Goal: Task Accomplishment & Management: Use online tool/utility

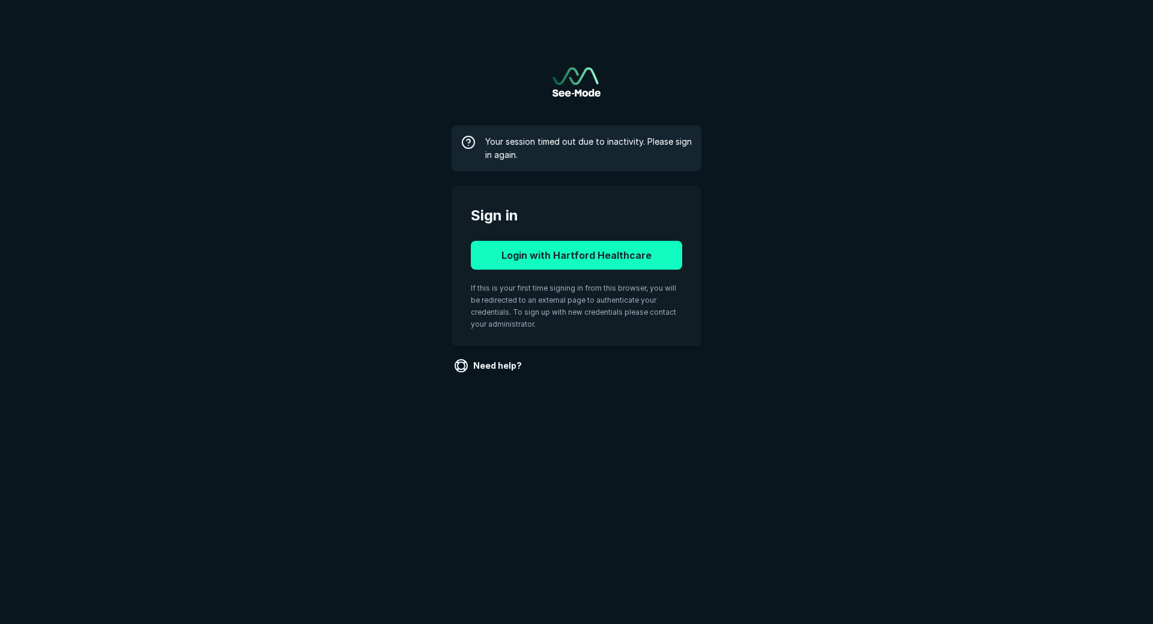
click at [560, 257] on button "Login with Hartford Healthcare" at bounding box center [576, 255] width 211 height 29
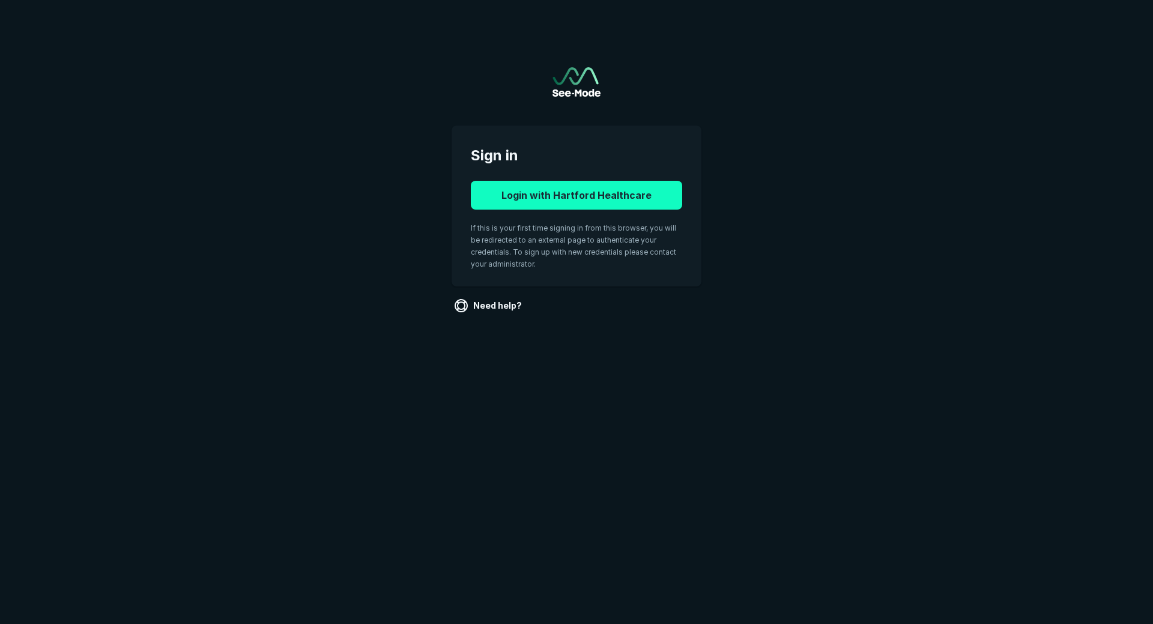
click at [554, 204] on button "Login with Hartford Healthcare" at bounding box center [576, 195] width 211 height 29
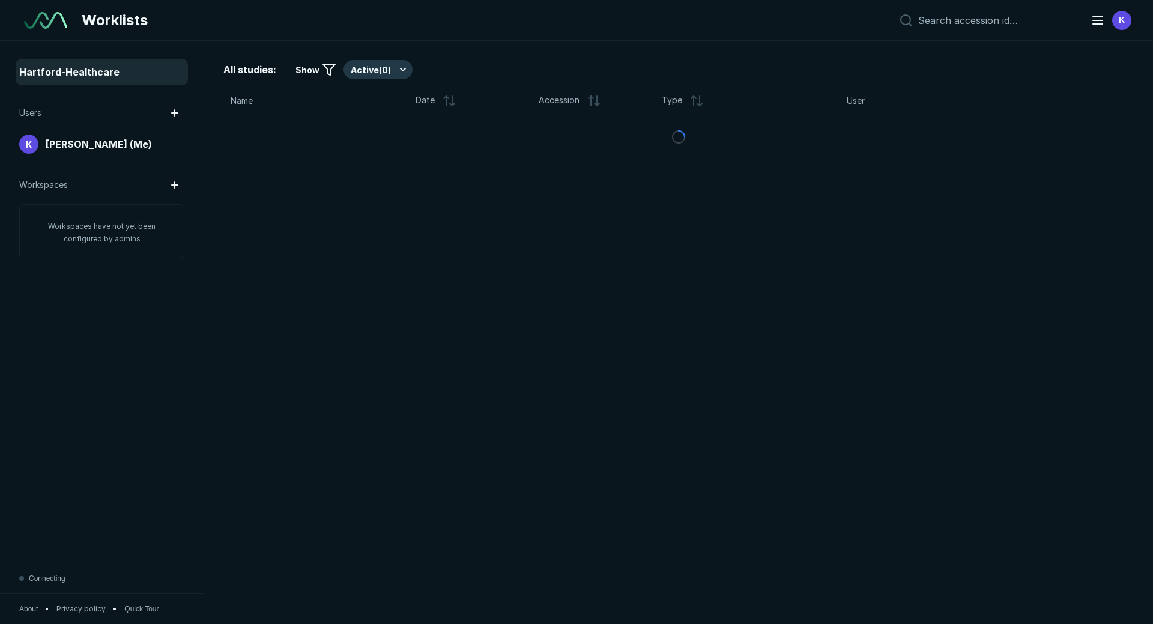
scroll to position [4142, 6731]
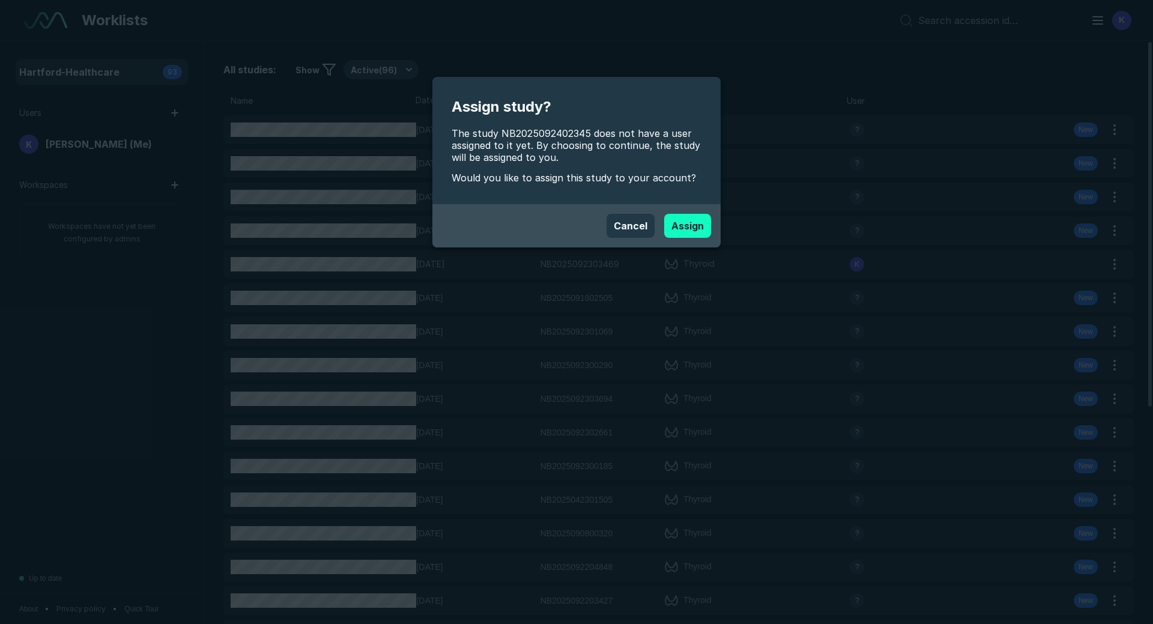
click at [684, 226] on button "Assign" at bounding box center [687, 226] width 47 height 24
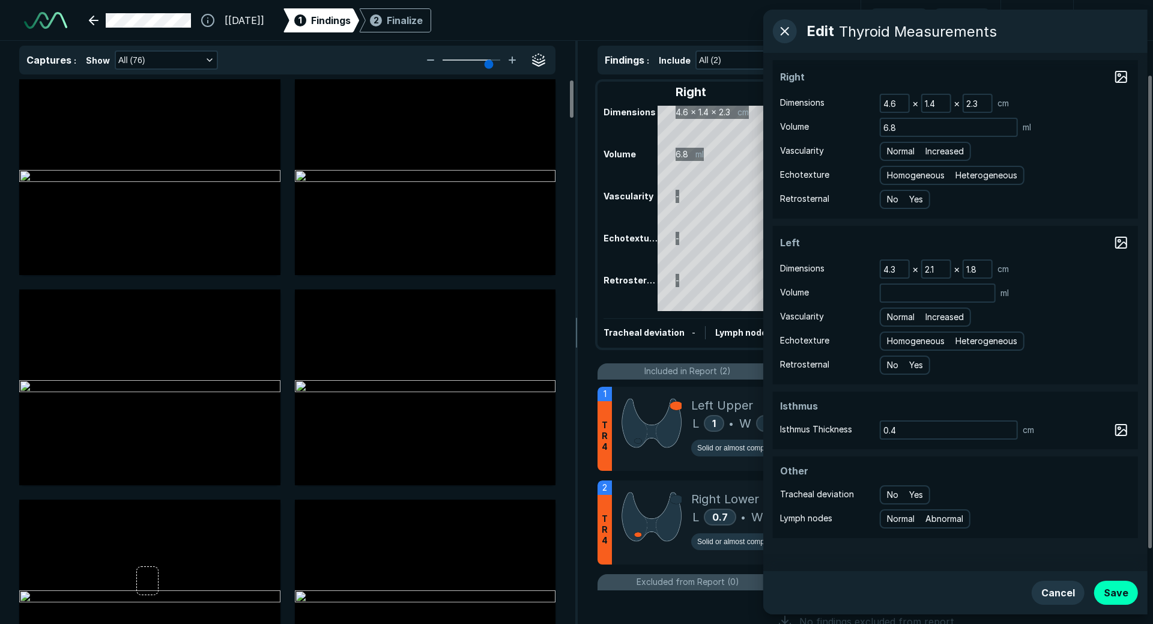
scroll to position [4142, 6731]
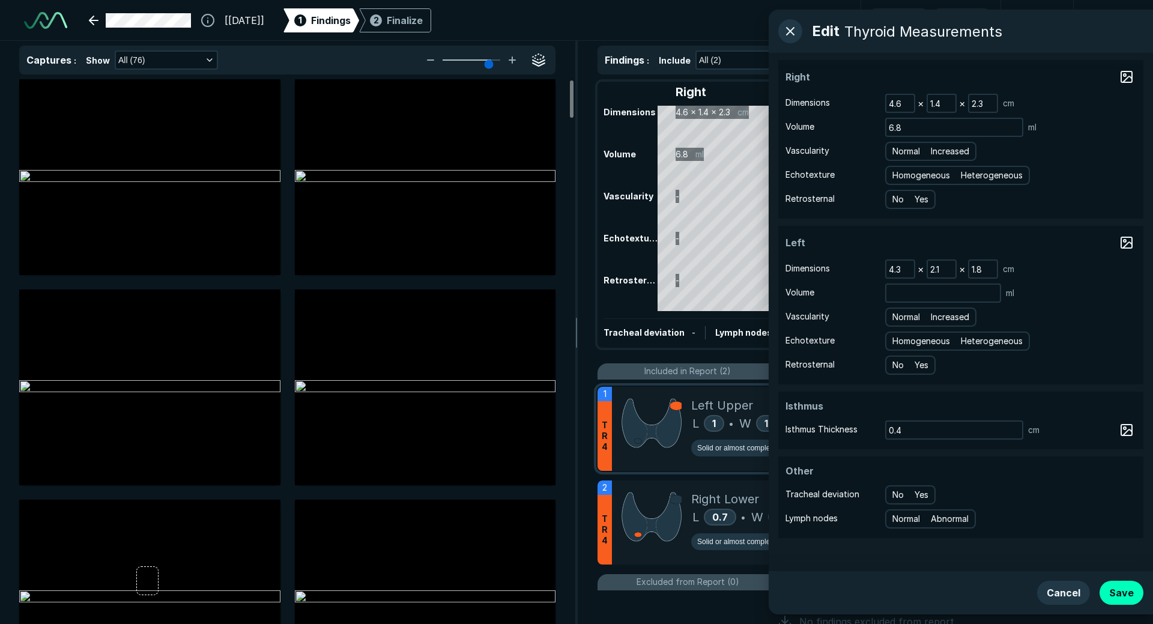
click at [663, 425] on img at bounding box center [651, 422] width 60 height 53
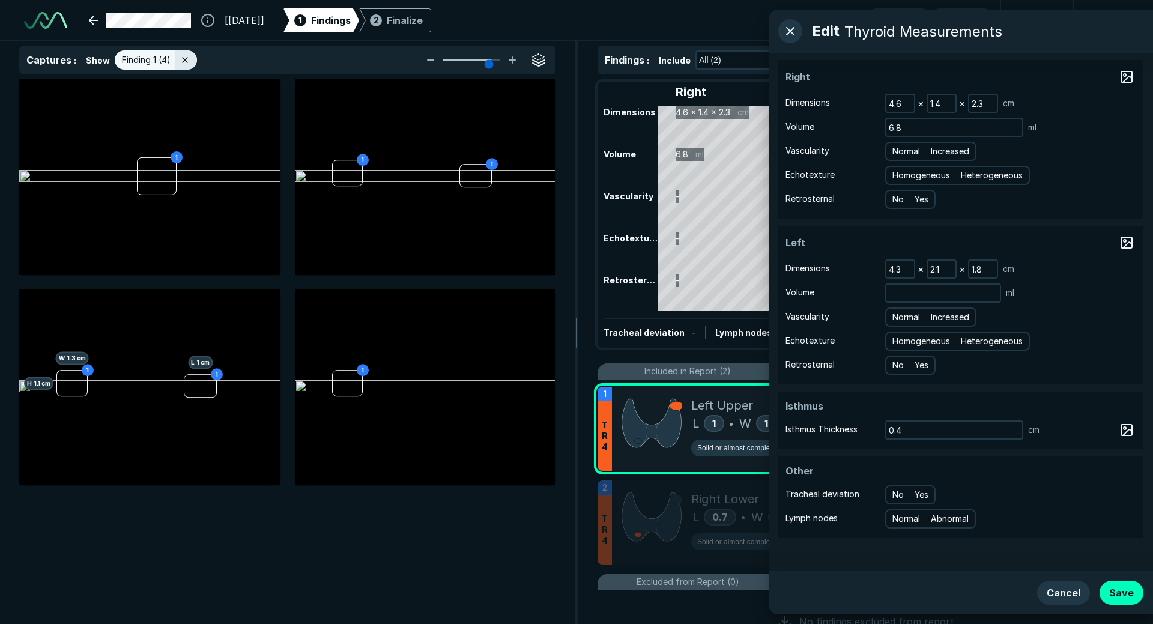
scroll to position [3863, 3937]
click at [957, 127] on input "6.8" at bounding box center [954, 127] width 136 height 17
click at [929, 298] on input at bounding box center [942, 293] width 113 height 17
type input "7"
type input "5"
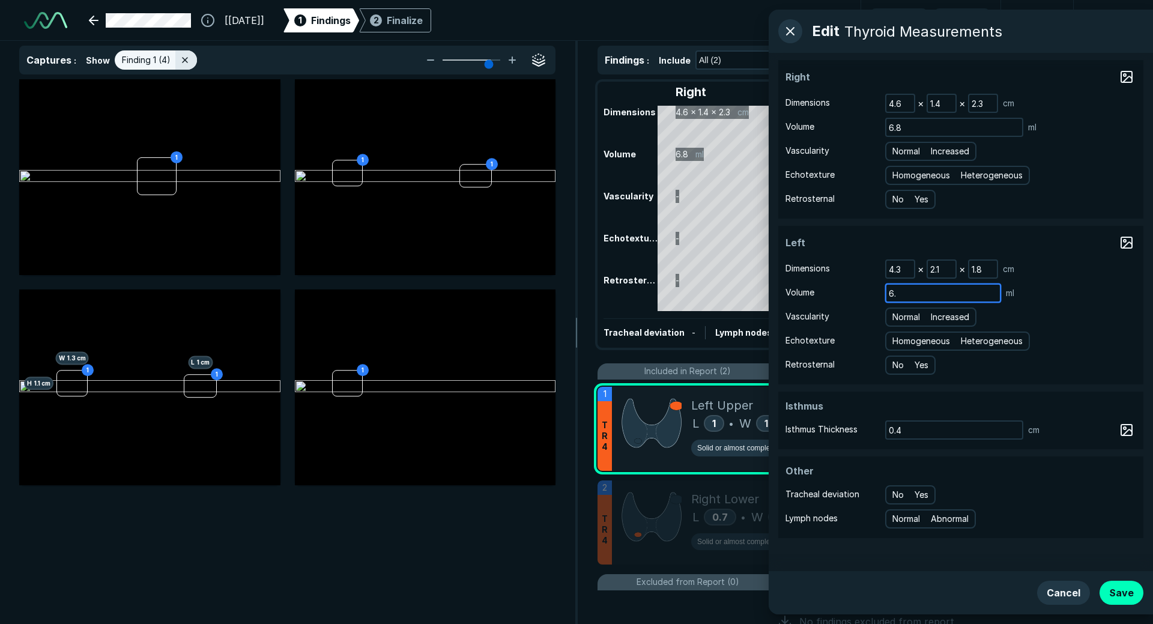
type input "6"
type input "7.6"
click at [1109, 593] on button "Save" at bounding box center [1121, 593] width 44 height 24
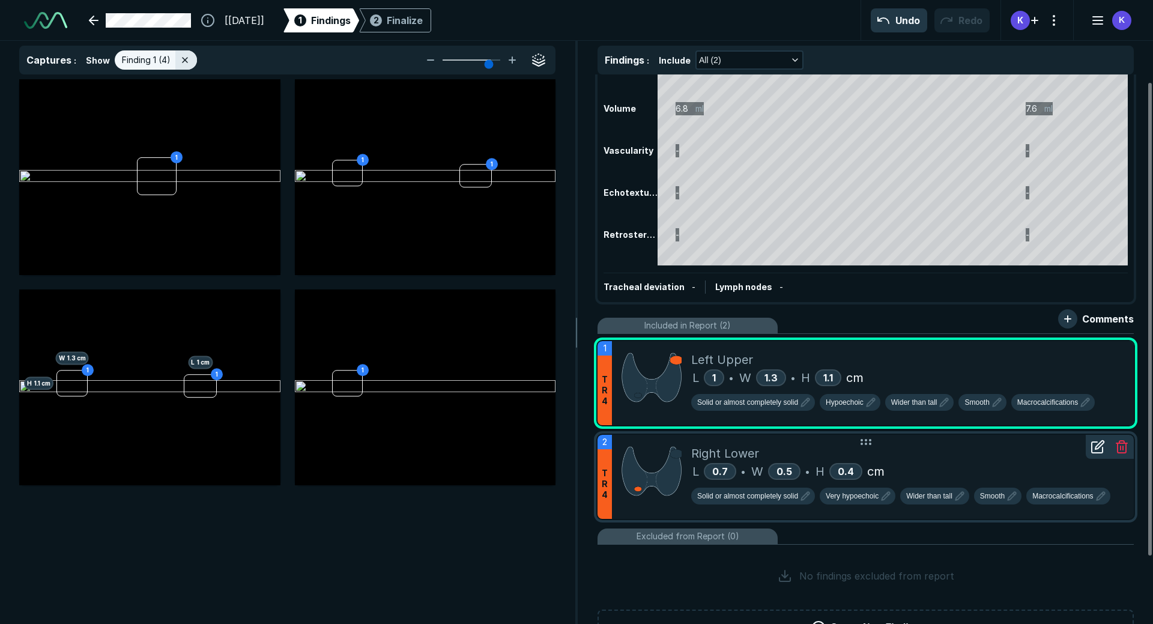
scroll to position [0, 0]
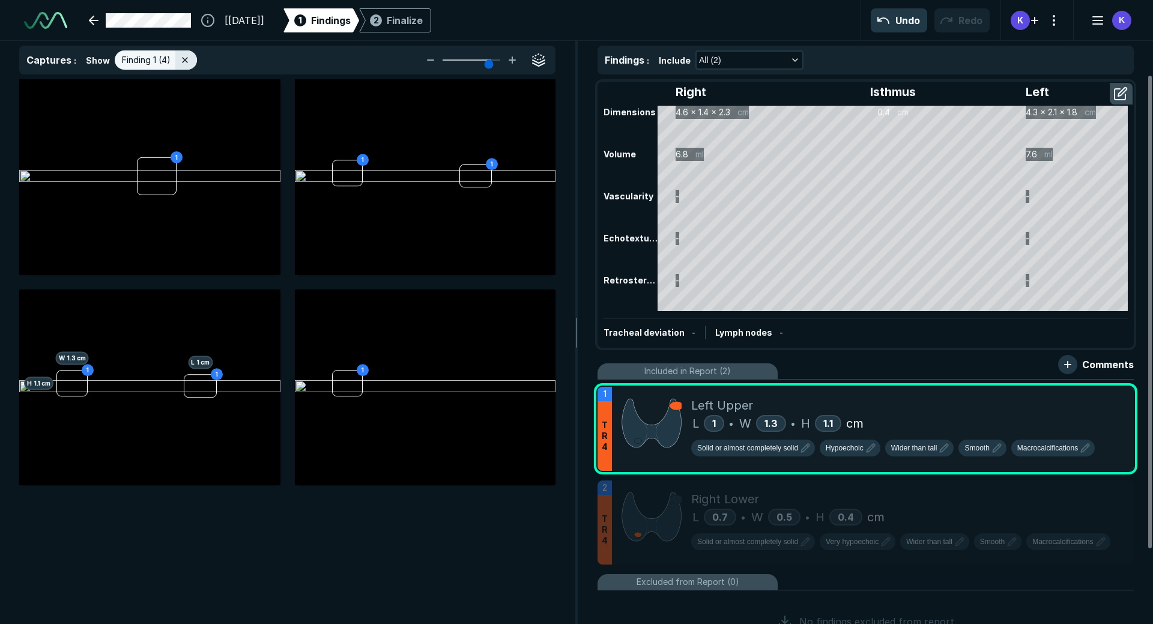
click at [351, 28] on div "1 Findings" at bounding box center [321, 20] width 59 height 24
click at [1117, 89] on button "button" at bounding box center [1122, 93] width 22 height 19
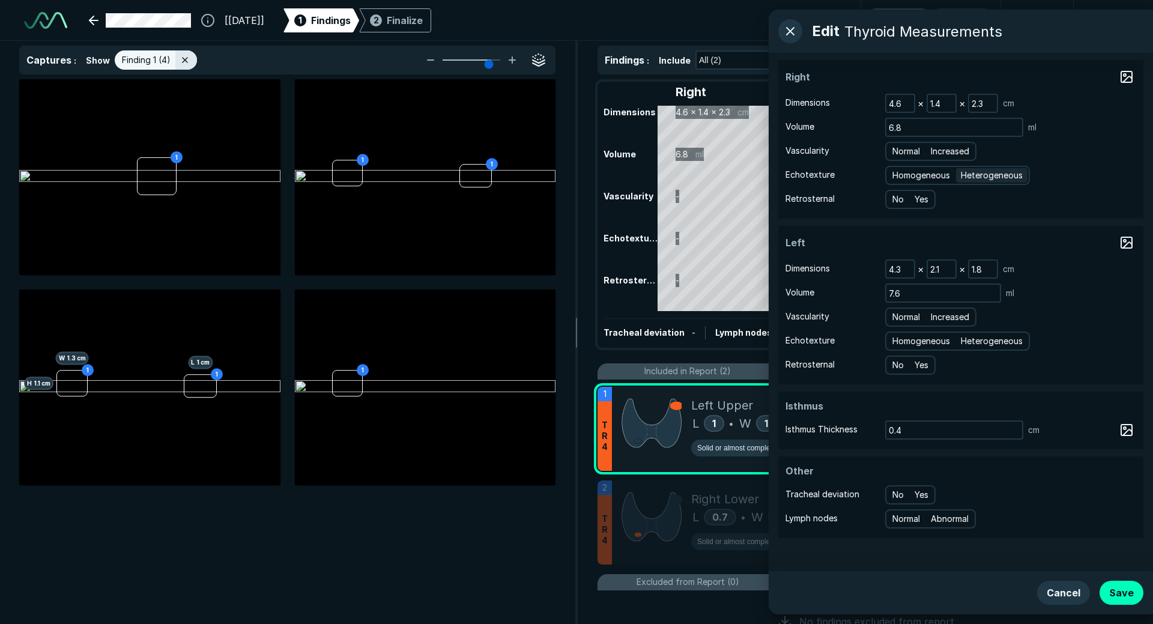
click at [975, 178] on span "Heterogeneous" at bounding box center [992, 175] width 62 height 13
click at [967, 178] on input "Heterogeneous" at bounding box center [963, 174] width 8 height 8
radio input "true"
click at [978, 339] on span "Heterogeneous" at bounding box center [992, 340] width 62 height 13
click at [967, 339] on input "Heterogeneous" at bounding box center [963, 340] width 8 height 8
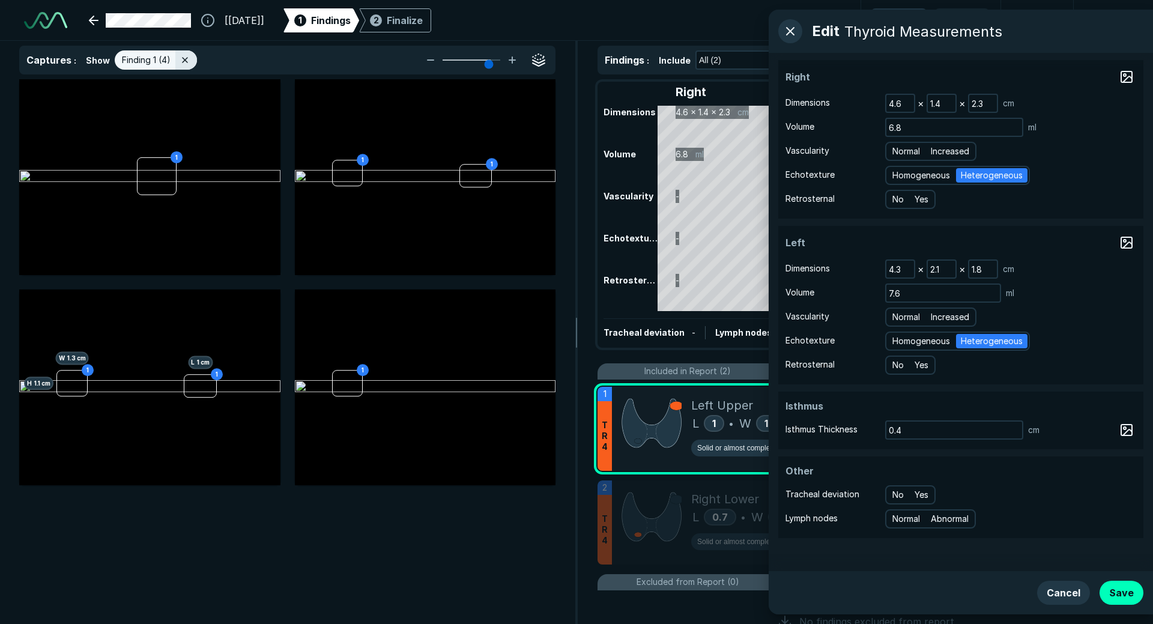
radio input "true"
click at [1122, 598] on button "Save" at bounding box center [1121, 593] width 44 height 24
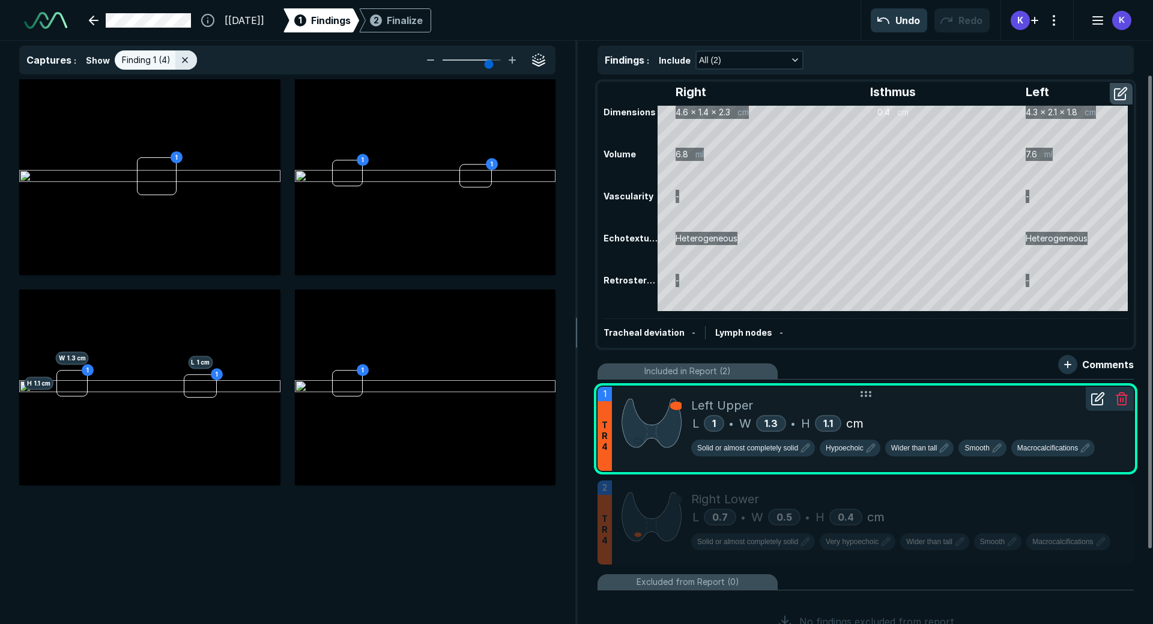
click at [966, 424] on div "L 1 • W 1.3 • H 1.1 cm" at bounding box center [907, 423] width 433 height 18
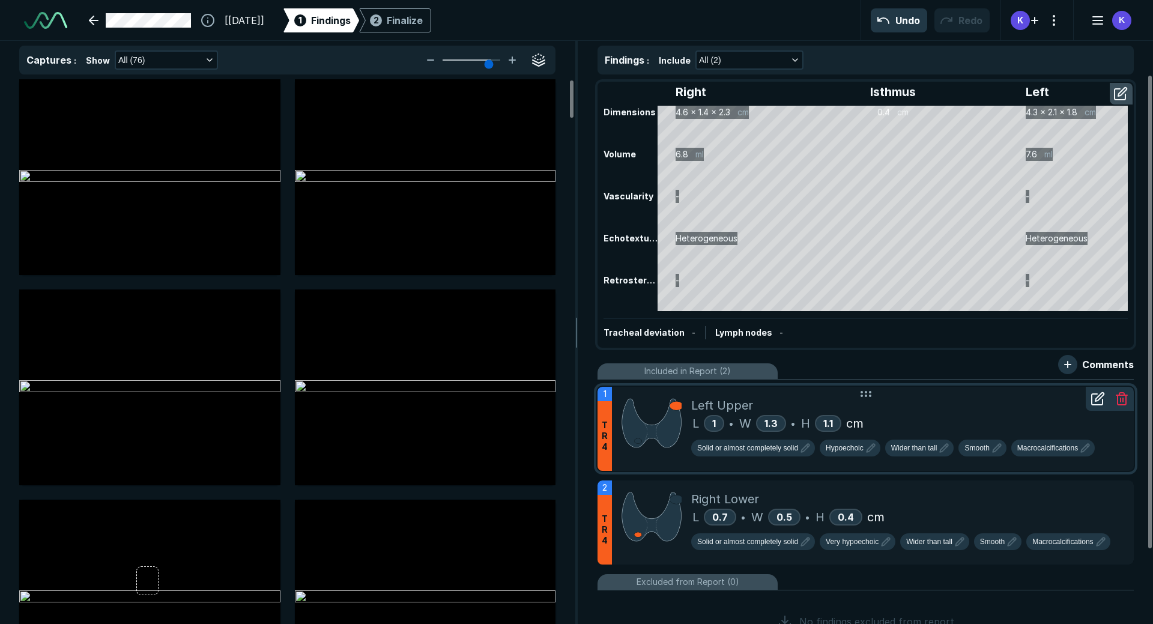
scroll to position [3863, 3937]
click at [933, 425] on div "L 1 • W 1.3 • H 1.1 cm" at bounding box center [907, 423] width 433 height 18
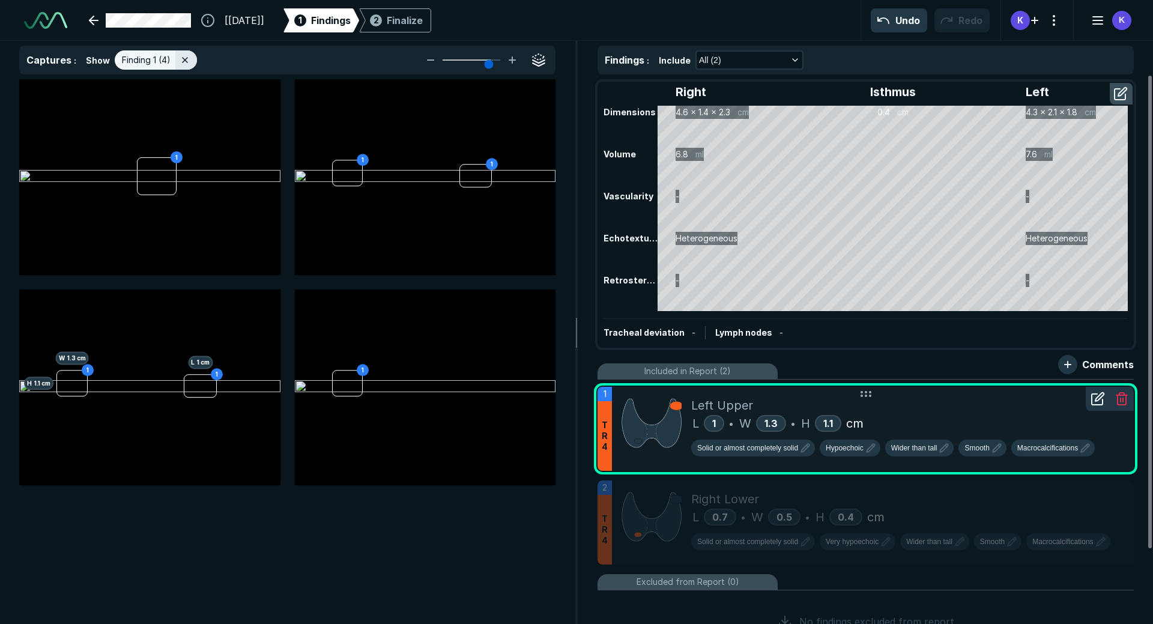
click at [1100, 400] on icon at bounding box center [1097, 399] width 14 height 14
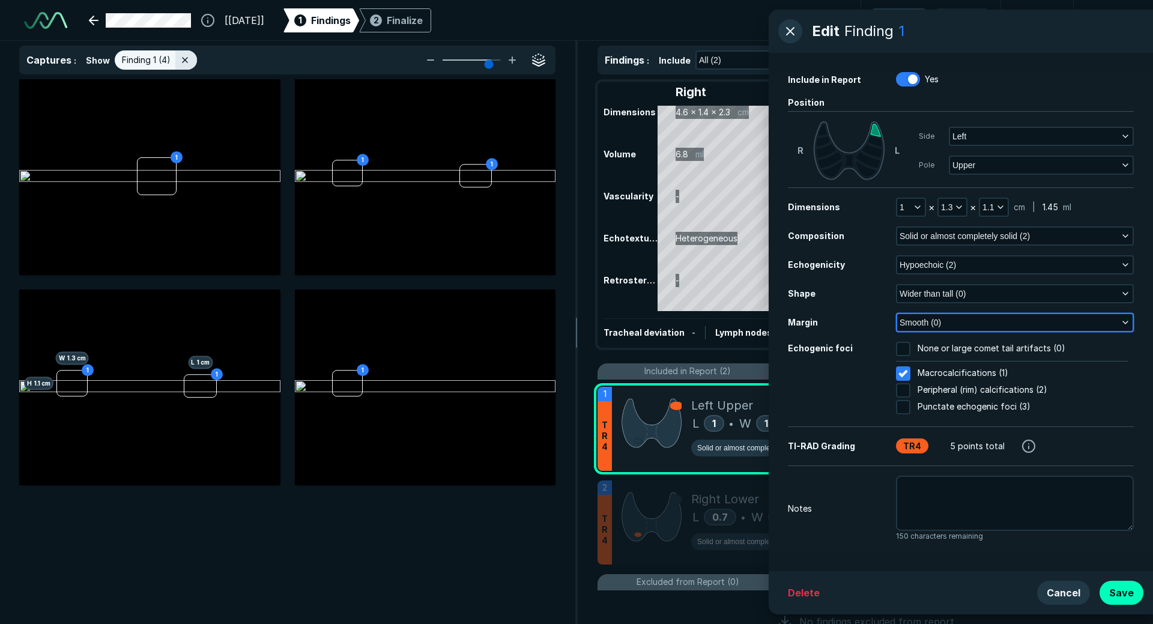
click at [950, 325] on button "Smooth (0)" at bounding box center [1014, 322] width 235 height 17
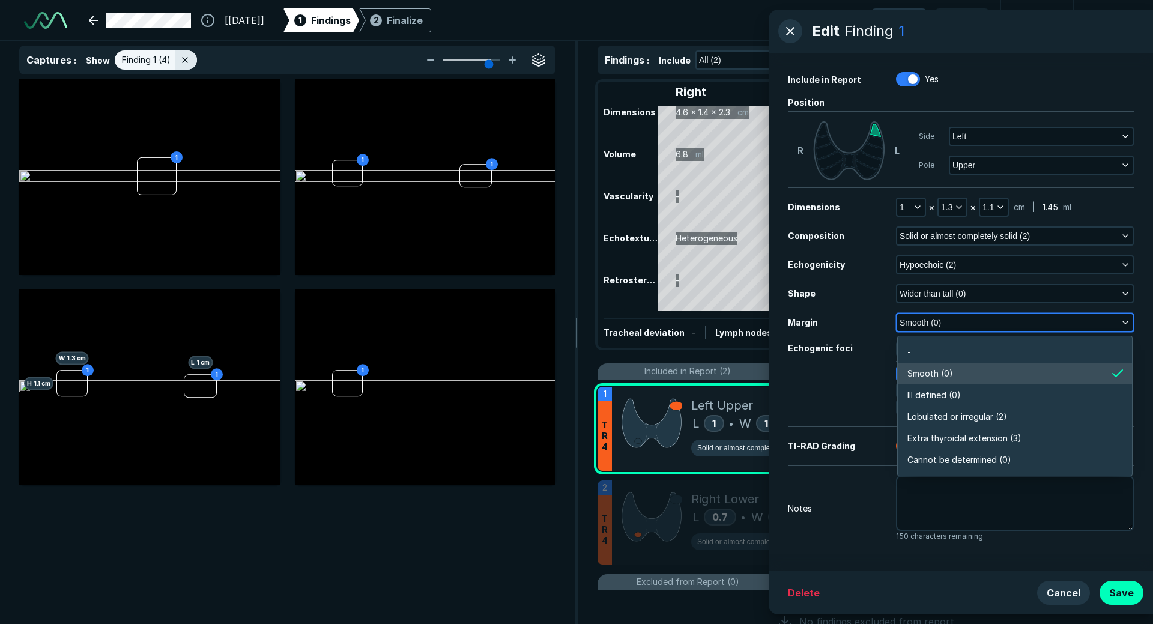
scroll to position [2101, 2597]
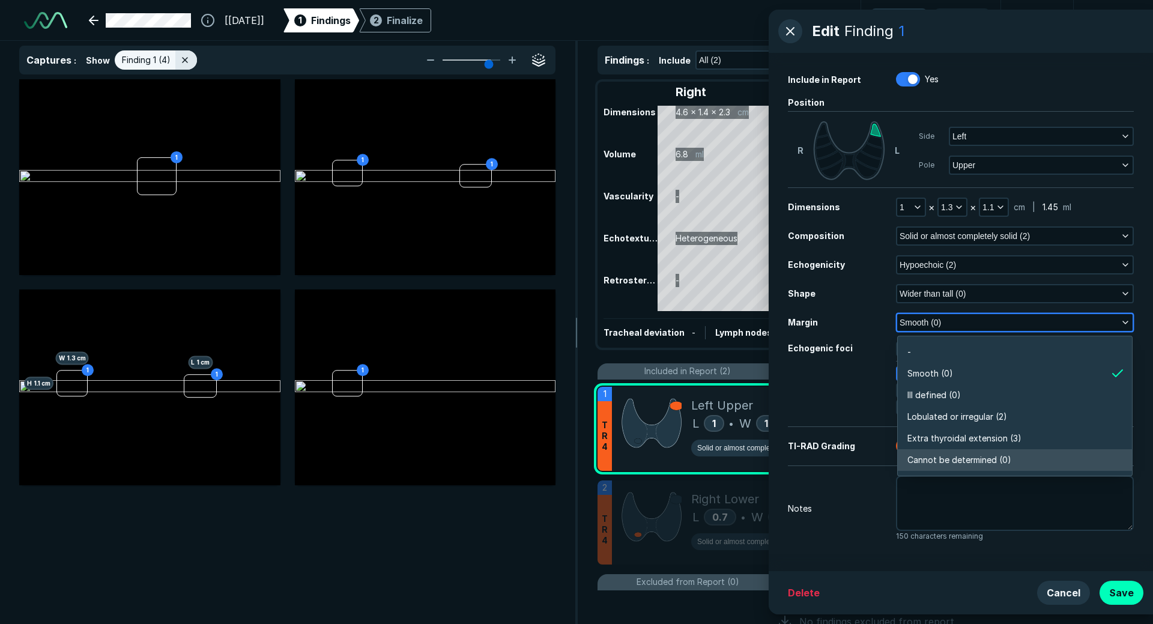
click at [944, 465] on span "Cannot be determined (0)" at bounding box center [959, 459] width 104 height 13
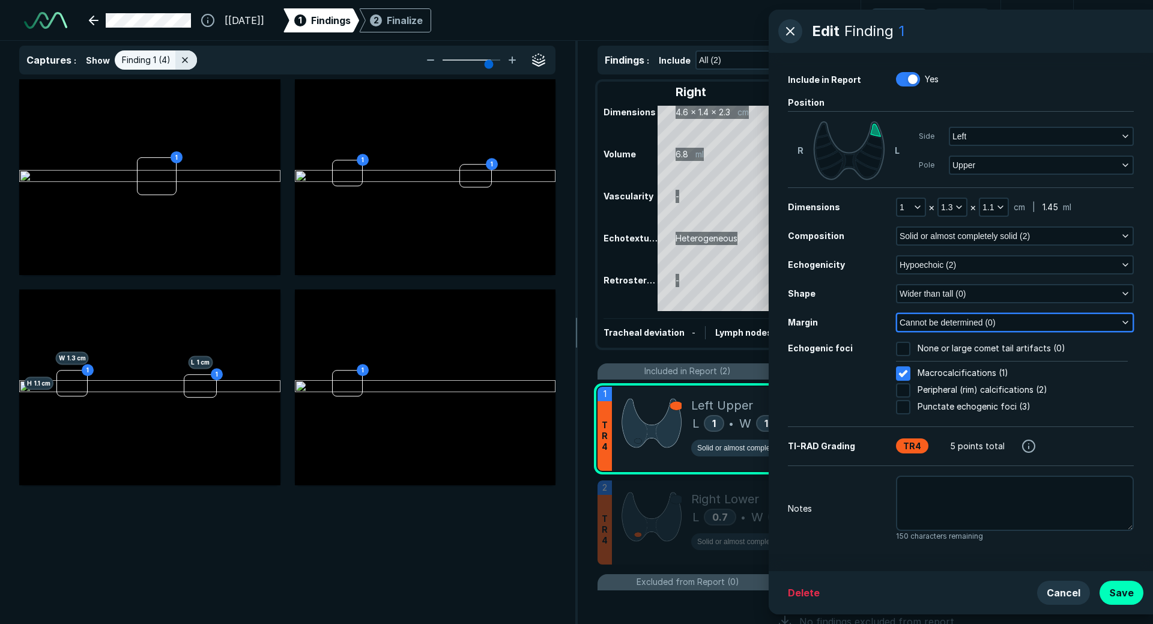
click at [952, 325] on span "Cannot be determined (0)" at bounding box center [948, 322] width 96 height 13
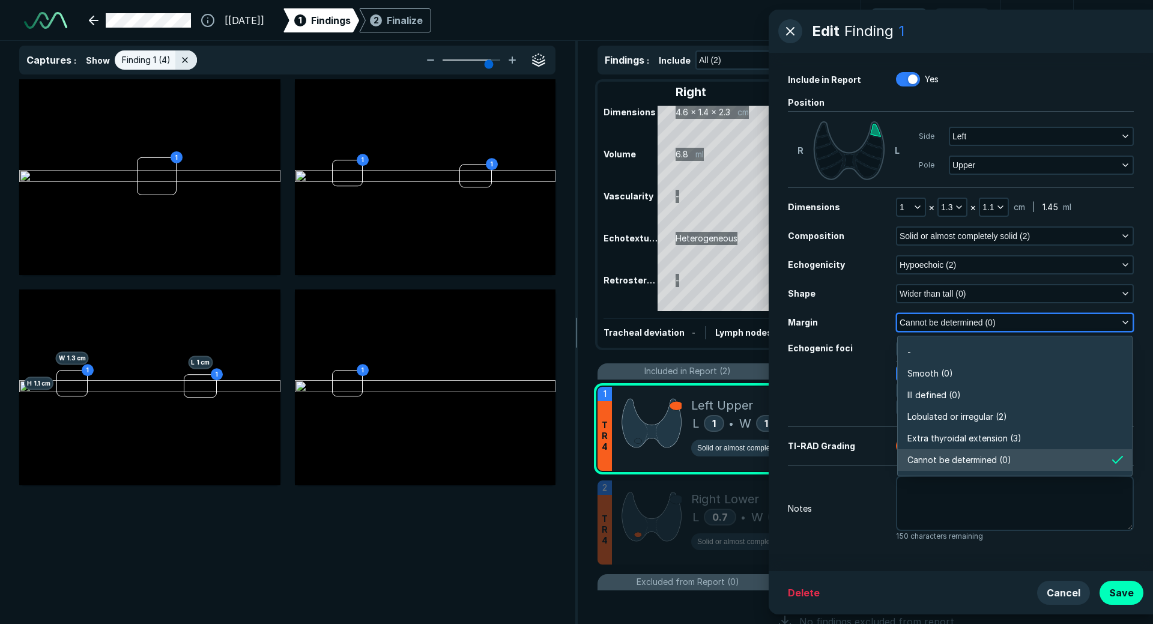
click at [952, 325] on span "Cannot be determined (0)" at bounding box center [948, 322] width 96 height 13
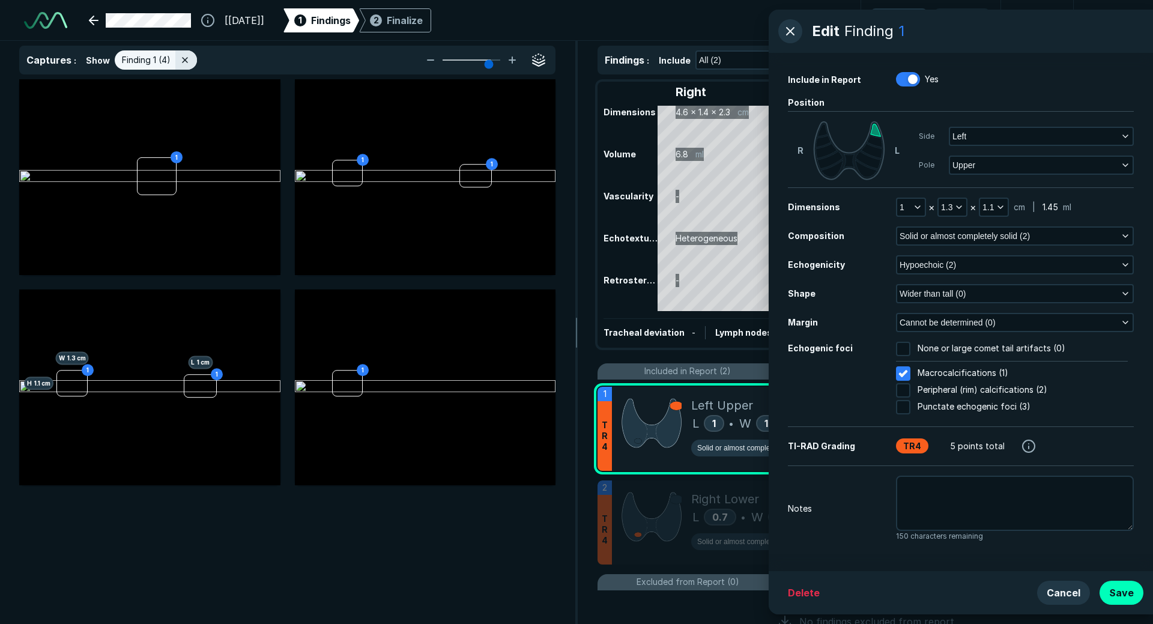
click at [943, 224] on div "Dimensions 1 × 1.3 × 1.1 cm | 1.45 ml Composition Solid or almost completely so…" at bounding box center [961, 307] width 346 height 219
click at [942, 233] on span "Solid or almost completely solid (2)" at bounding box center [965, 235] width 130 height 13
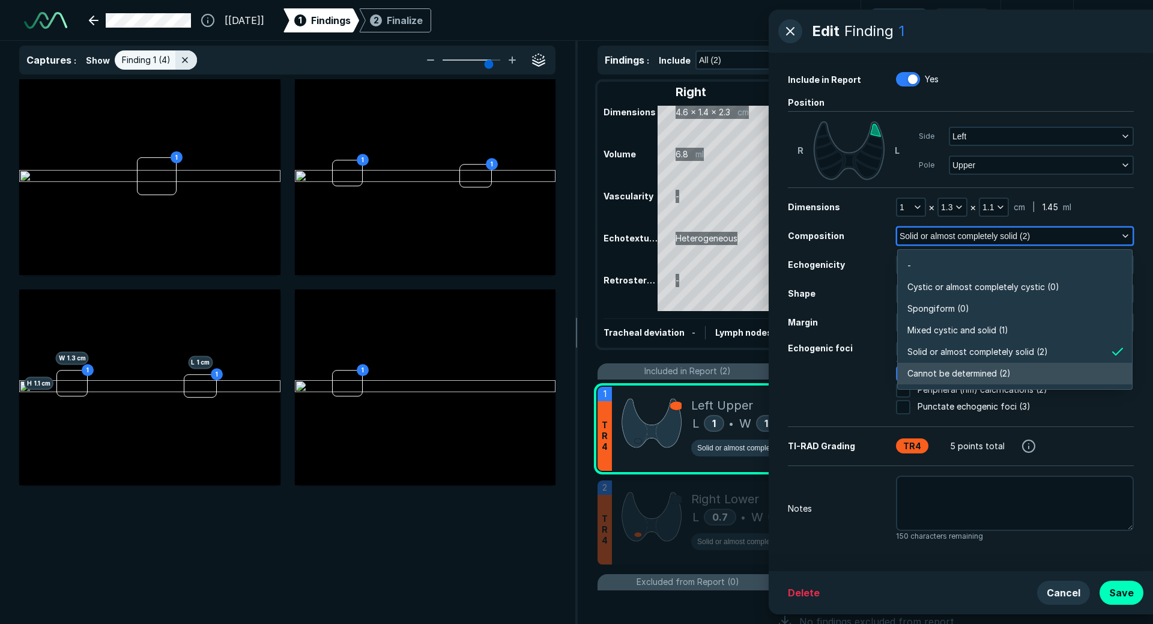
click at [936, 380] on li "Cannot be determined (2)" at bounding box center [1015, 374] width 234 height 22
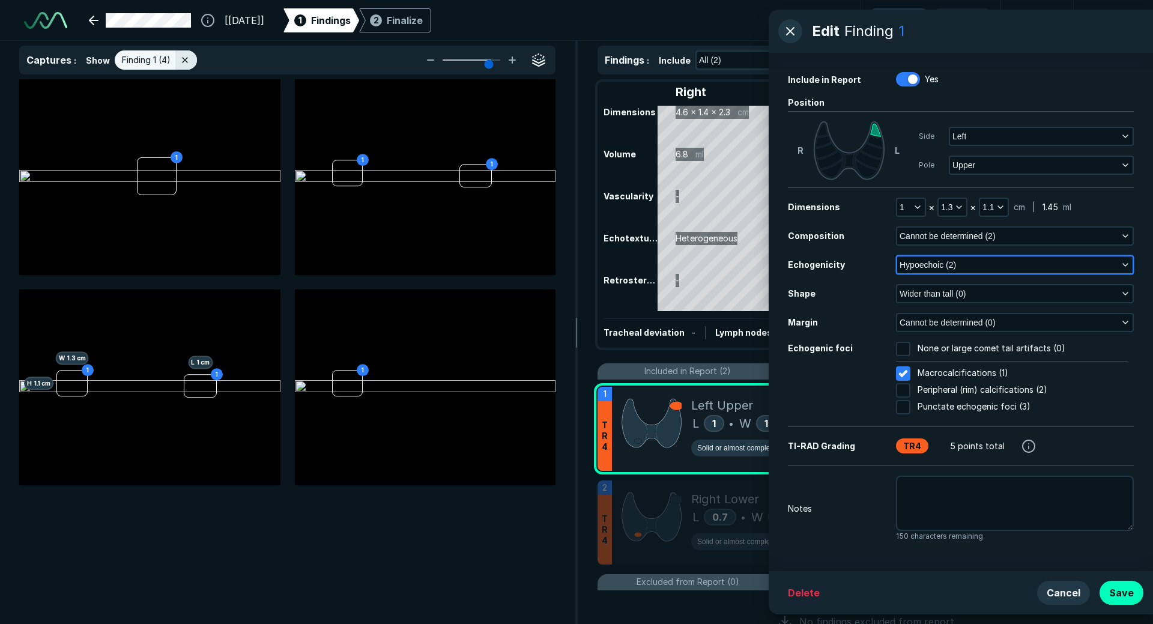
click at [937, 267] on span "Hypoechoic (2)" at bounding box center [928, 264] width 56 height 13
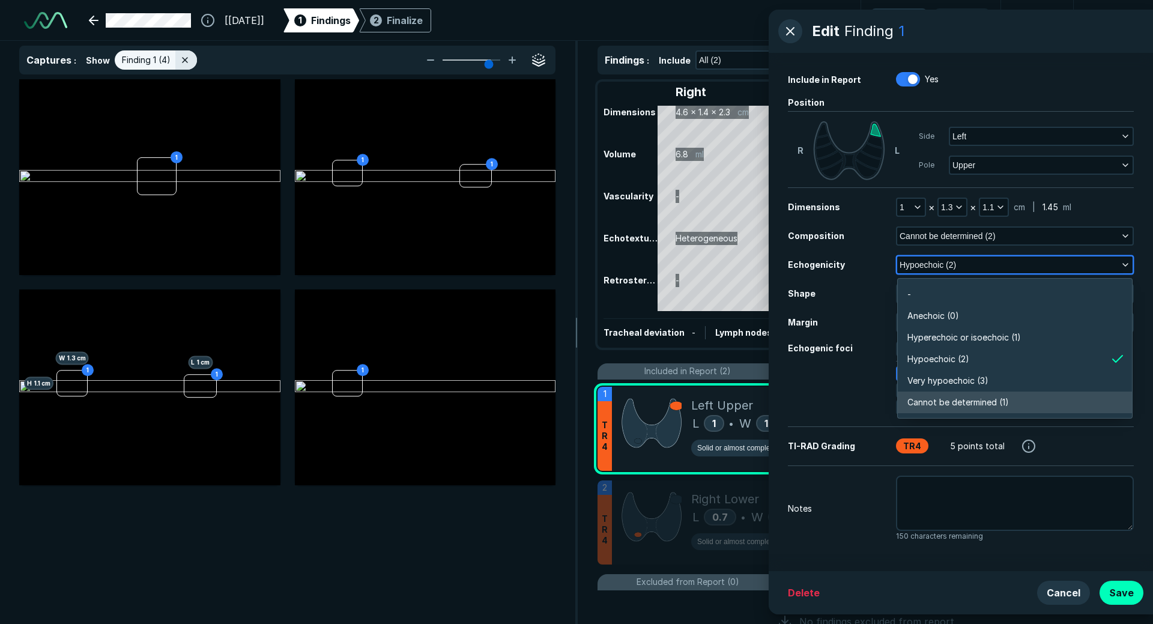
click at [935, 401] on span "Cannot be determined (1)" at bounding box center [957, 402] width 101 height 13
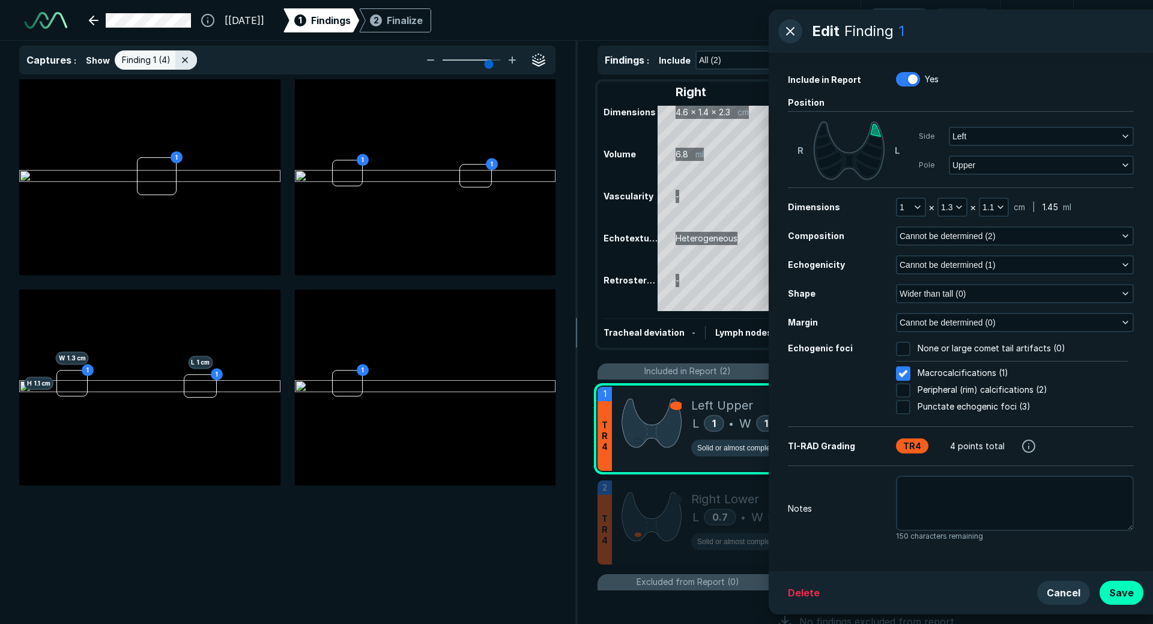
click at [949, 390] on span "Peripheral (rim) calcifications (2)" at bounding box center [983, 390] width 130 height 14
click at [910, 390] on input "Peripheral (rim) calcifications (2)" at bounding box center [903, 390] width 14 height 14
checkbox input "true"
drag, startPoint x: 902, startPoint y: 370, endPoint x: 883, endPoint y: 380, distance: 20.7
click at [901, 370] on div at bounding box center [903, 373] width 20 height 20
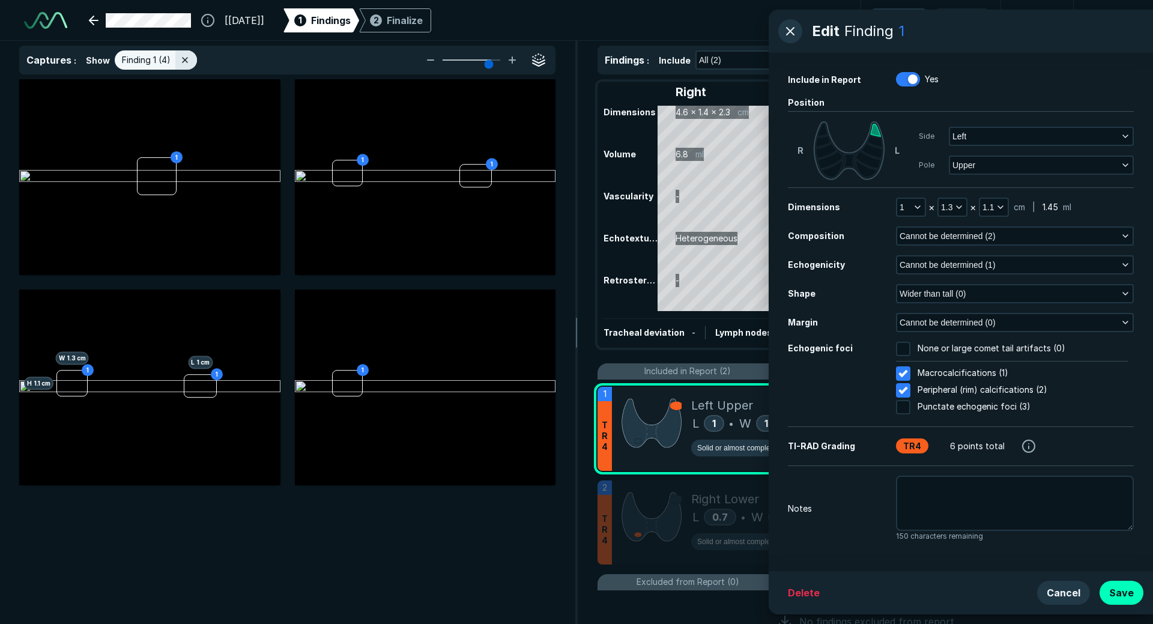
click at [901, 370] on input "Macrocalcifications (1)" at bounding box center [903, 373] width 14 height 14
checkbox input "false"
click at [1113, 591] on button "Save" at bounding box center [1121, 593] width 44 height 24
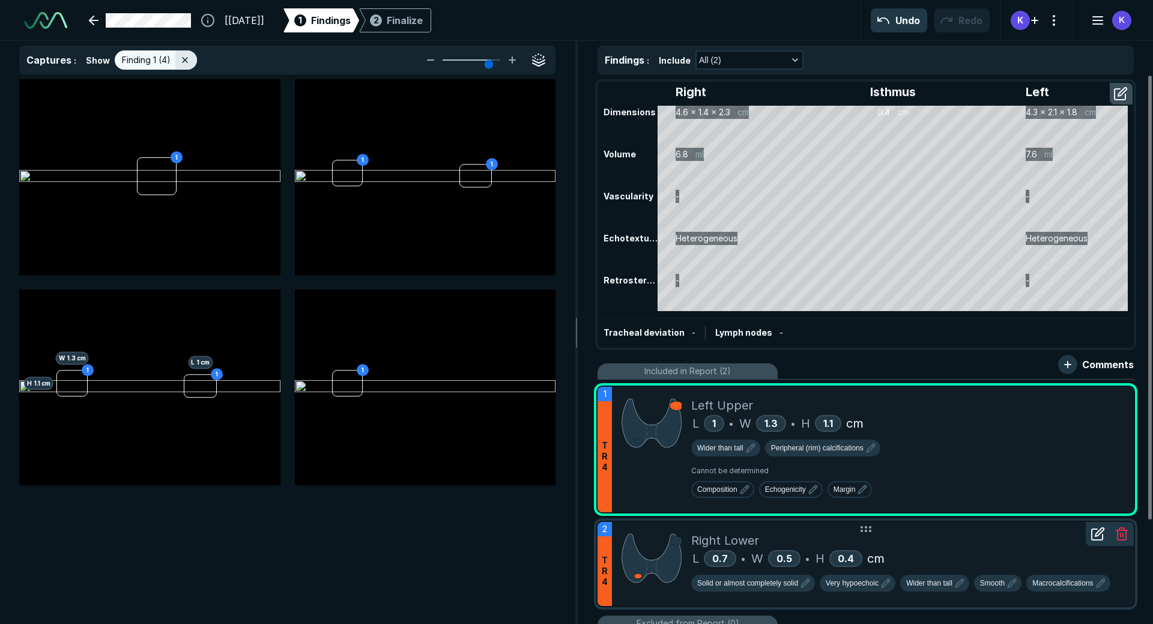
click at [662, 563] on img at bounding box center [651, 557] width 60 height 53
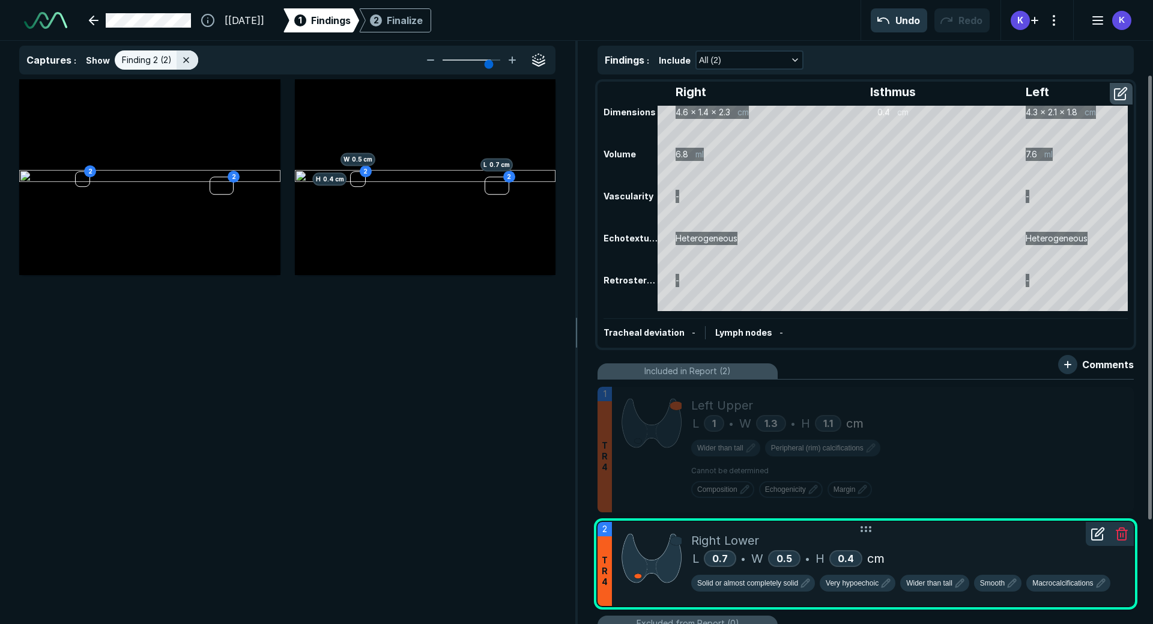
click at [1099, 547] on div "Right Lower" at bounding box center [907, 540] width 433 height 18
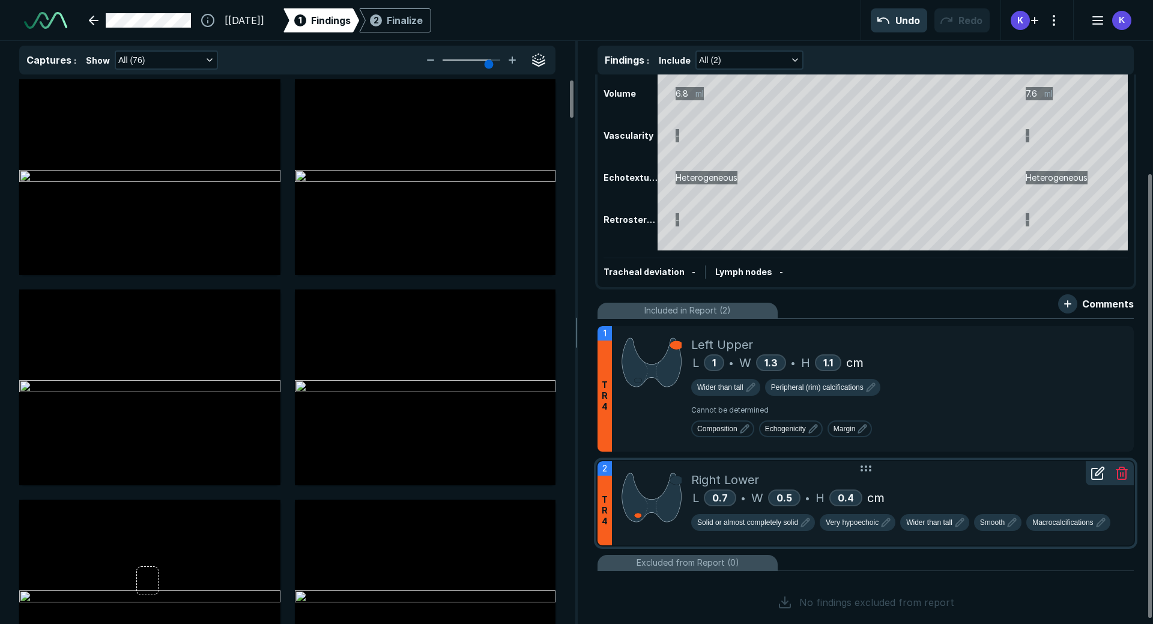
scroll to position [128, 0]
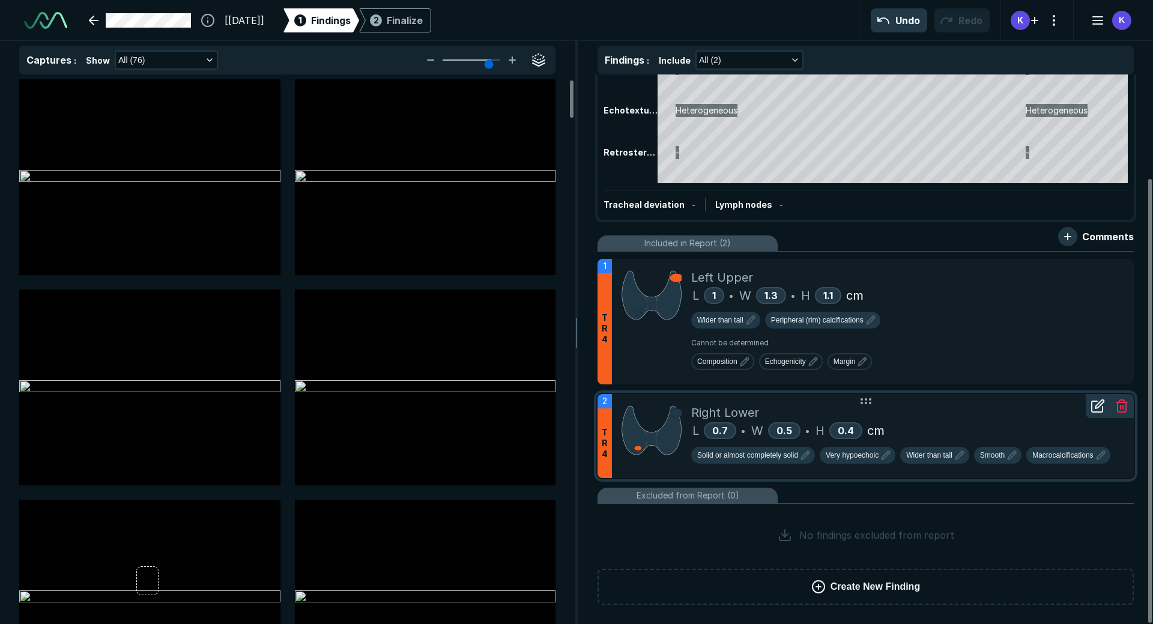
click at [1099, 409] on icon at bounding box center [1097, 406] width 14 height 14
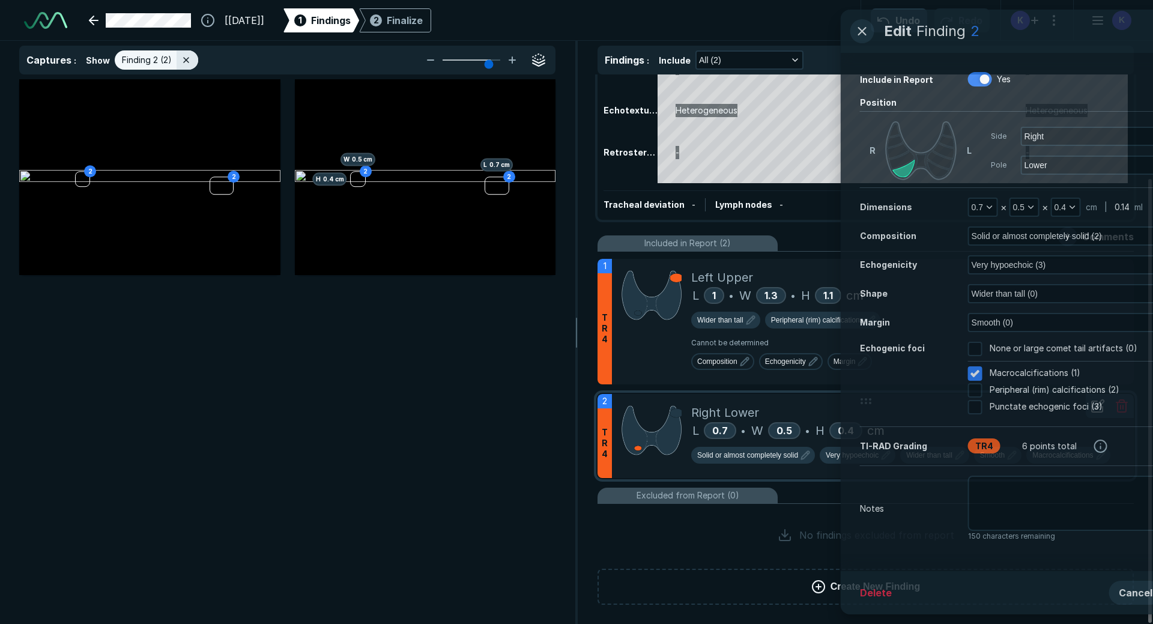
scroll to position [3863, 3937]
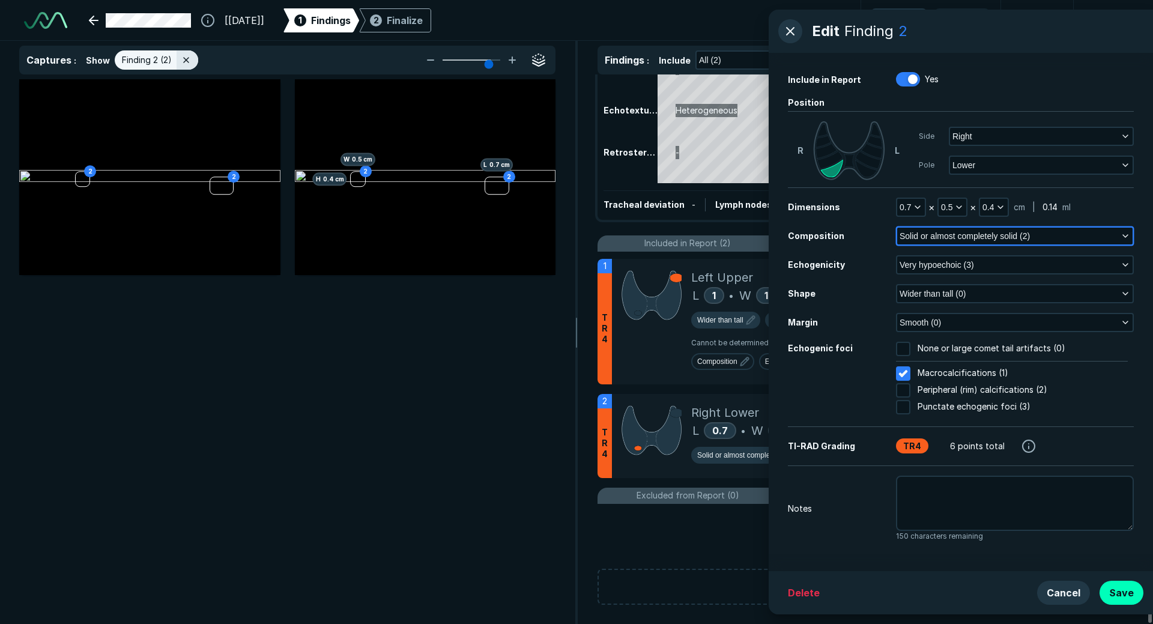
click at [932, 240] on span "Solid or almost completely solid (2)" at bounding box center [965, 235] width 130 height 13
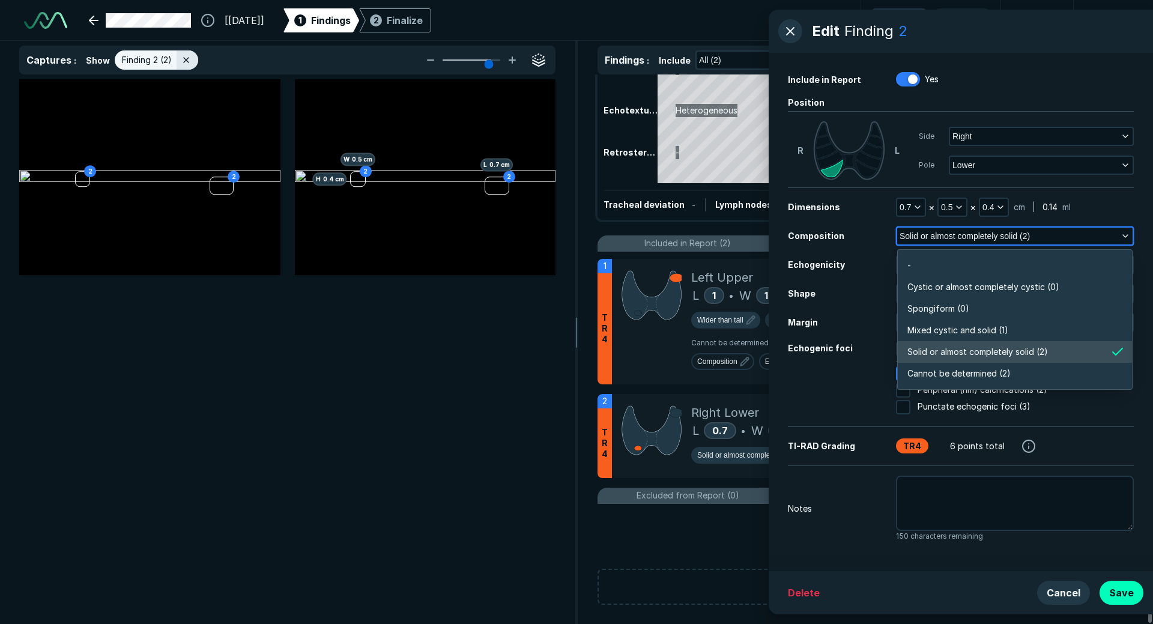
scroll to position [2101, 2597]
click at [932, 240] on span "Solid or almost completely solid (2)" at bounding box center [965, 235] width 130 height 13
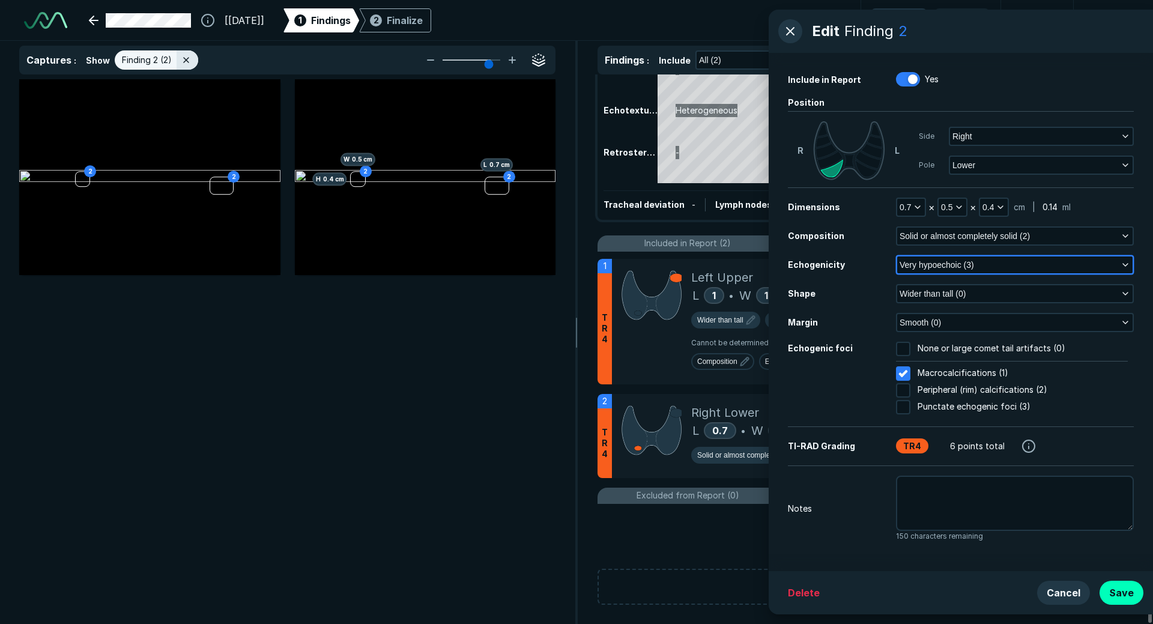
click at [944, 268] on span "Very hypoechoic (3)" at bounding box center [937, 264] width 74 height 13
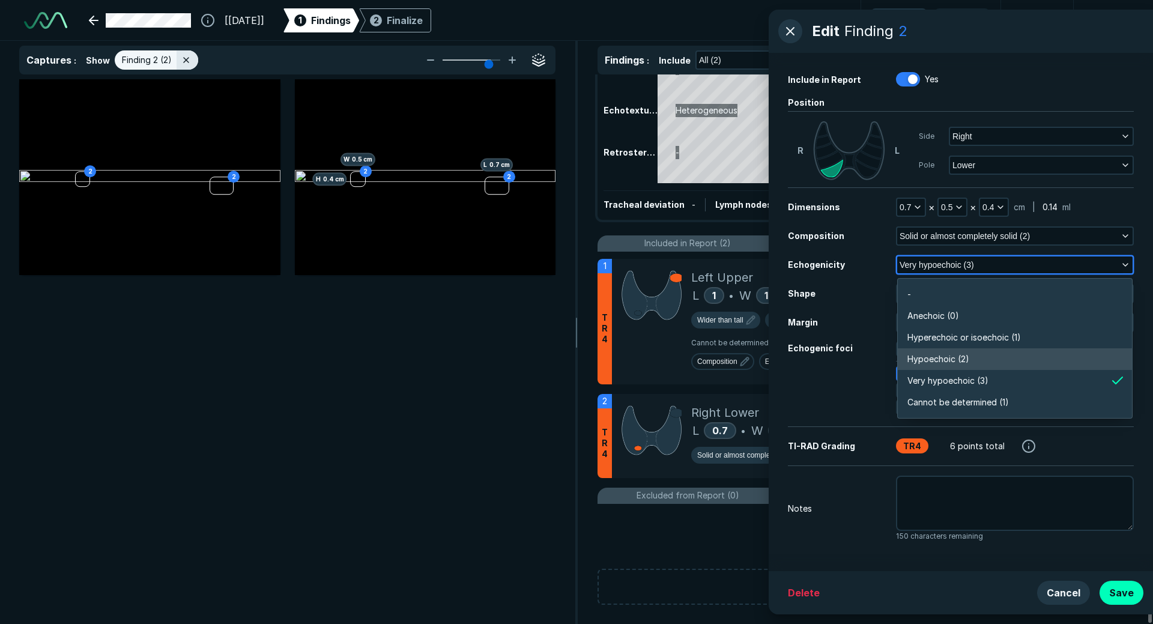
click at [936, 362] on span "Hypoechoic (2)" at bounding box center [938, 358] width 62 height 13
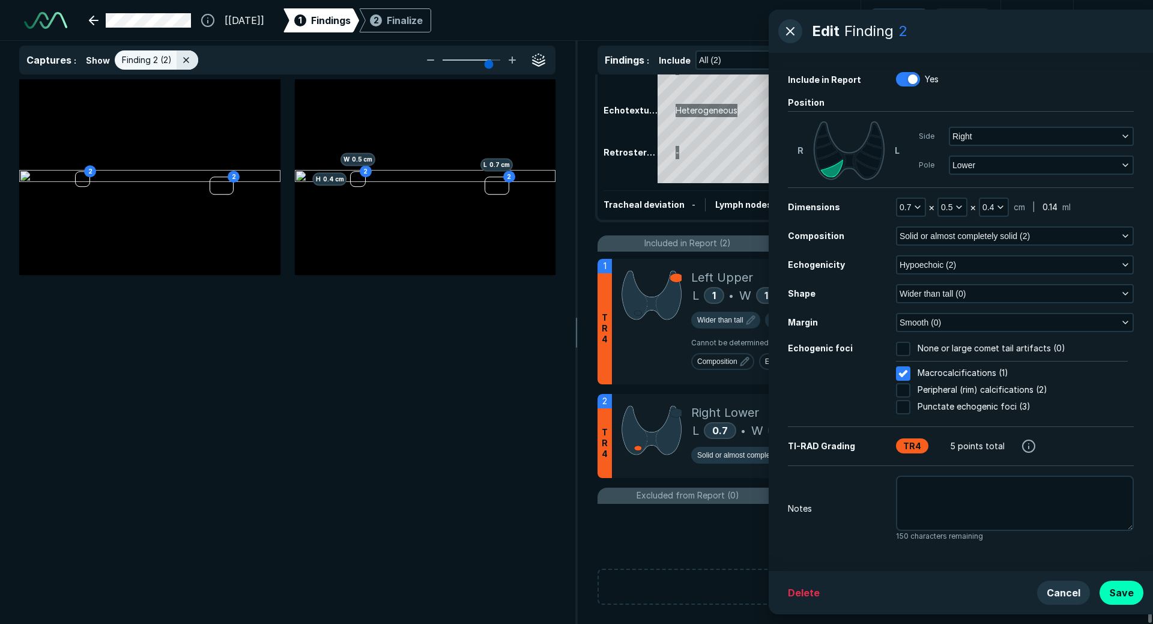
click at [871, 303] on div "Shape Wider than tall (0)" at bounding box center [961, 293] width 346 height 19
click at [932, 267] on span "Hypoechoic (2)" at bounding box center [928, 264] width 56 height 13
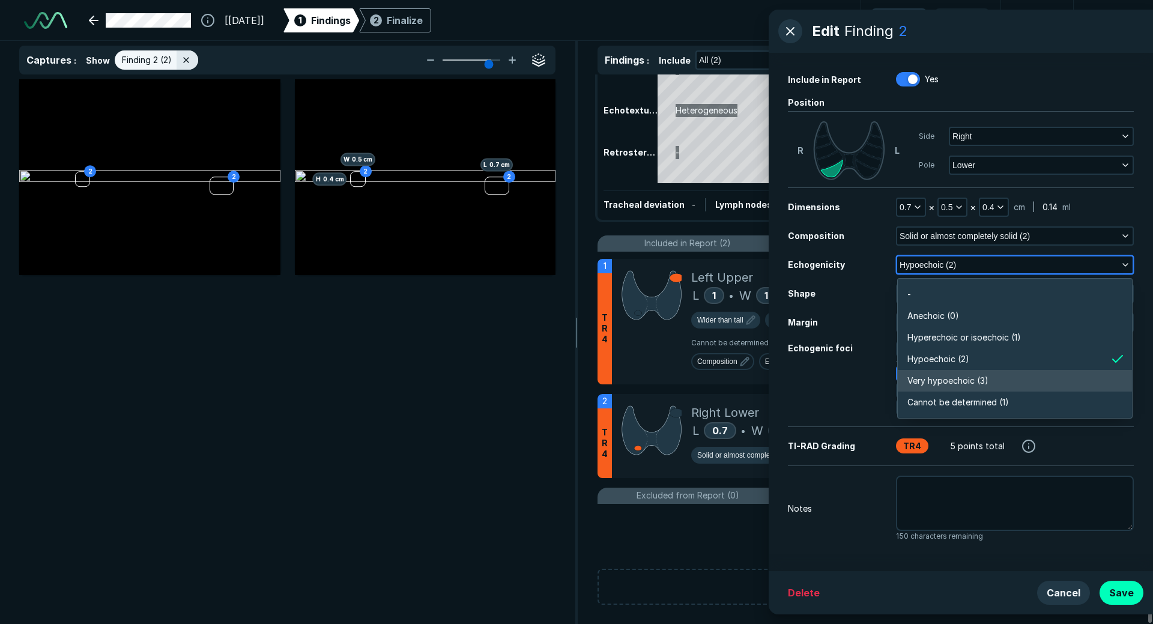
click at [942, 381] on span "Very hypoechoic (3)" at bounding box center [947, 380] width 81 height 13
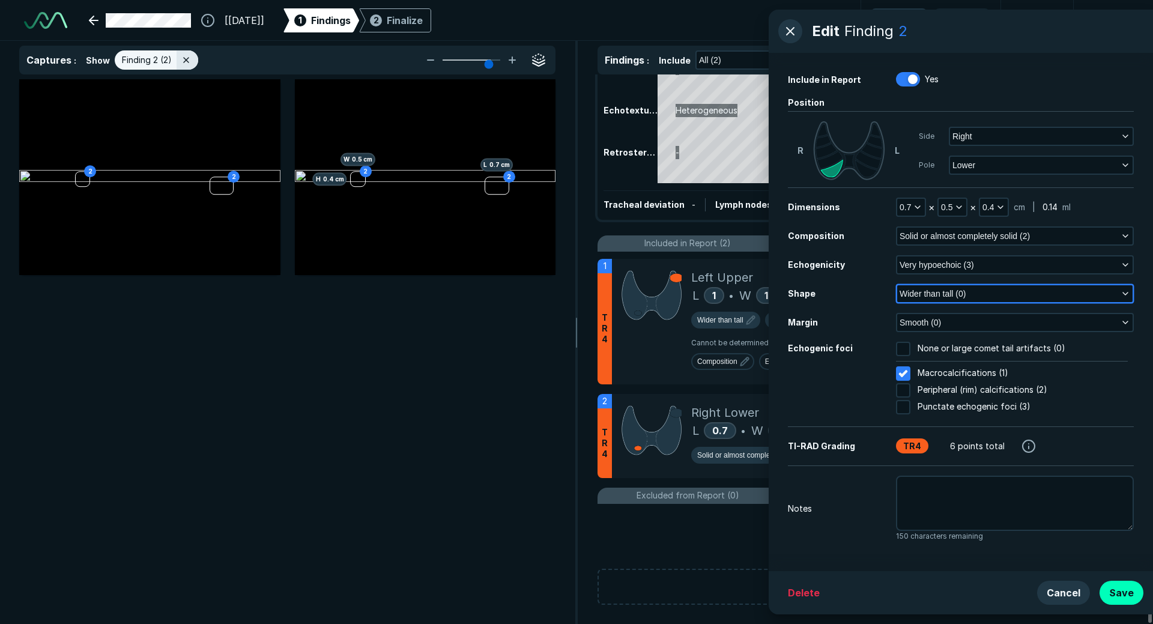
click at [916, 300] on span "Wider than tall (0)" at bounding box center [933, 293] width 66 height 13
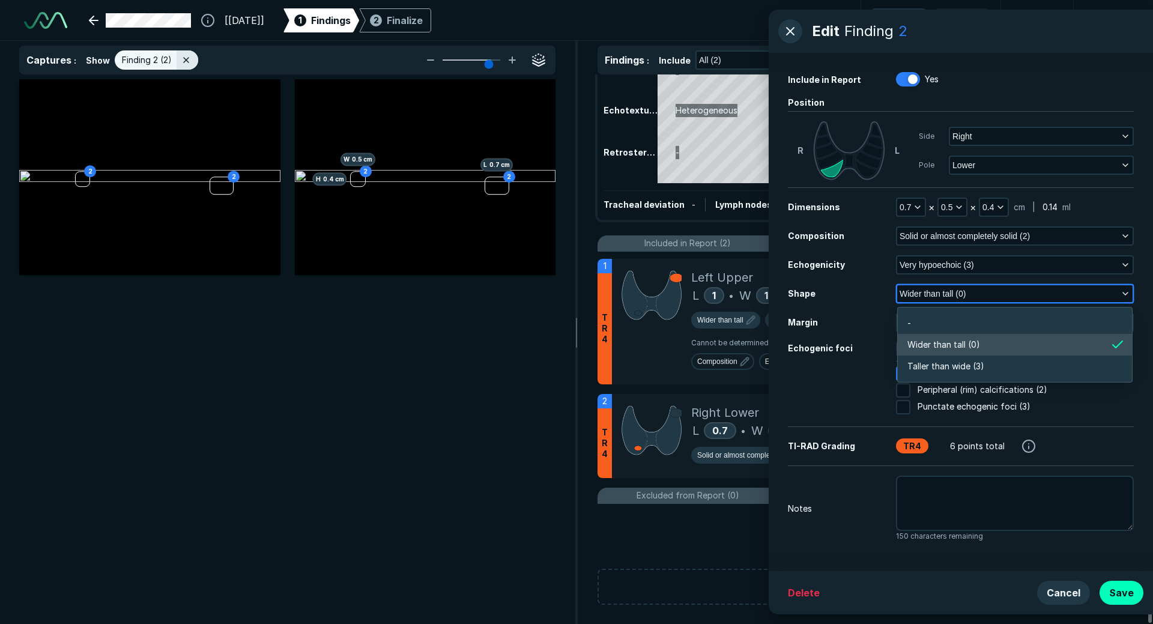
scroll to position [1809, 2597]
click at [952, 369] on span "Taller than wide (3)" at bounding box center [945, 366] width 77 height 13
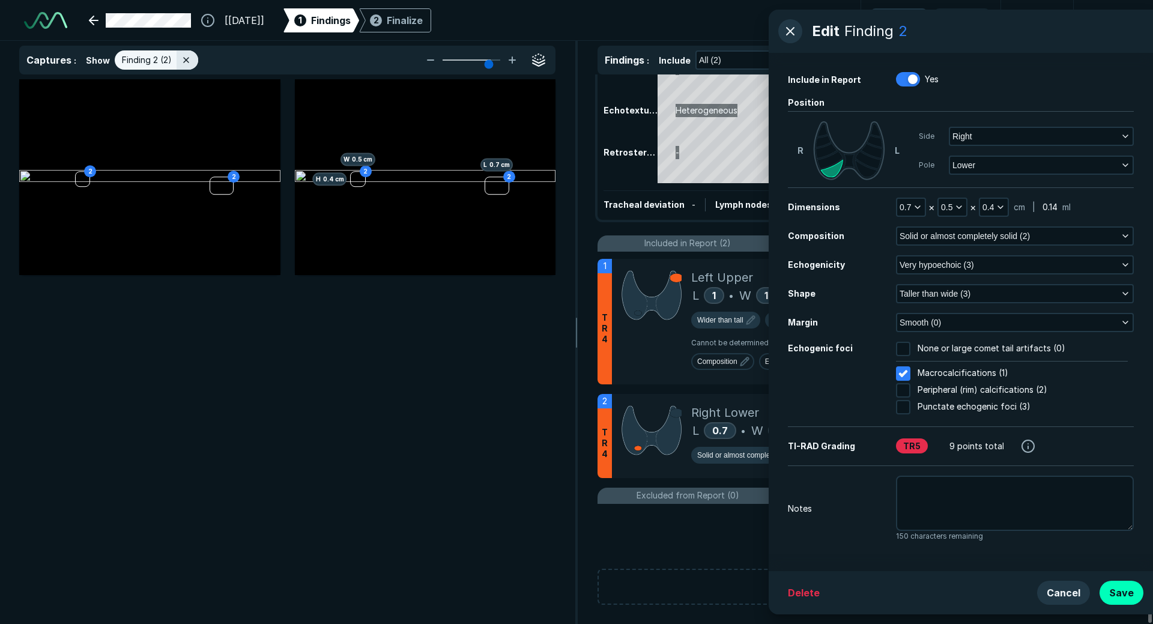
click at [863, 384] on div "Echogenic foci" at bounding box center [842, 379] width 108 height 75
click at [941, 346] on span "None or large comet tail artifacts (0)" at bounding box center [992, 349] width 148 height 14
click at [910, 346] on input "None or large comet tail artifacts (0)" at bounding box center [903, 349] width 14 height 14
checkbox input "true"
checkbox input "false"
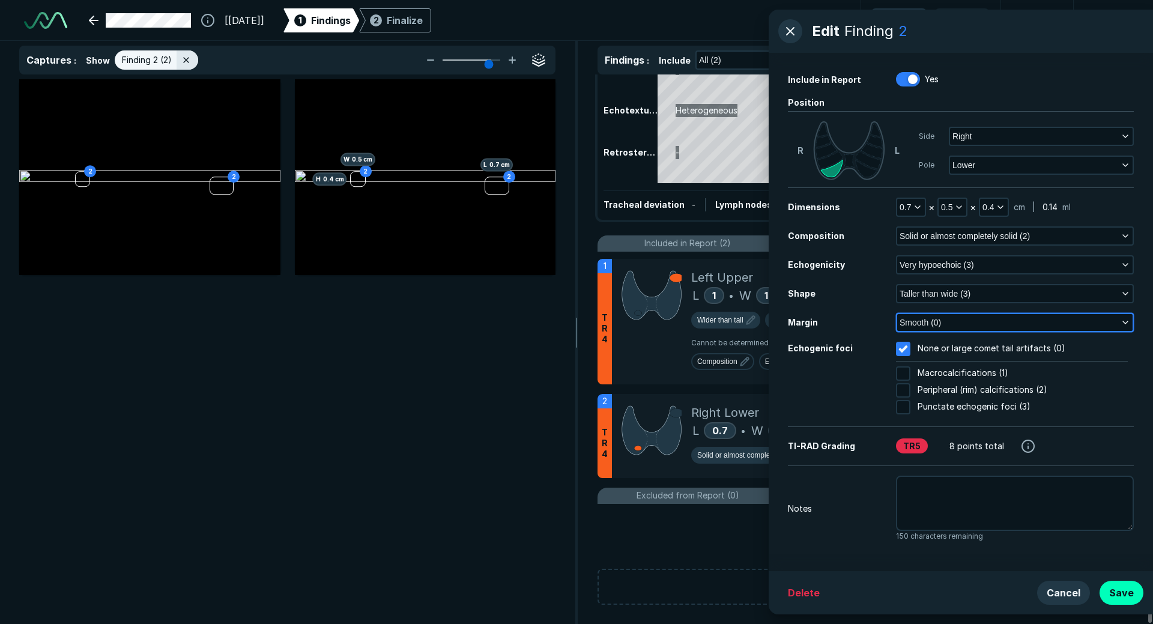
click at [937, 328] on span "Smooth (0)" at bounding box center [920, 322] width 41 height 13
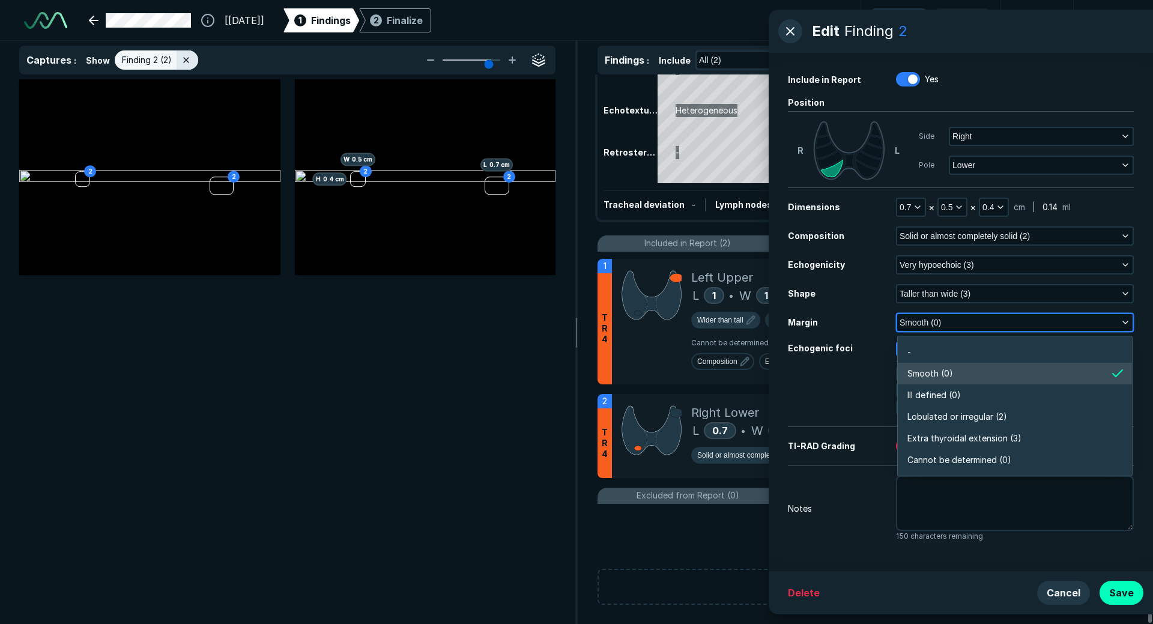
scroll to position [2101, 2597]
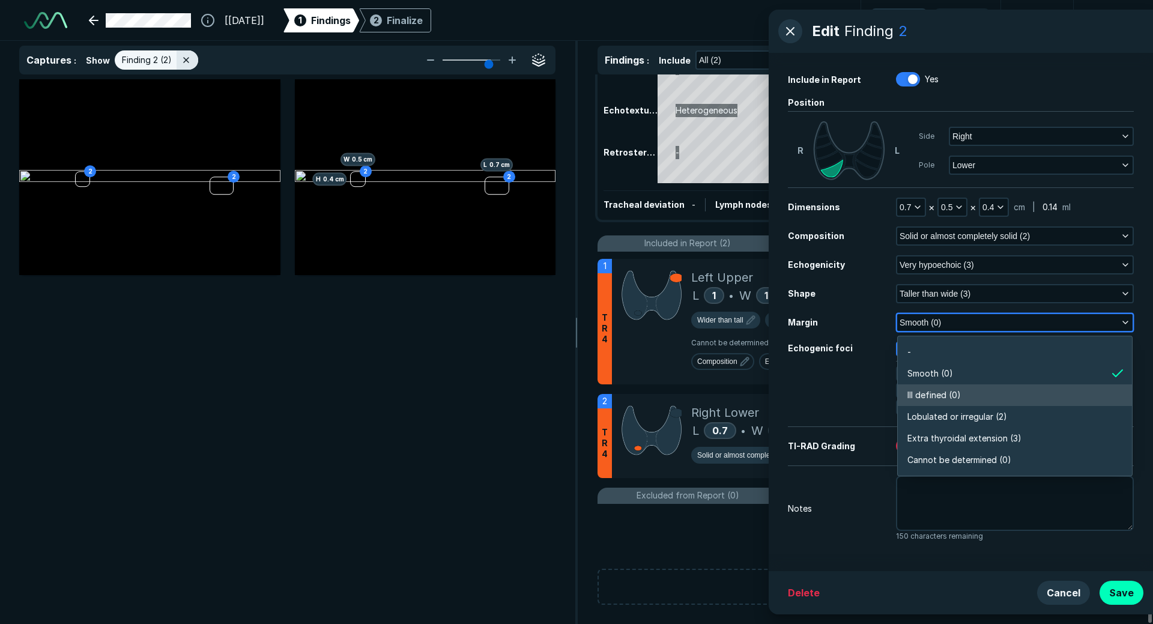
click at [939, 395] on span "Ill defined (0)" at bounding box center [933, 395] width 53 height 13
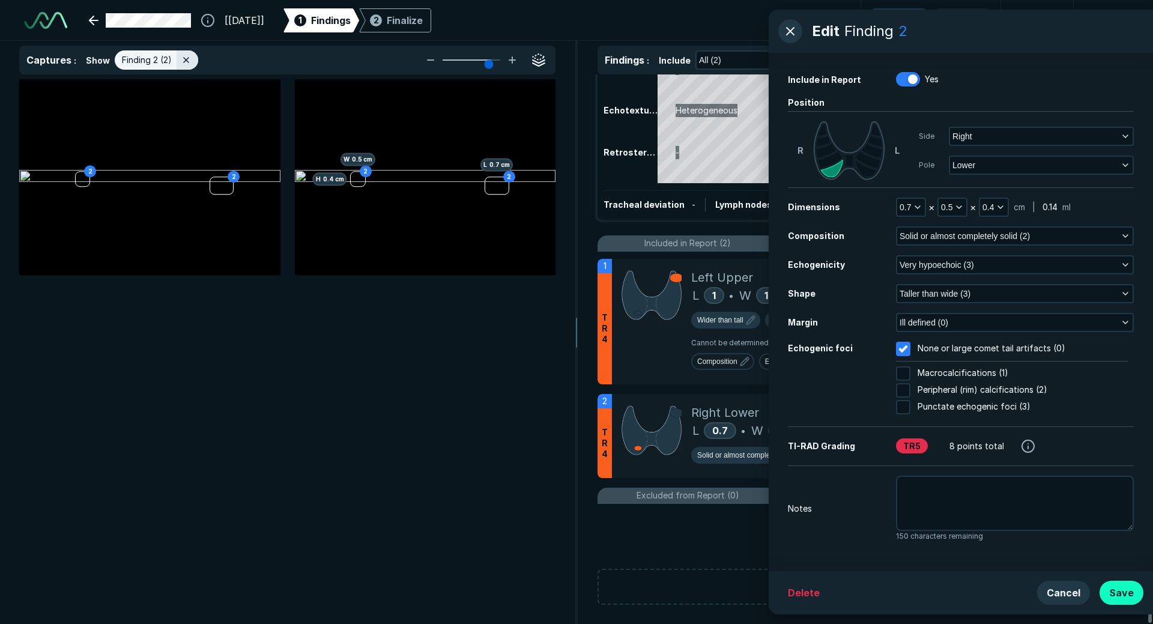
click at [1130, 597] on button "Save" at bounding box center [1121, 593] width 44 height 24
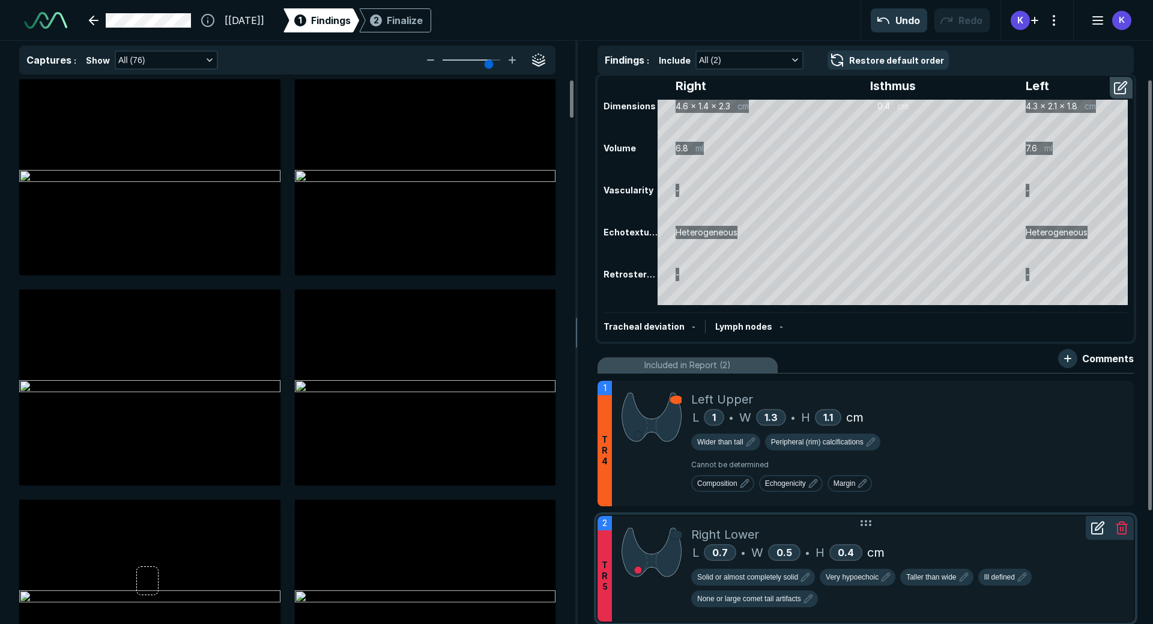
scroll to position [0, 0]
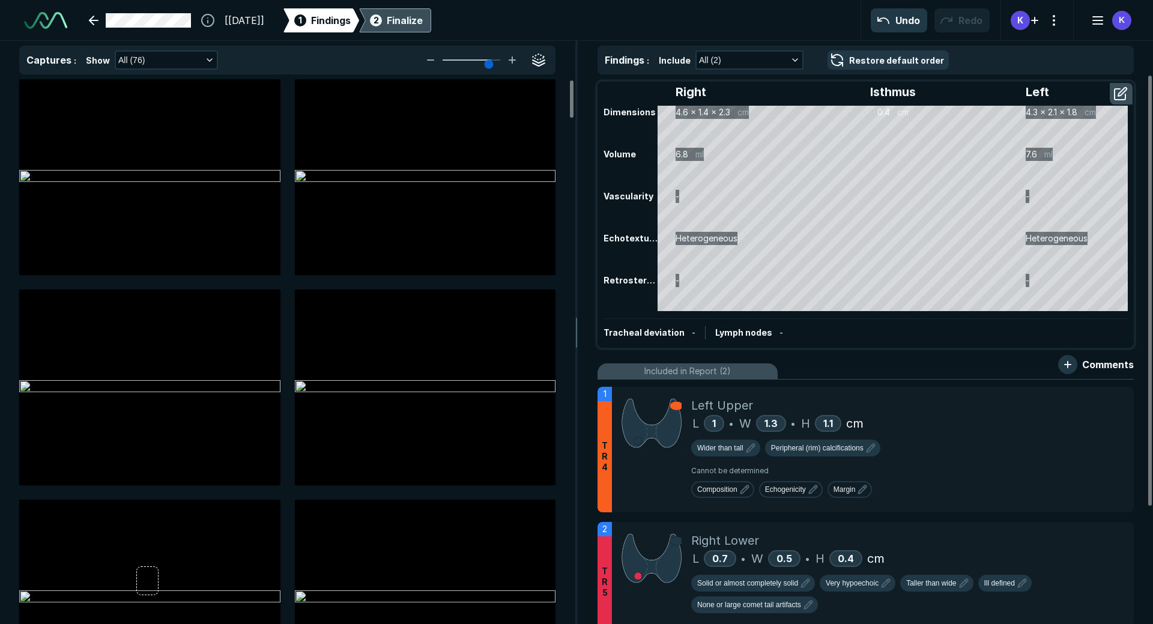
click at [414, 27] on div "2 Finalize" at bounding box center [394, 20] width 55 height 24
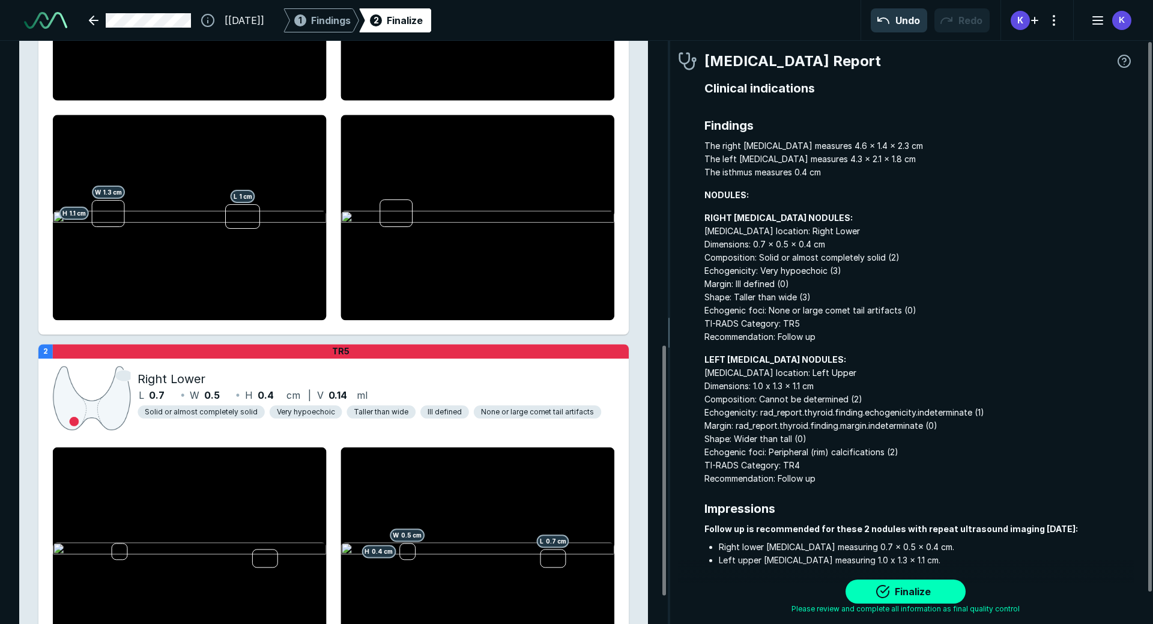
scroll to position [771, 0]
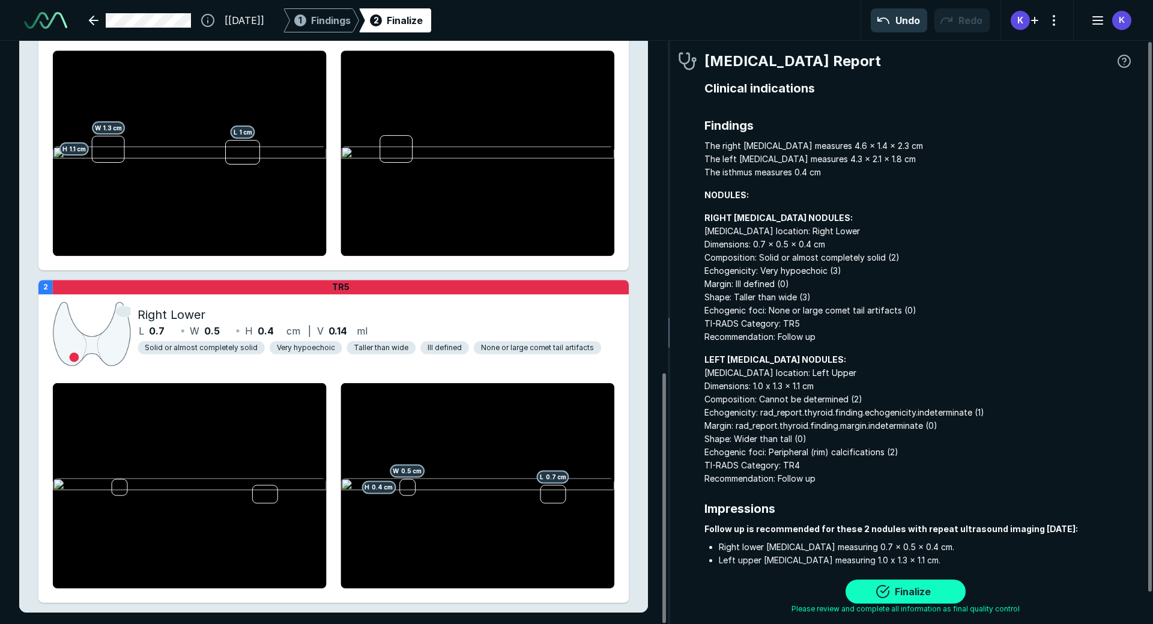
click at [935, 591] on button "Finalize" at bounding box center [905, 591] width 120 height 24
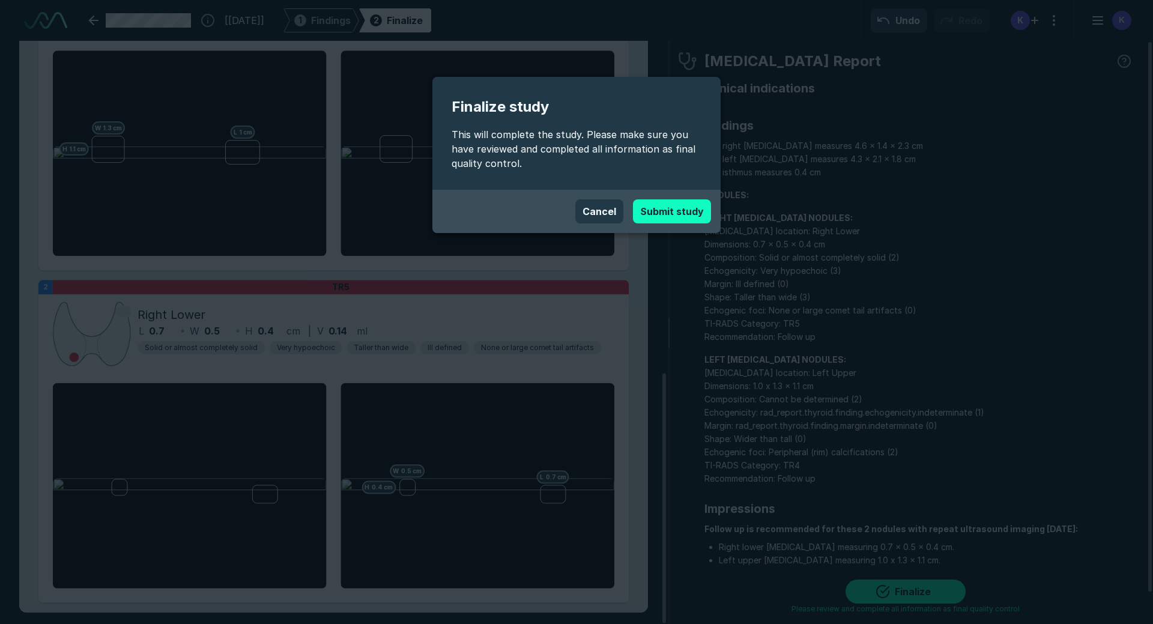
click at [691, 216] on button "Submit study" at bounding box center [672, 211] width 78 height 24
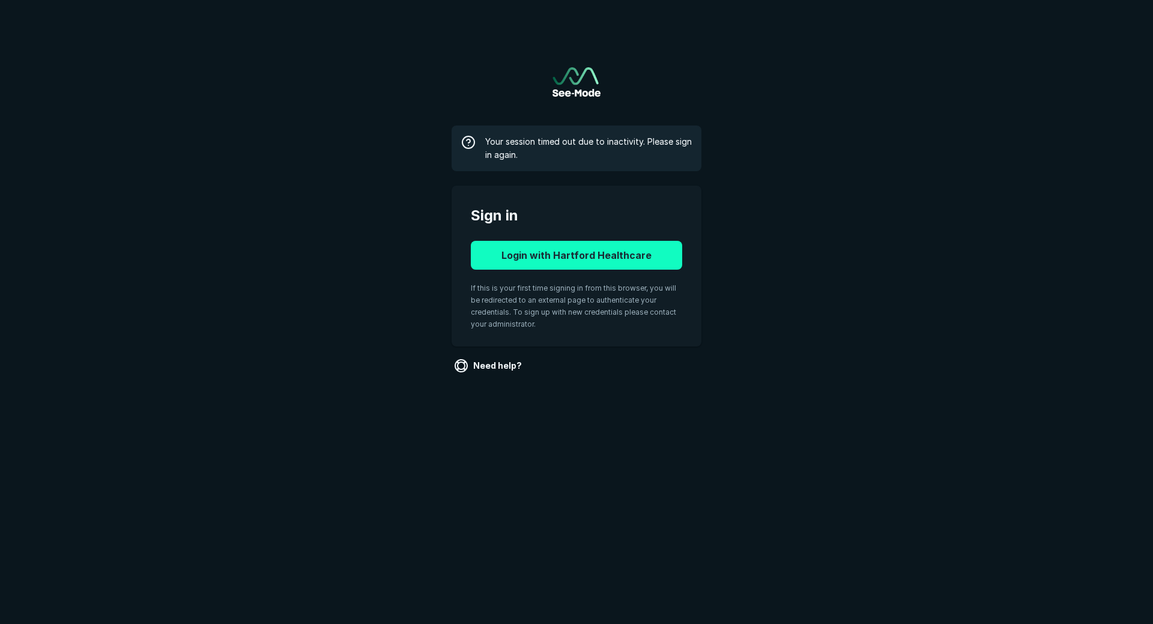
click at [557, 264] on button "Login with Hartford Healthcare" at bounding box center [576, 255] width 211 height 29
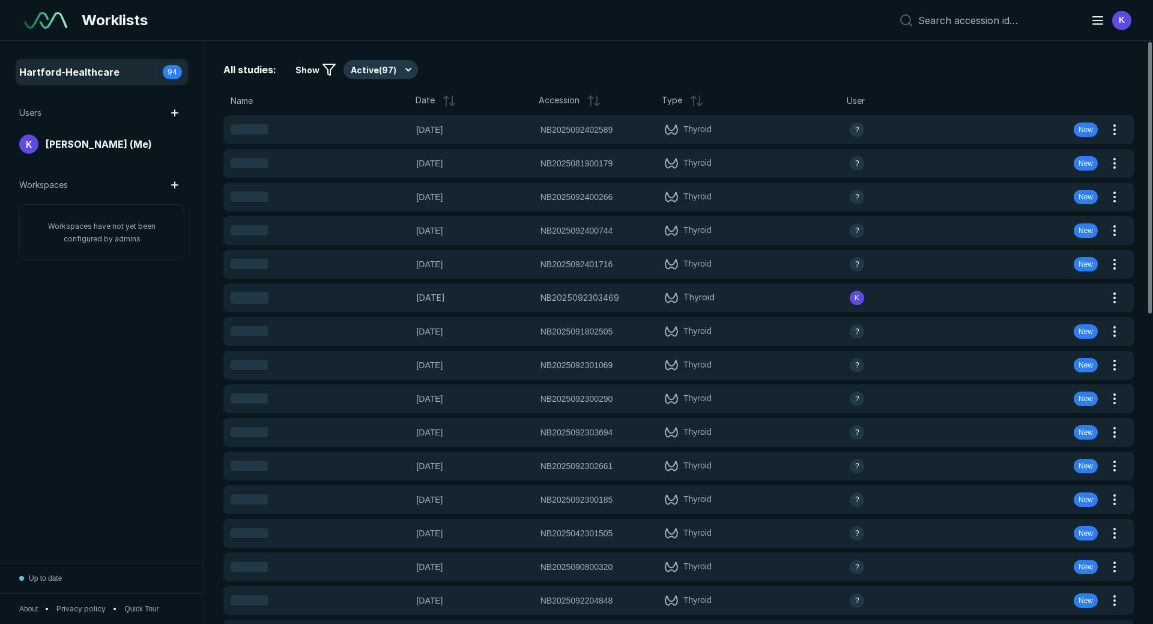
scroll to position [4142, 6731]
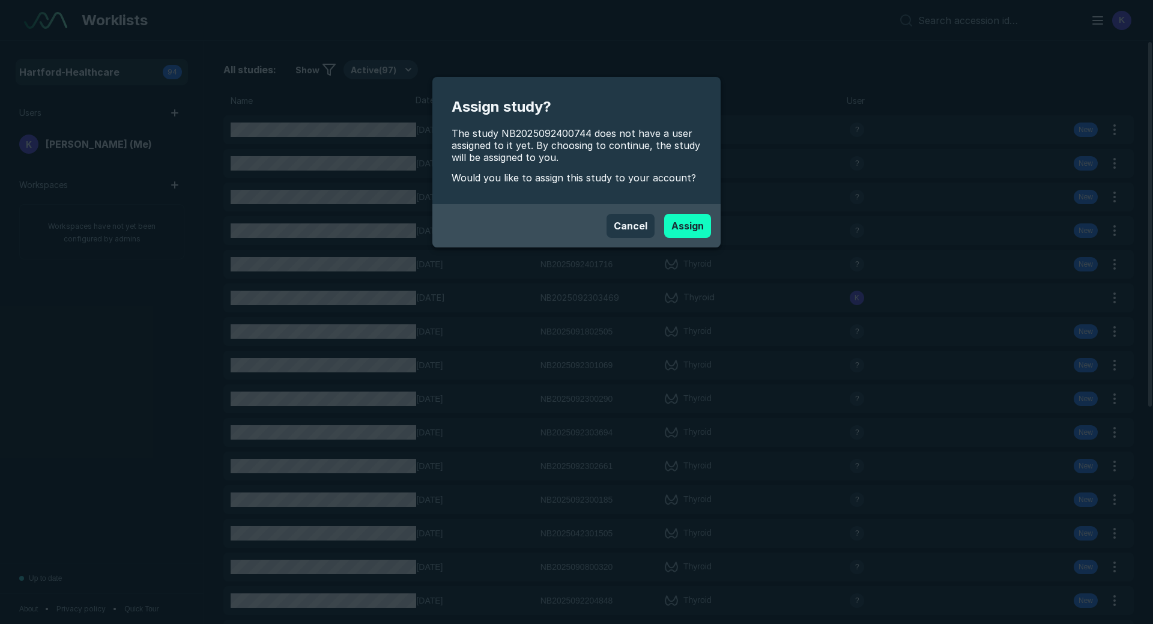
click at [698, 228] on button "Assign" at bounding box center [687, 226] width 47 height 24
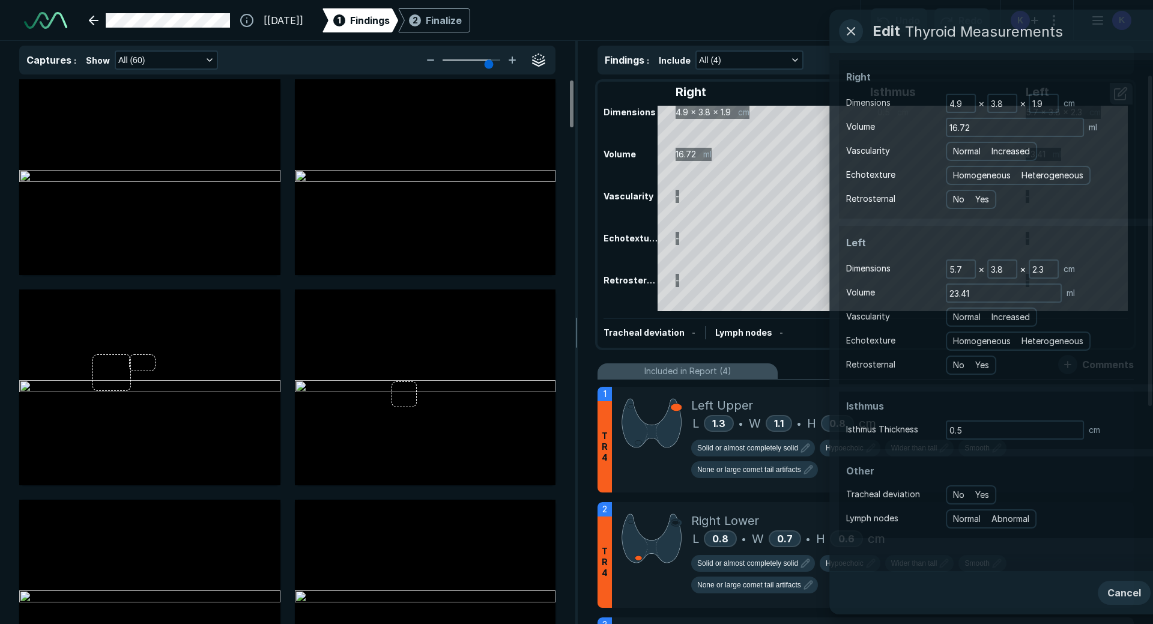
scroll to position [4142, 6731]
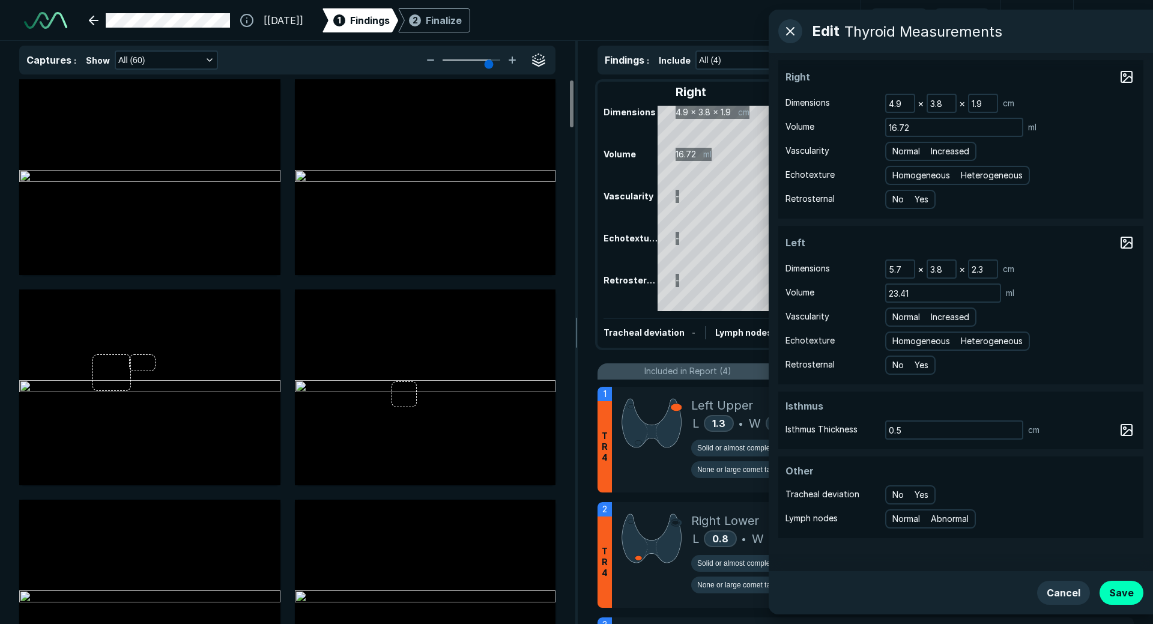
drag, startPoint x: 975, startPoint y: 179, endPoint x: 994, endPoint y: 233, distance: 57.6
click at [975, 179] on span "Heterogeneous" at bounding box center [992, 175] width 62 height 13
click at [967, 178] on input "Heterogeneous" at bounding box center [963, 174] width 8 height 8
radio input "true"
click at [996, 346] on span "Heterogeneous" at bounding box center [992, 340] width 62 height 13
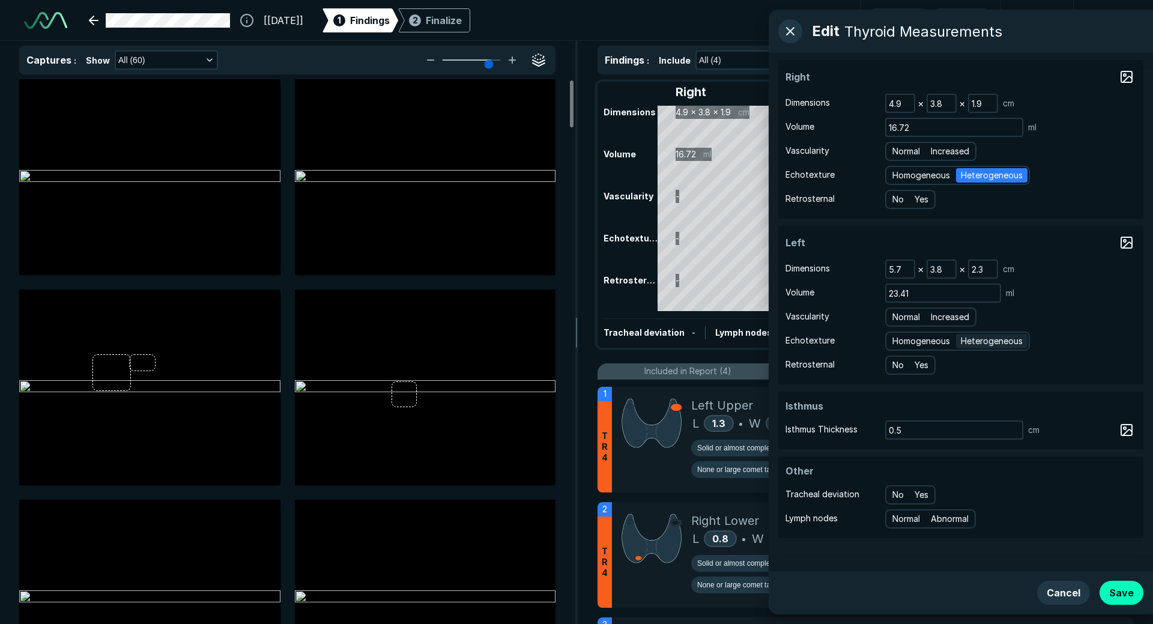
click at [967, 343] on input "Heterogeneous" at bounding box center [963, 340] width 8 height 8
radio input "true"
click at [1123, 593] on button "Save" at bounding box center [1121, 593] width 44 height 24
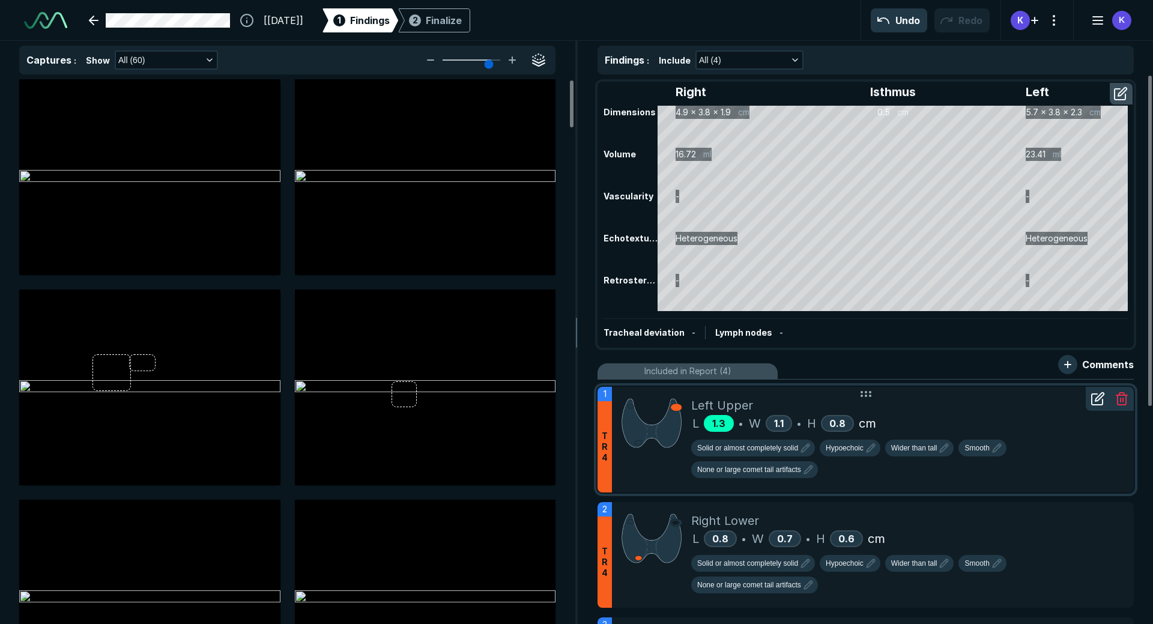
click at [720, 426] on span "1.3" at bounding box center [718, 423] width 13 height 12
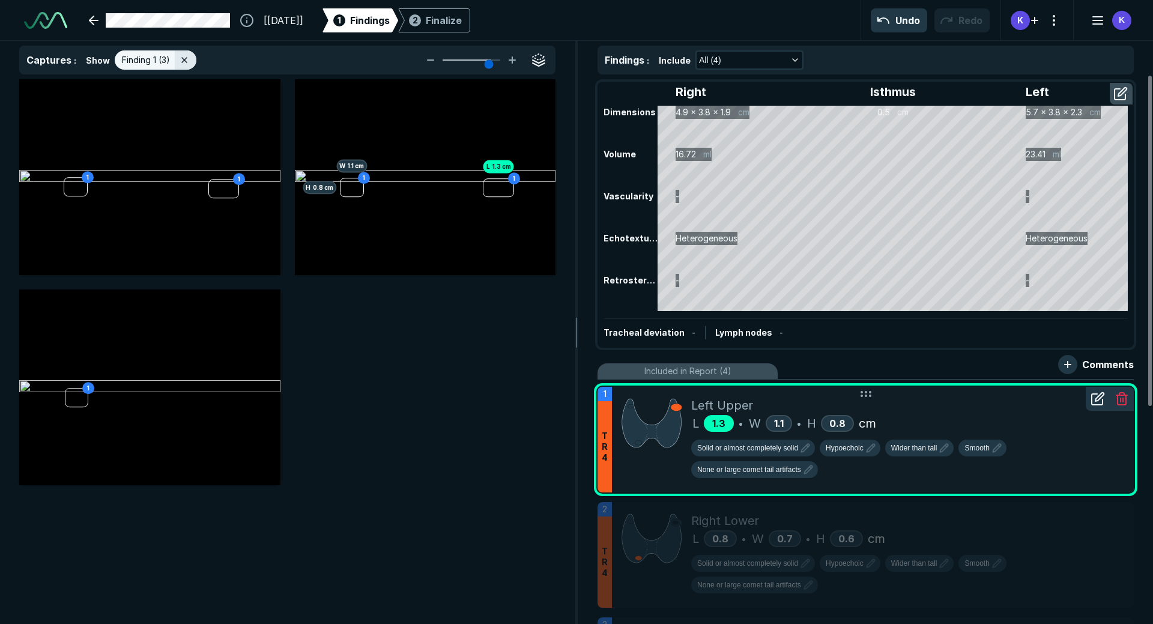
scroll to position [3863, 3937]
click at [1099, 408] on div at bounding box center [1098, 399] width 24 height 24
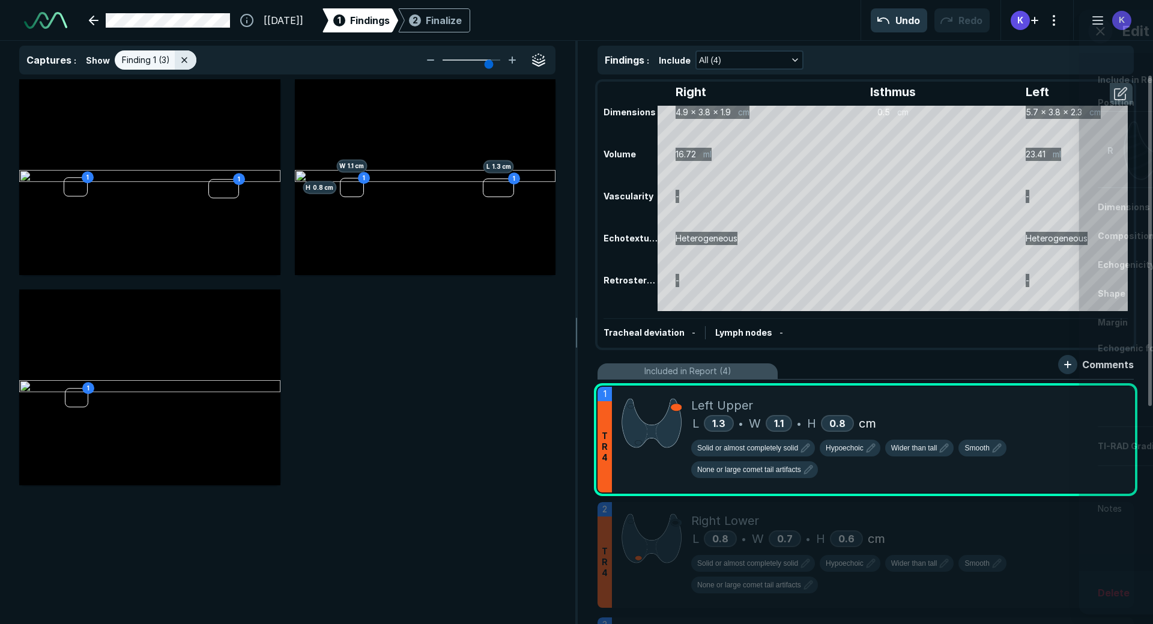
scroll to position [3658, 3080]
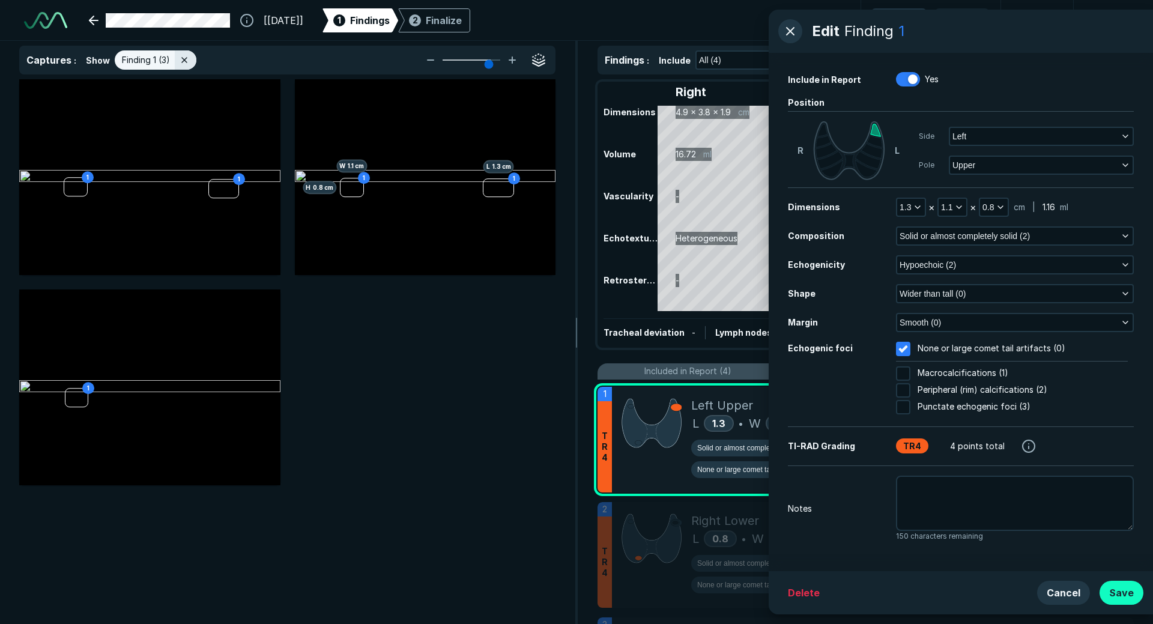
drag, startPoint x: 1118, startPoint y: 600, endPoint x: 1110, endPoint y: 594, distance: 9.8
click at [1118, 600] on button "Save" at bounding box center [1121, 593] width 44 height 24
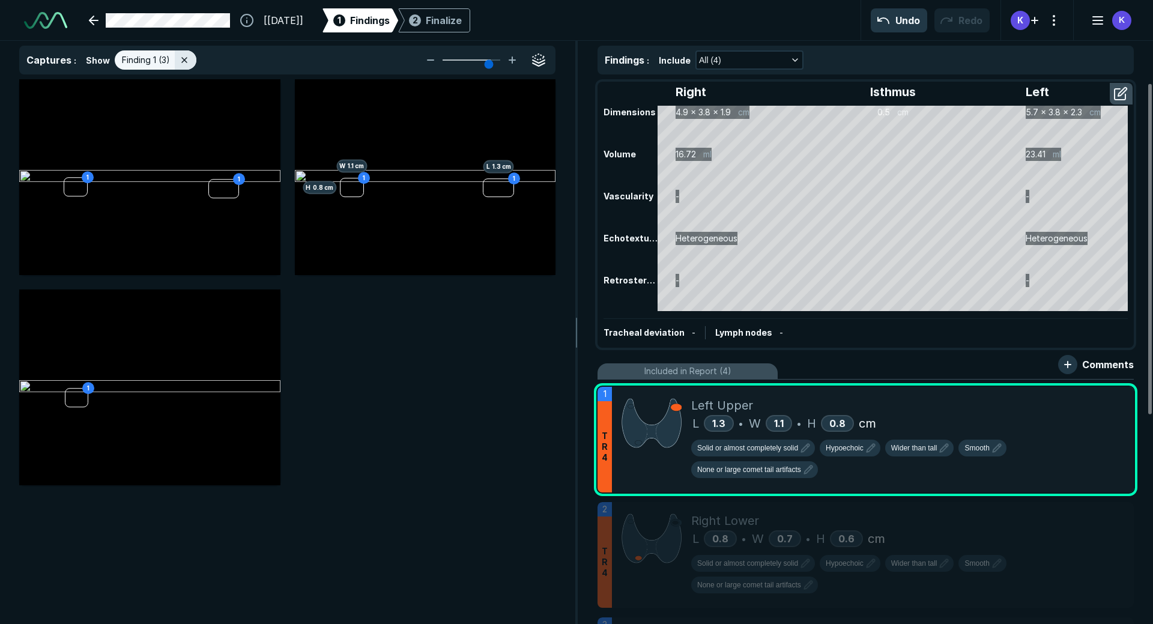
scroll to position [60, 0]
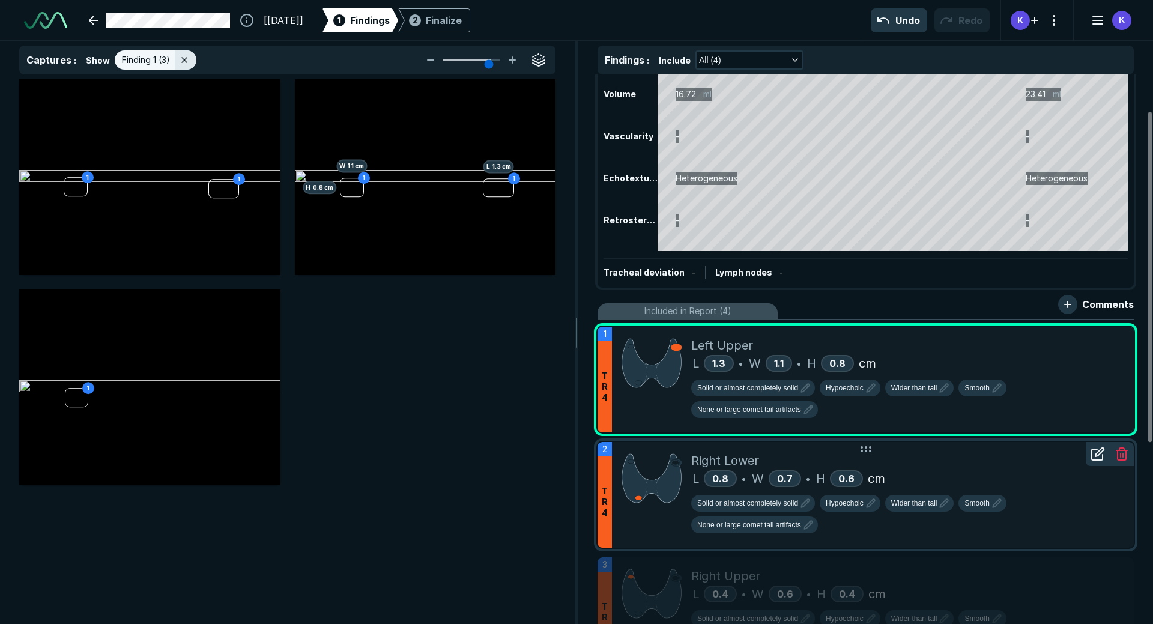
click at [1054, 483] on div "L 0.8 • W 0.7 • H 0.6 cm" at bounding box center [907, 479] width 433 height 18
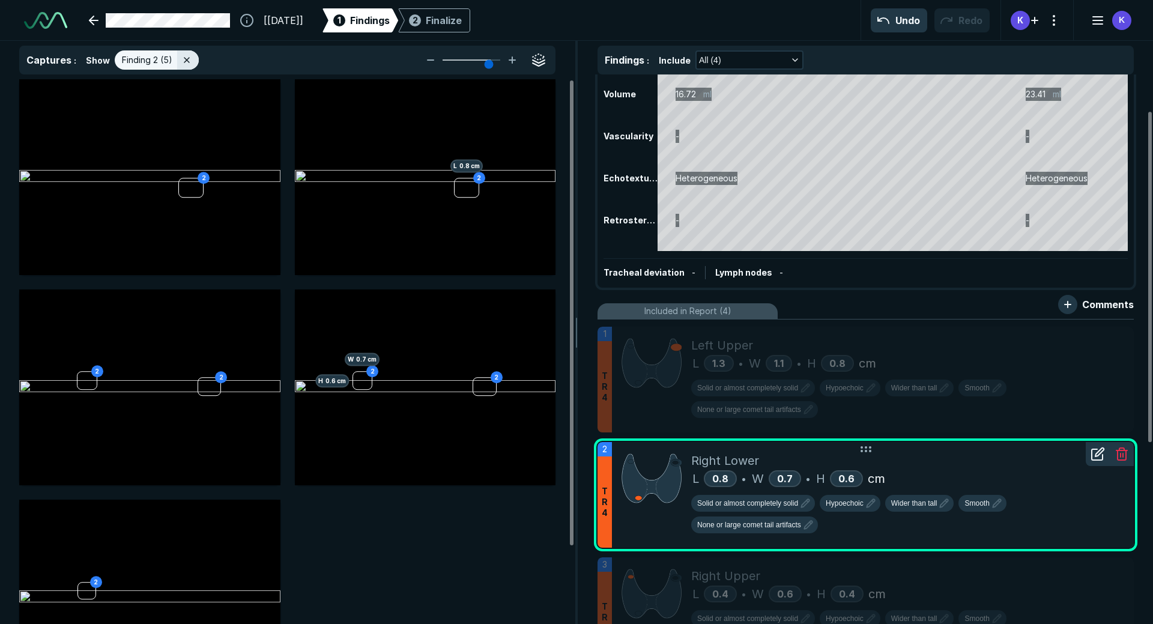
click at [1101, 459] on icon at bounding box center [1097, 454] width 11 height 11
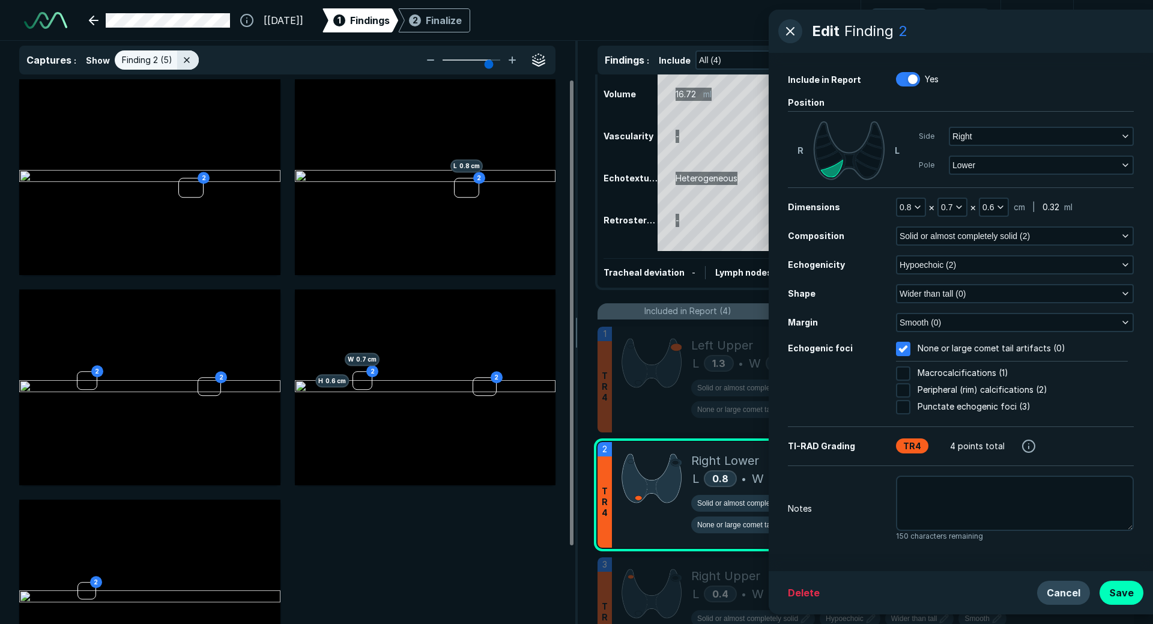
click at [1072, 592] on button "Cancel" at bounding box center [1063, 593] width 53 height 24
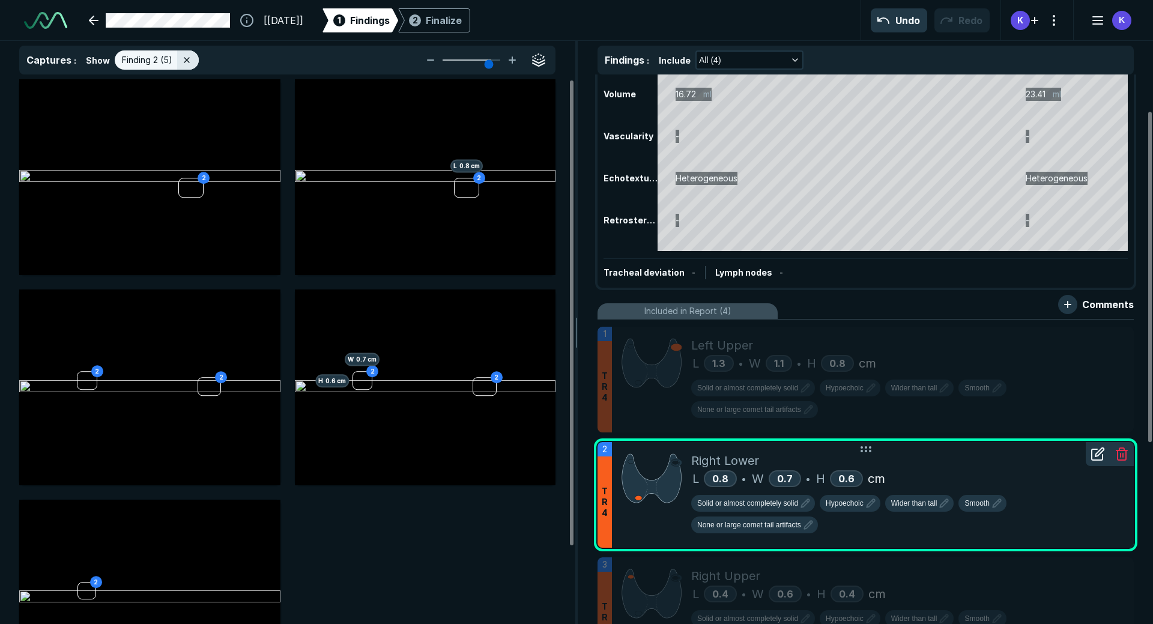
click at [1102, 456] on icon at bounding box center [1097, 454] width 11 height 11
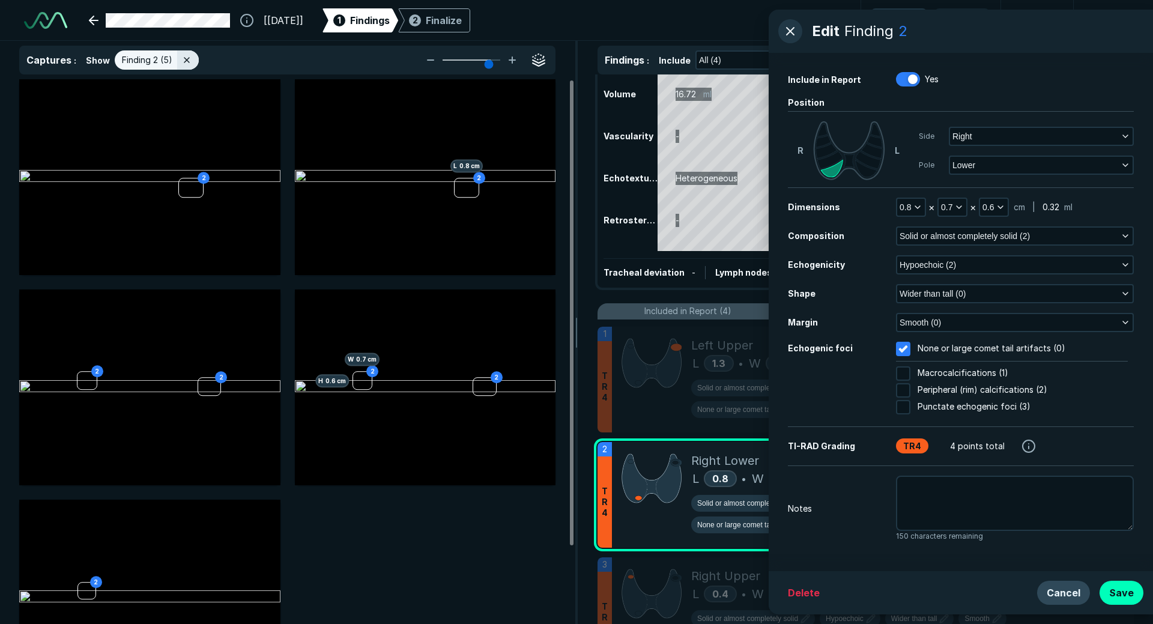
click at [1067, 594] on button "Cancel" at bounding box center [1063, 593] width 53 height 24
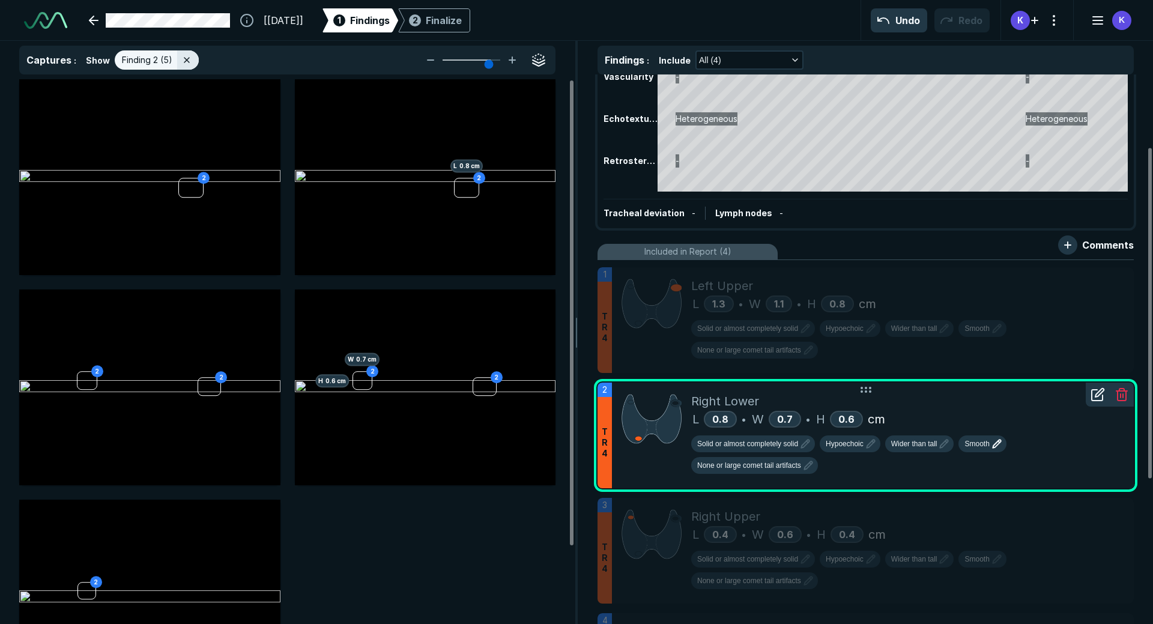
scroll to position [120, 0]
click at [1096, 402] on div at bounding box center [1098, 394] width 24 height 24
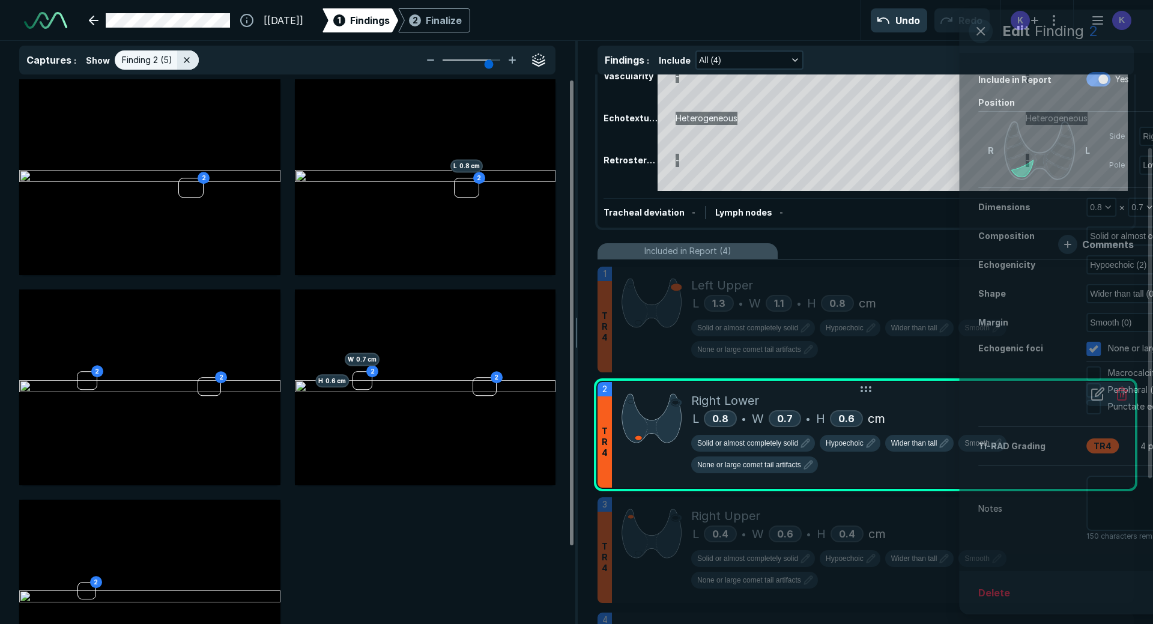
scroll to position [3658, 3080]
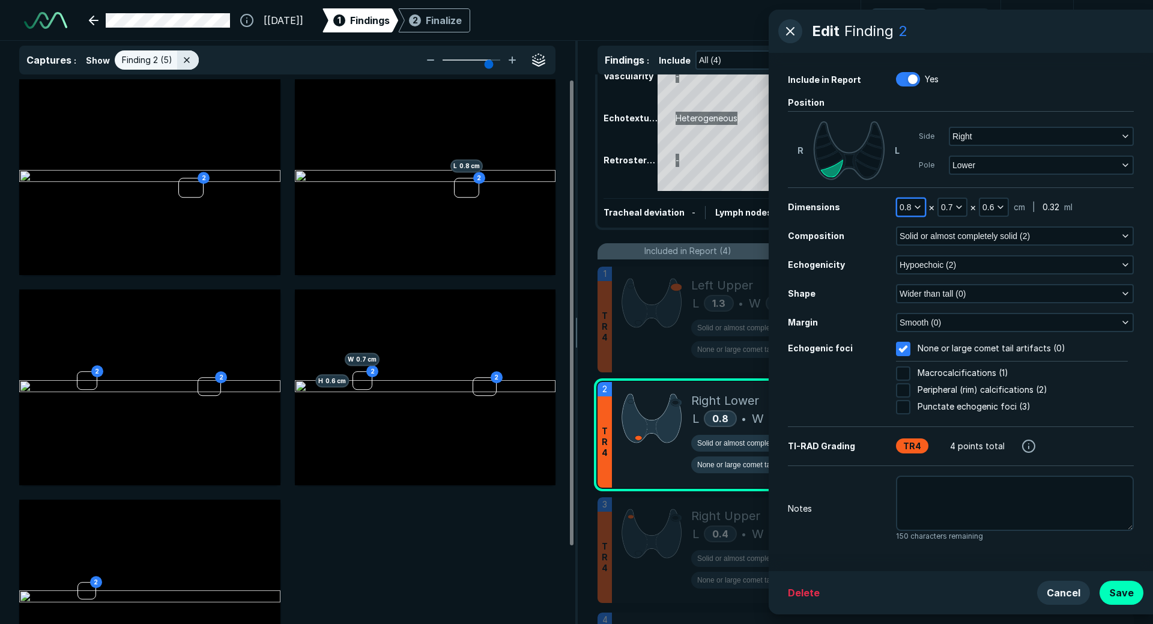
click at [909, 211] on span "0.8" at bounding box center [905, 207] width 11 height 13
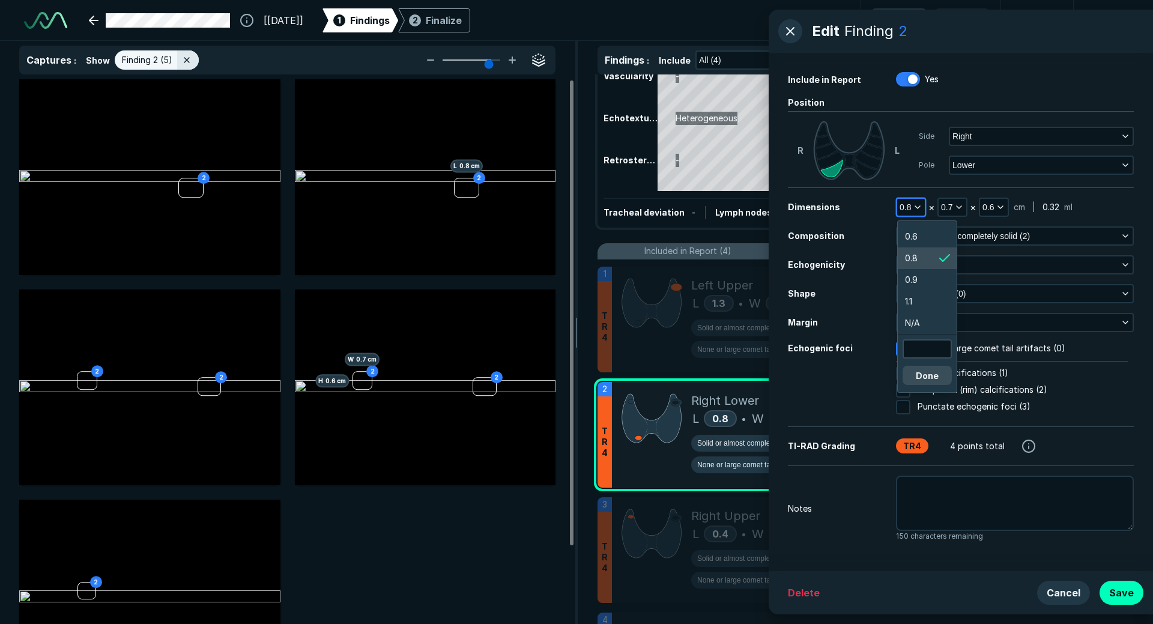
scroll to position [2245, 1808]
click at [930, 349] on input "text" at bounding box center [927, 348] width 47 height 17
type input "1.0"
click at [949, 205] on span "0.7" at bounding box center [946, 207] width 11 height 13
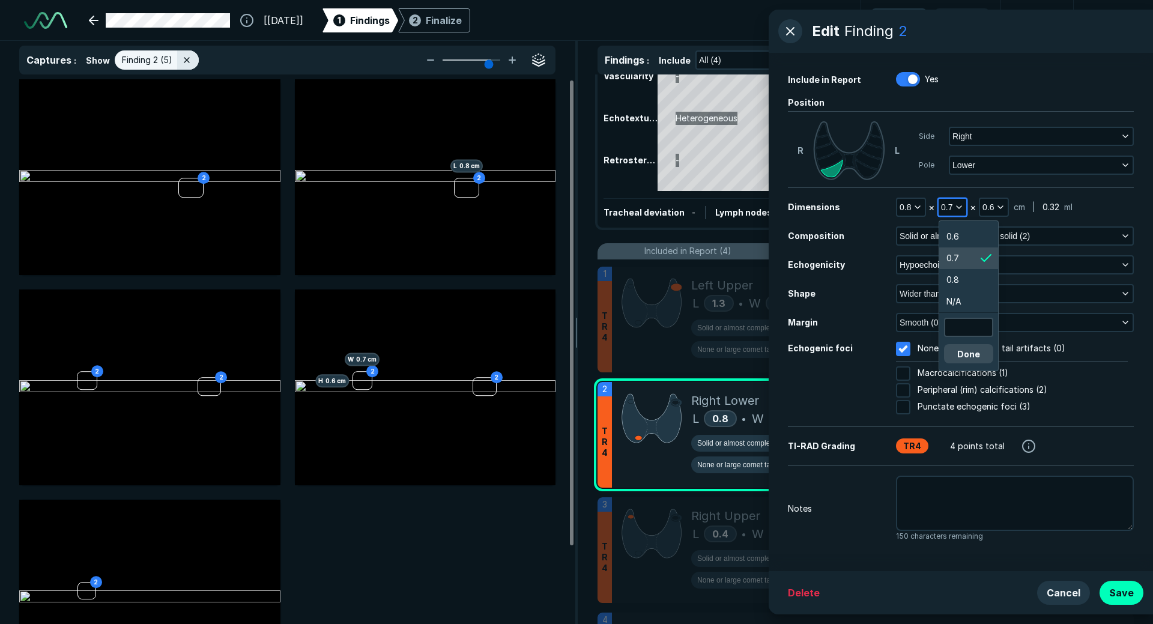
scroll to position [2147, 1808]
click at [959, 327] on input "text" at bounding box center [968, 327] width 47 height 17
click at [865, 203] on div "Dimensions" at bounding box center [842, 207] width 108 height 13
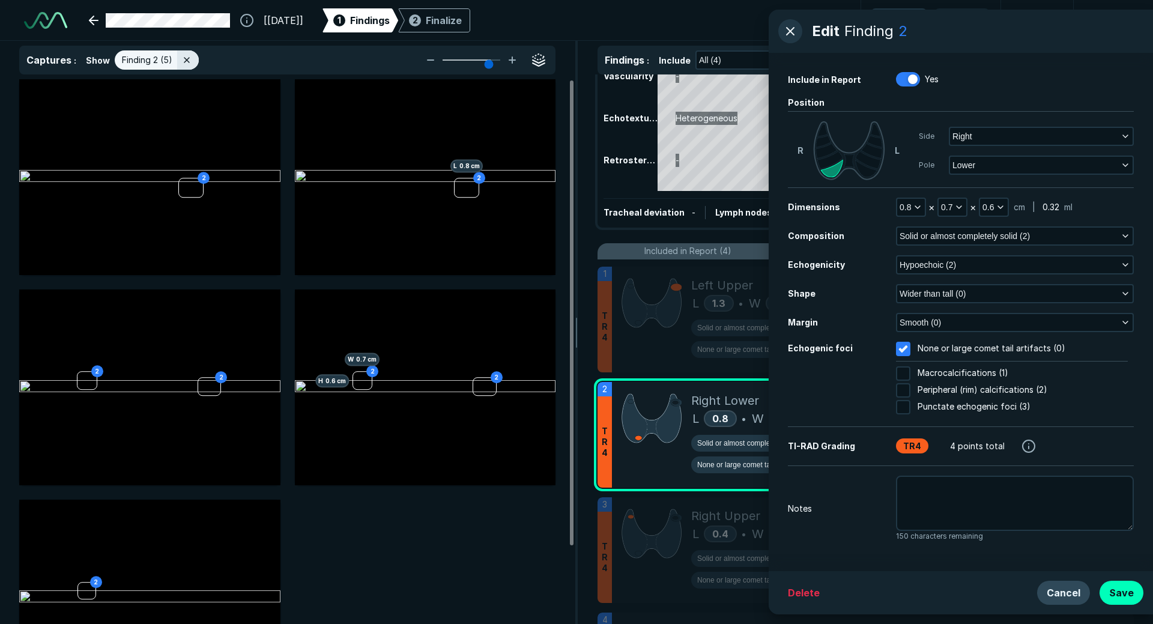
click at [1057, 591] on button "Cancel" at bounding box center [1063, 593] width 53 height 24
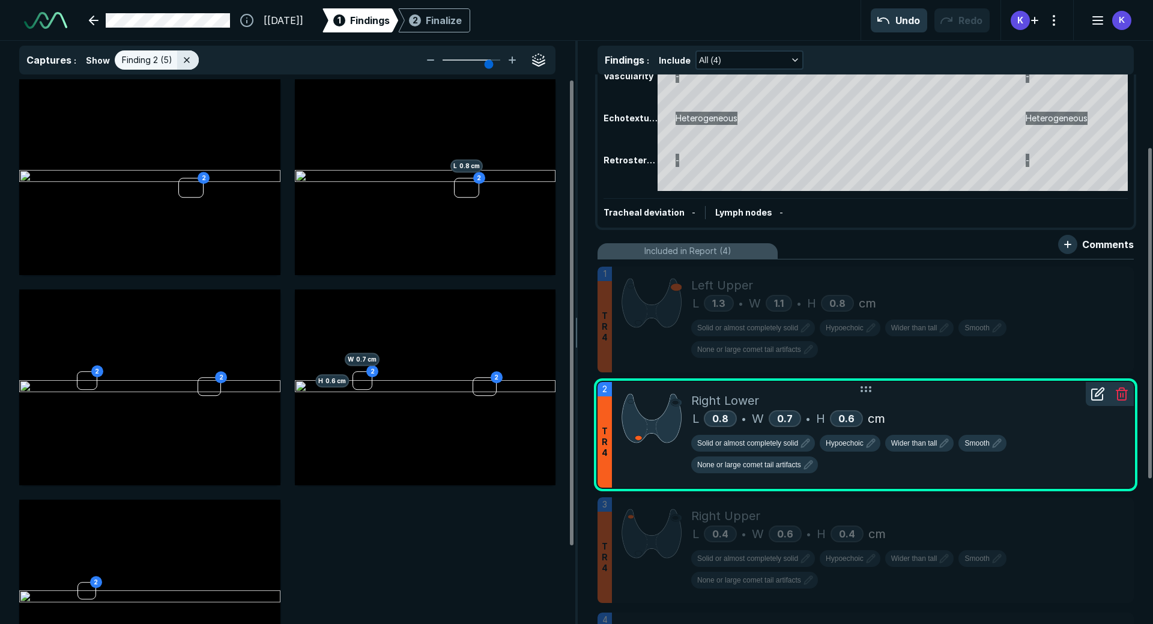
click at [1093, 399] on icon at bounding box center [1097, 394] width 14 height 14
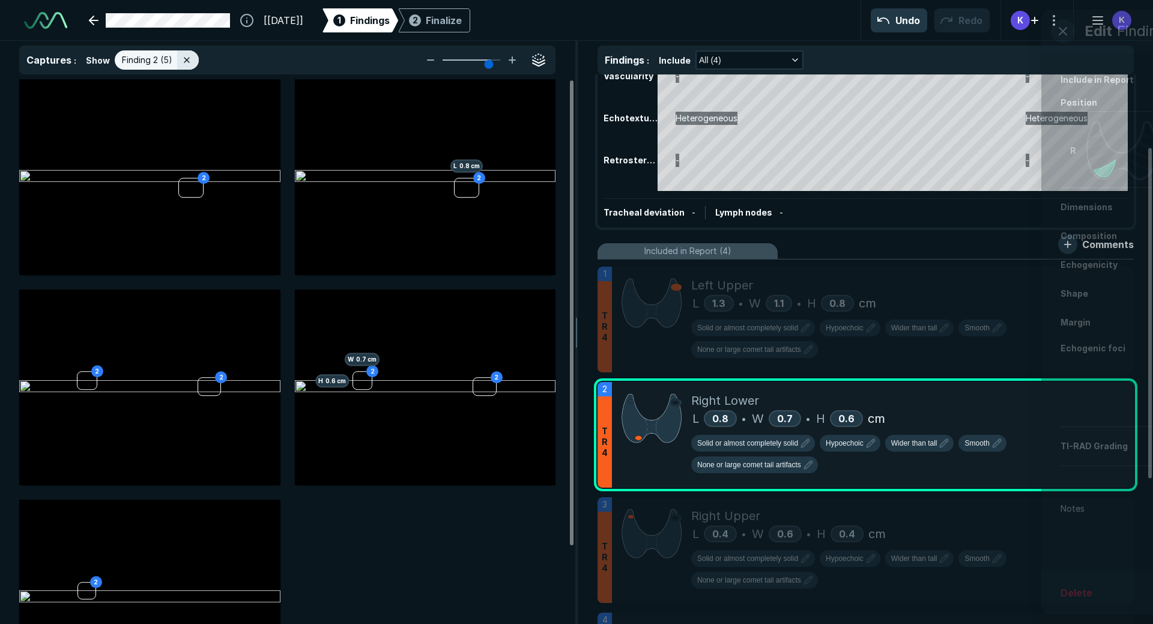
scroll to position [3658, 3080]
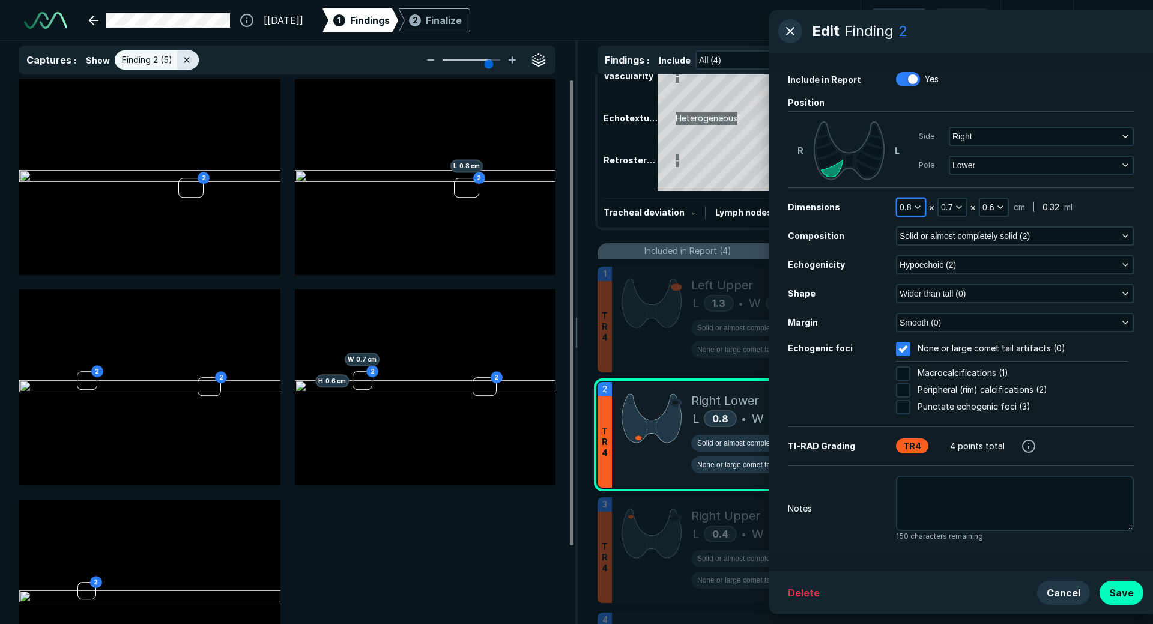
click at [913, 210] on icon "button" at bounding box center [918, 207] width 10 height 10
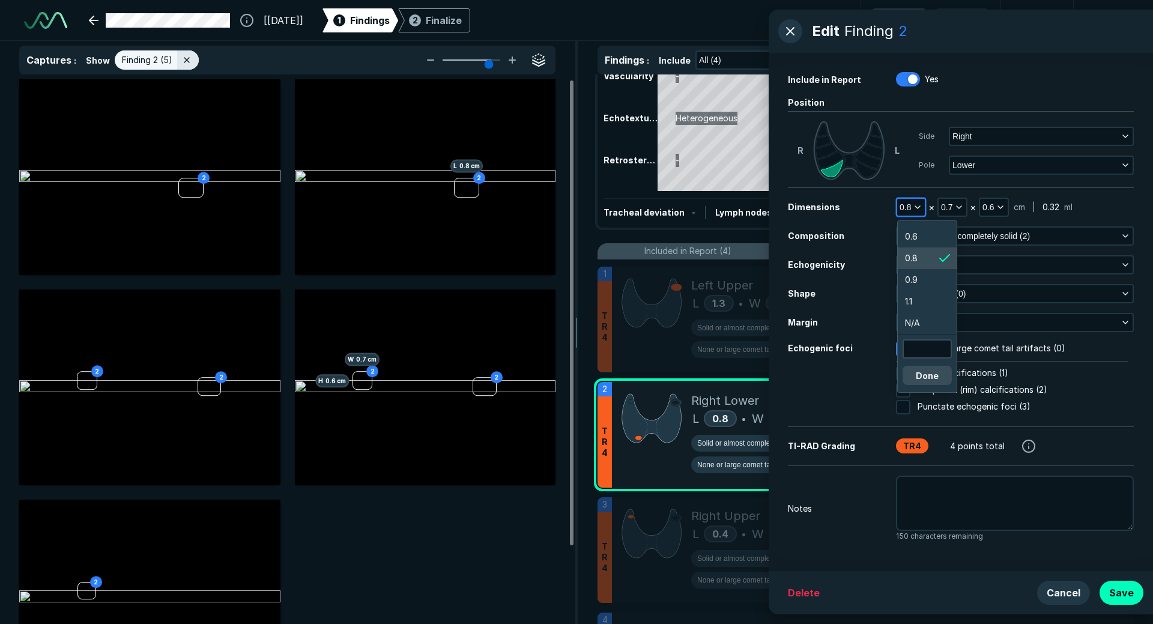
scroll to position [2245, 1808]
click at [918, 349] on input "text" at bounding box center [927, 348] width 47 height 17
type input "1.0"
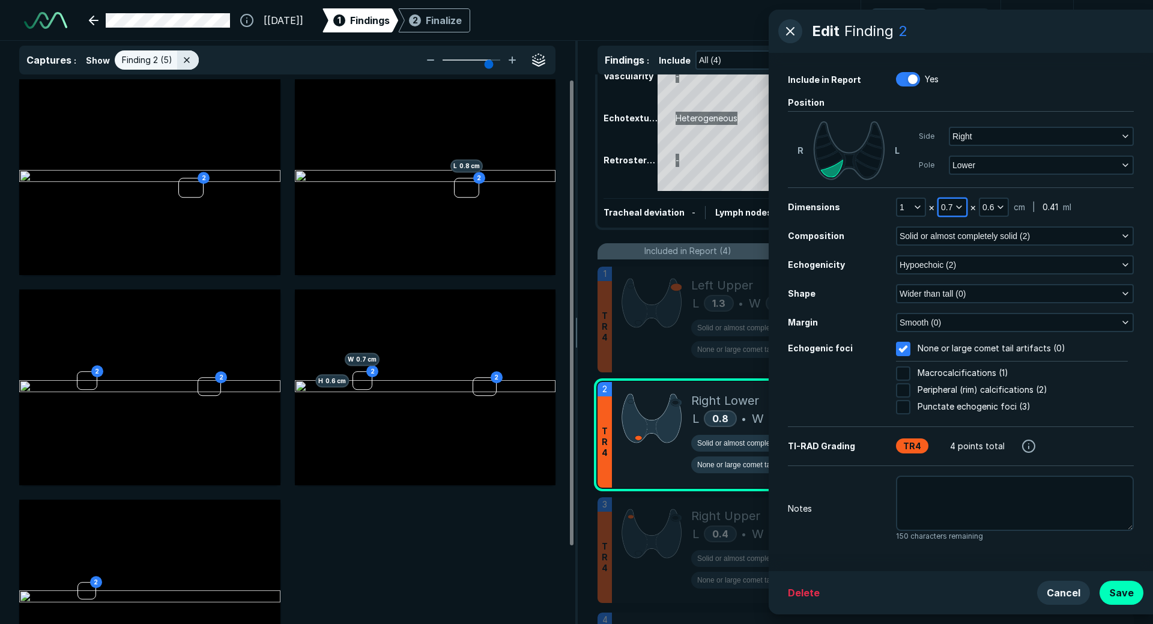
click at [957, 208] on icon "button" at bounding box center [959, 207] width 10 height 10
click at [962, 322] on input "text" at bounding box center [968, 327] width 47 height 17
click at [960, 288] on li "0.8" at bounding box center [968, 280] width 59 height 22
click at [996, 208] on icon "button" at bounding box center [1001, 207] width 10 height 10
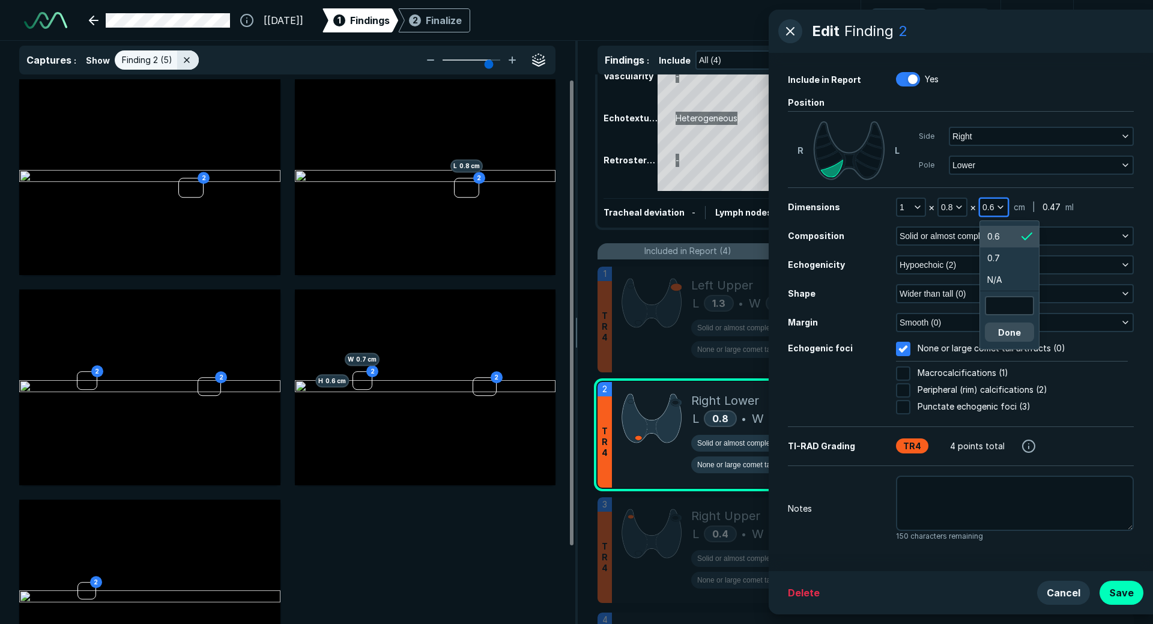
scroll to position [2050, 1808]
click at [1002, 303] on input "text" at bounding box center [1009, 305] width 47 height 17
type input ".9"
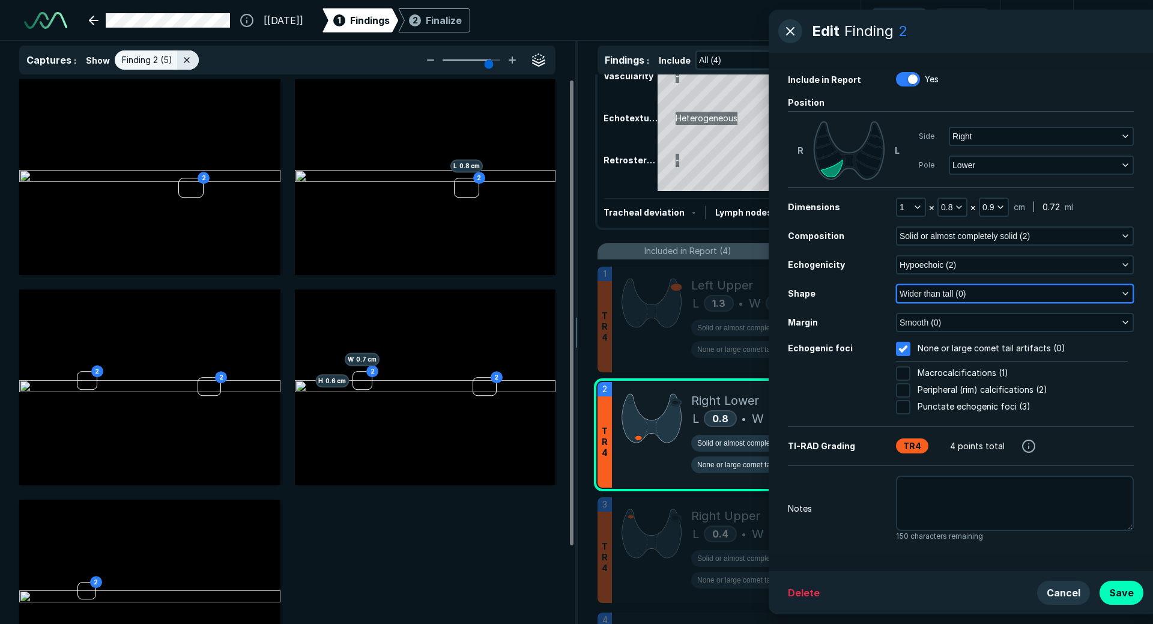
click at [978, 294] on button "Wider than tall (0)" at bounding box center [1014, 293] width 235 height 17
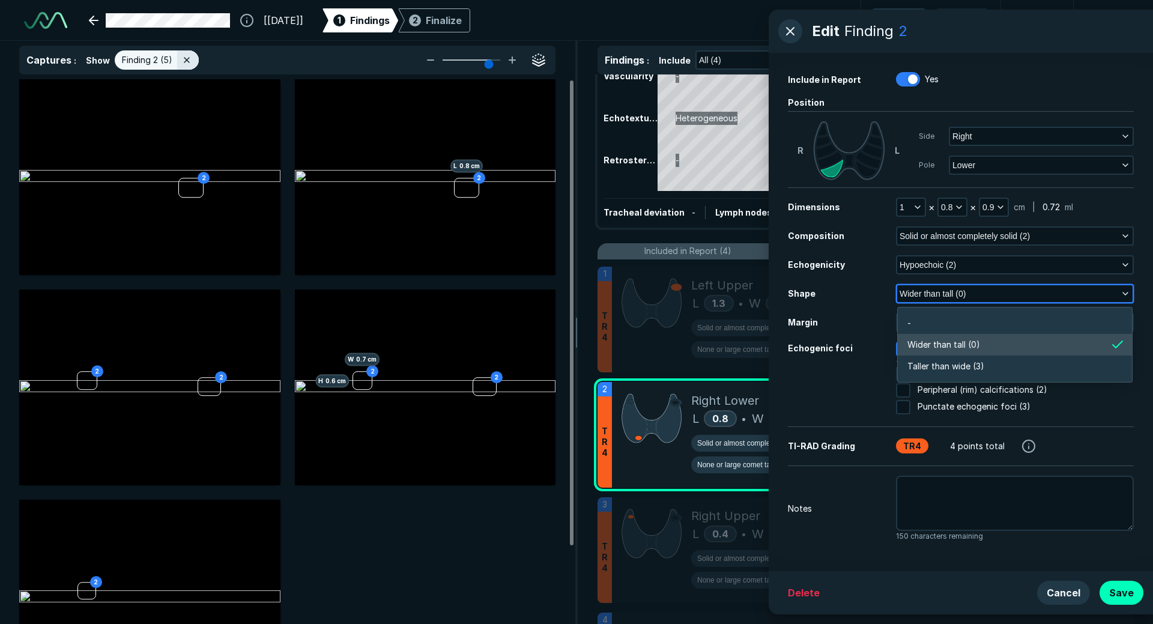
scroll to position [1809, 2597]
click at [960, 349] on span "Wider than tall (0)" at bounding box center [943, 344] width 73 height 13
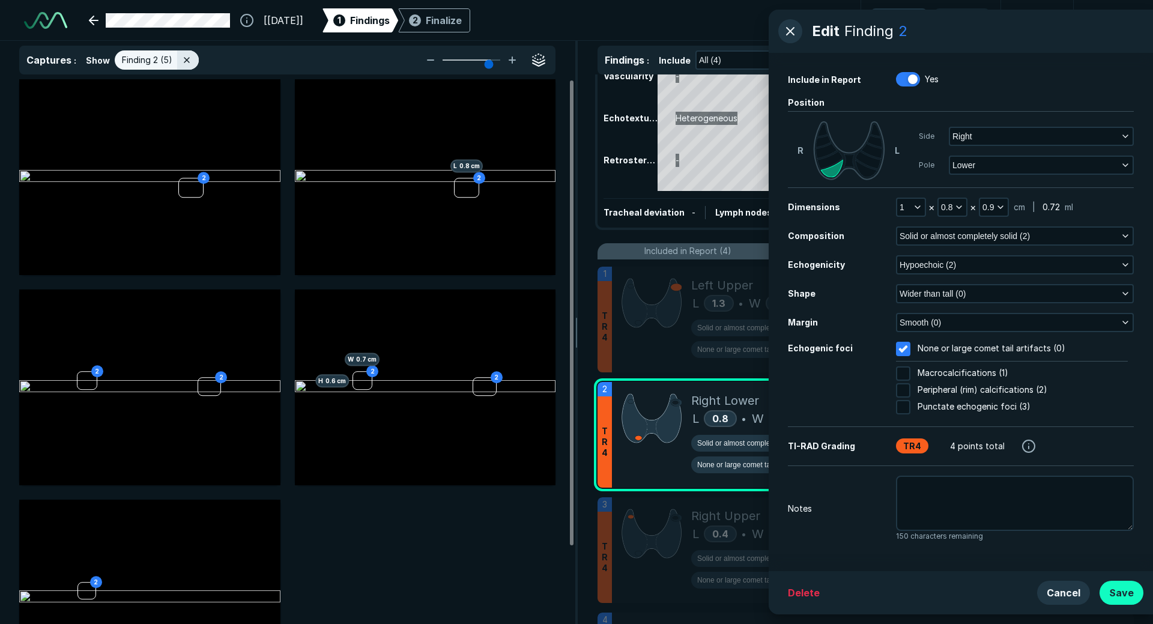
click at [1120, 590] on button "Save" at bounding box center [1121, 593] width 44 height 24
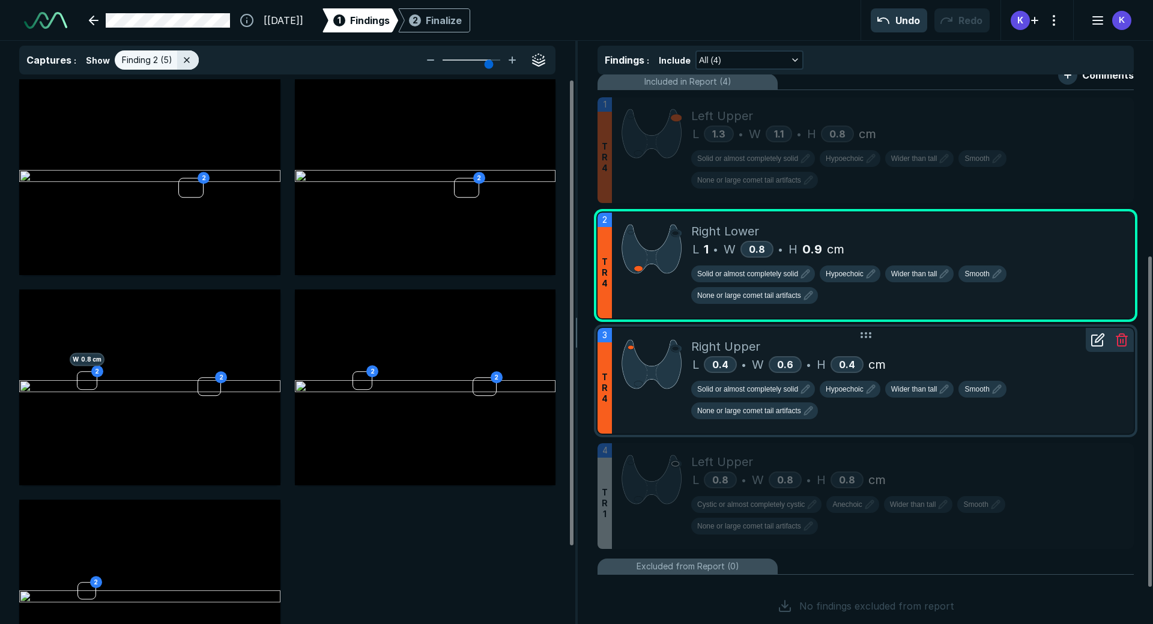
scroll to position [300, 0]
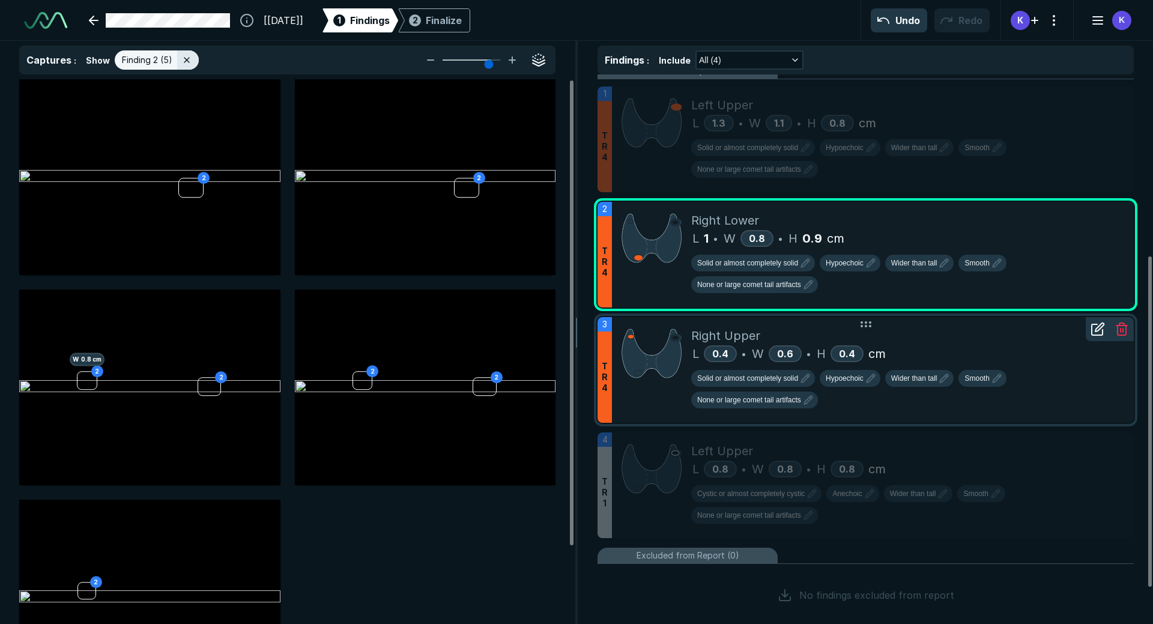
click at [636, 390] on div at bounding box center [651, 370] width 79 height 106
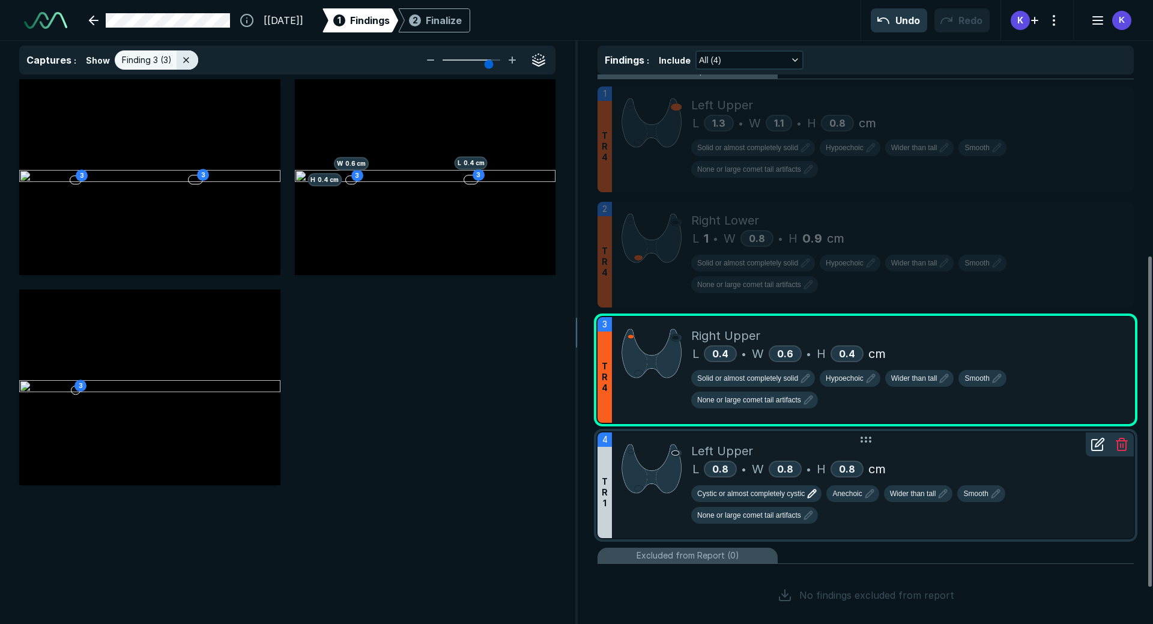
click at [797, 501] on button "Cystic or almost completely cystic" at bounding box center [756, 493] width 130 height 17
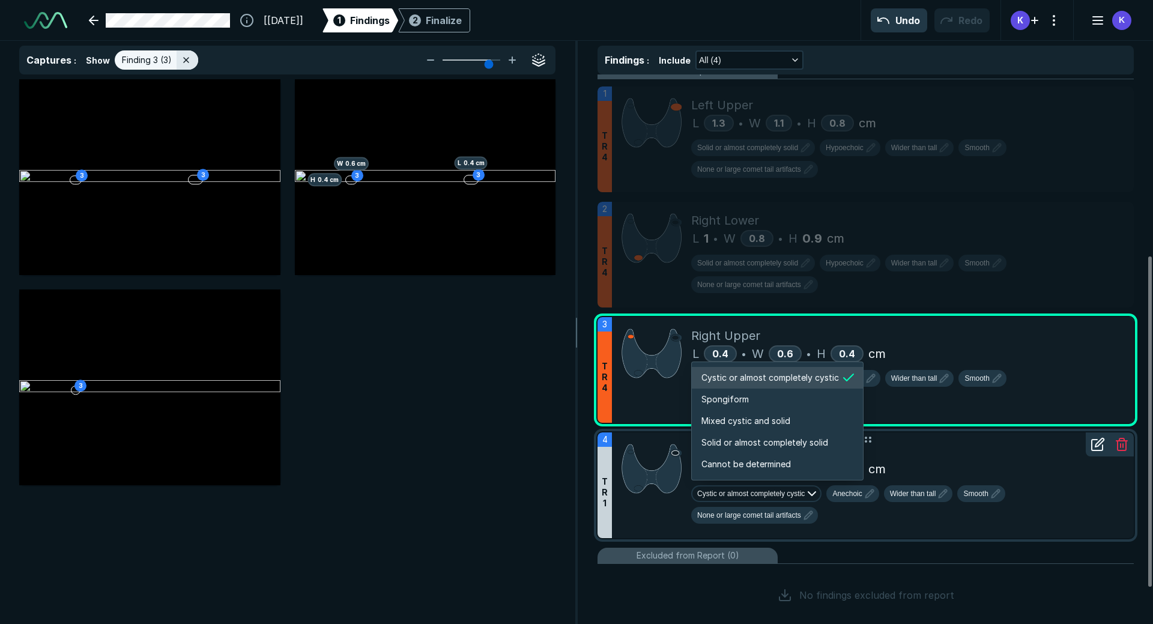
scroll to position [2004, 2306]
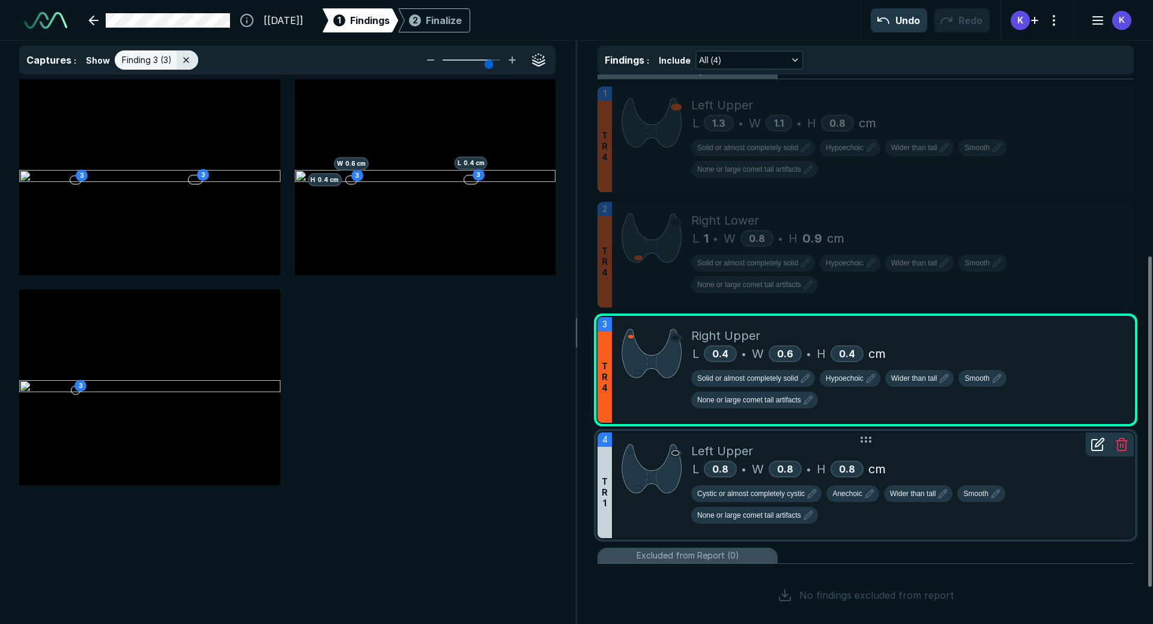
click at [1050, 489] on div "Cystic or almost completely cystic Anechoic Wider than tall Smooth None or larg…" at bounding box center [907, 506] width 433 height 43
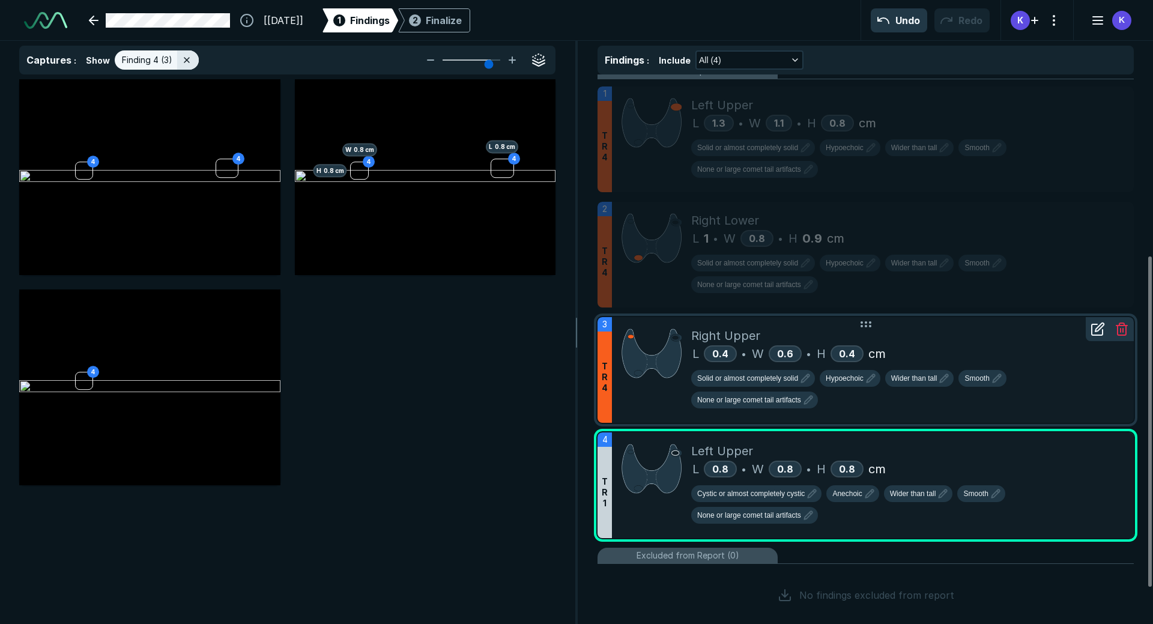
click at [989, 397] on div "Solid or almost completely solid Hypoechoic Wider than tall Smooth None or larg…" at bounding box center [907, 391] width 433 height 43
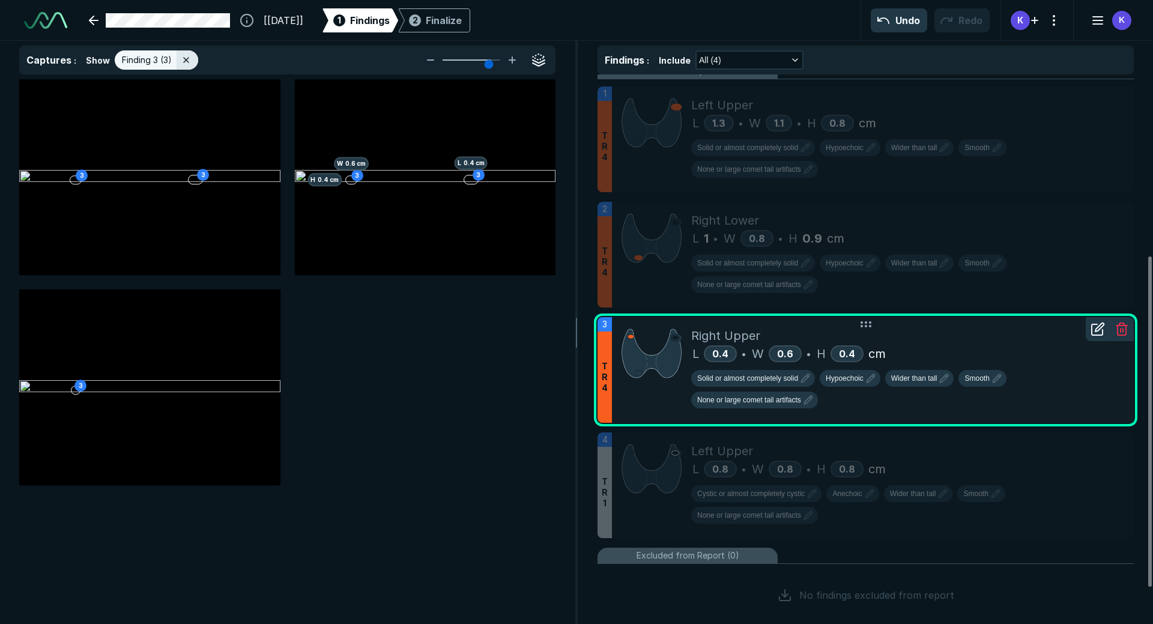
click at [1095, 333] on icon at bounding box center [1097, 329] width 14 height 14
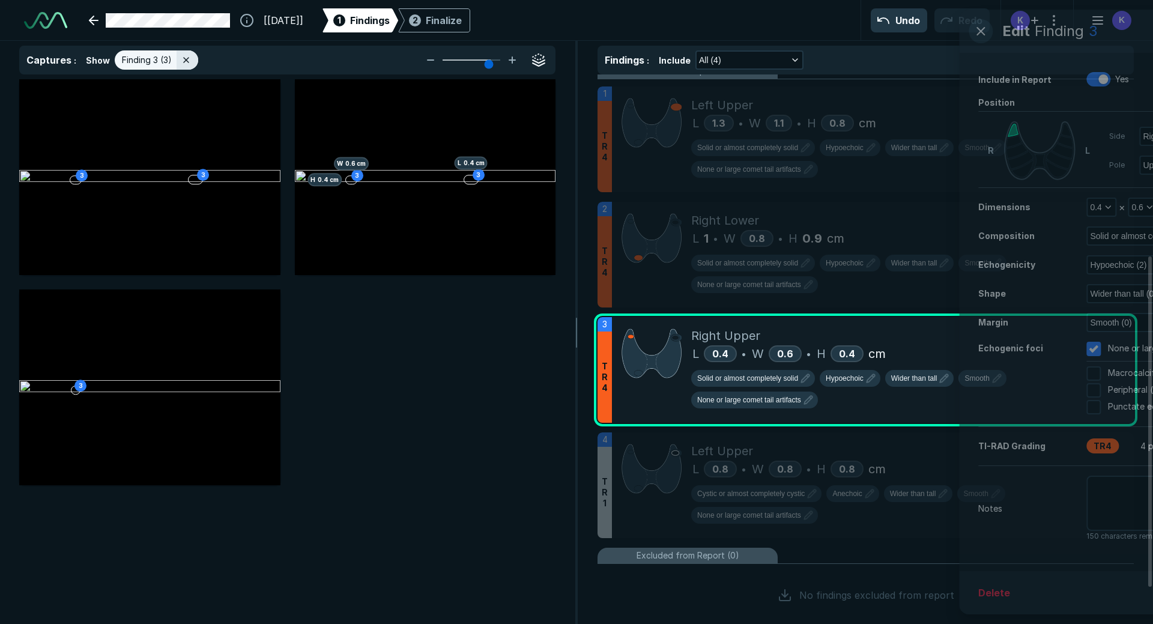
scroll to position [3658, 3080]
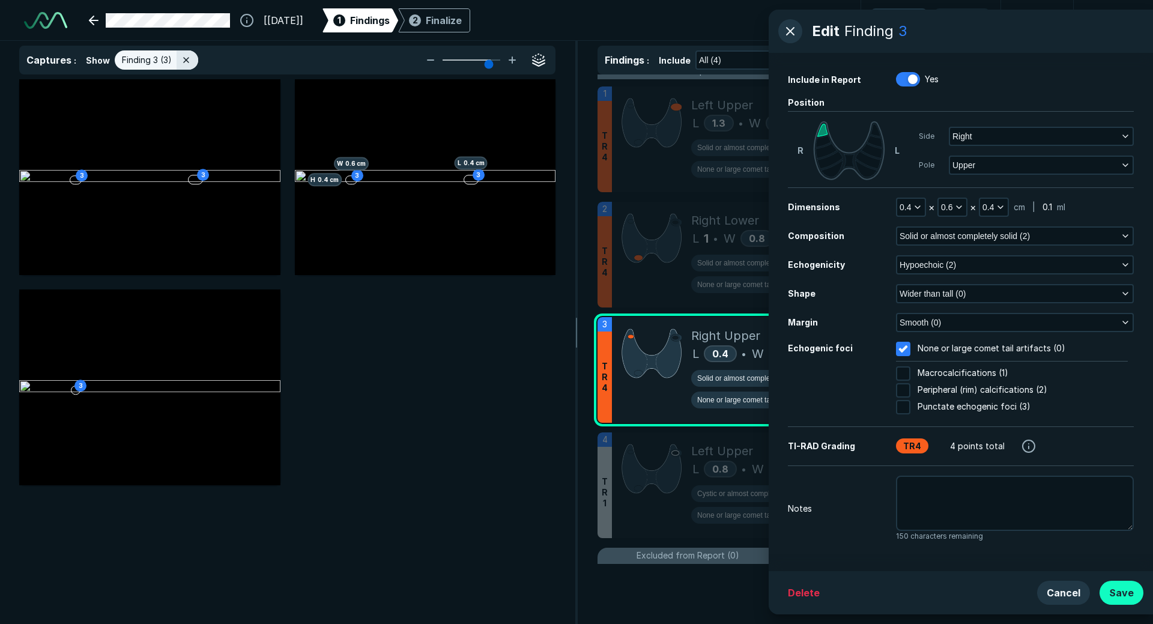
click at [1120, 593] on button "Save" at bounding box center [1121, 593] width 44 height 24
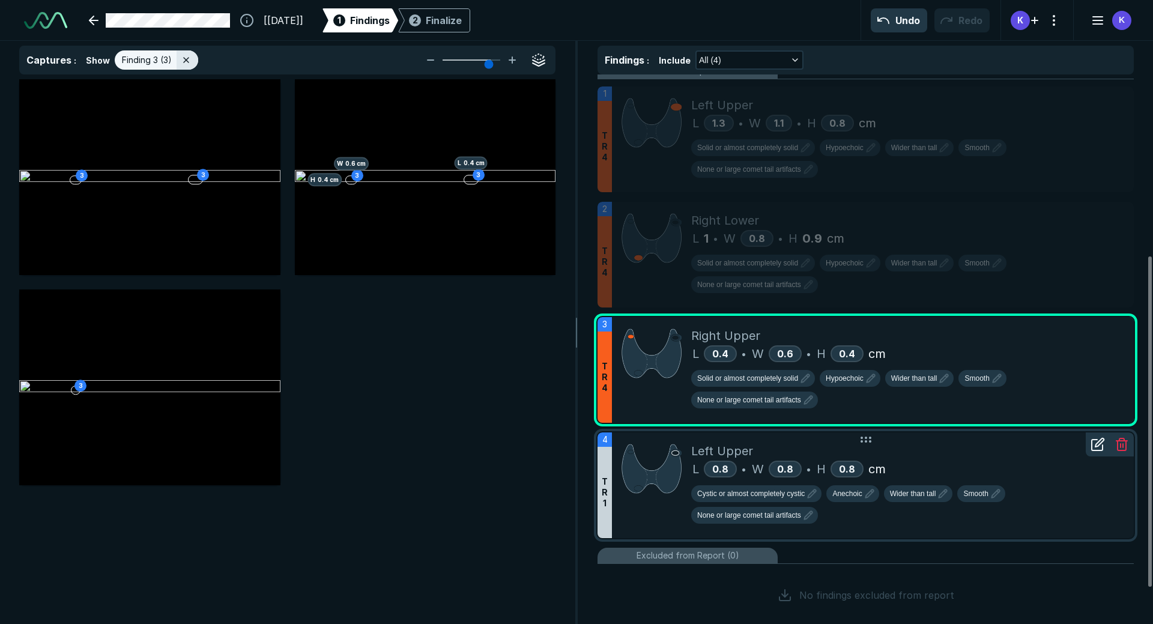
click at [1098, 446] on icon at bounding box center [1099, 442] width 8 height 8
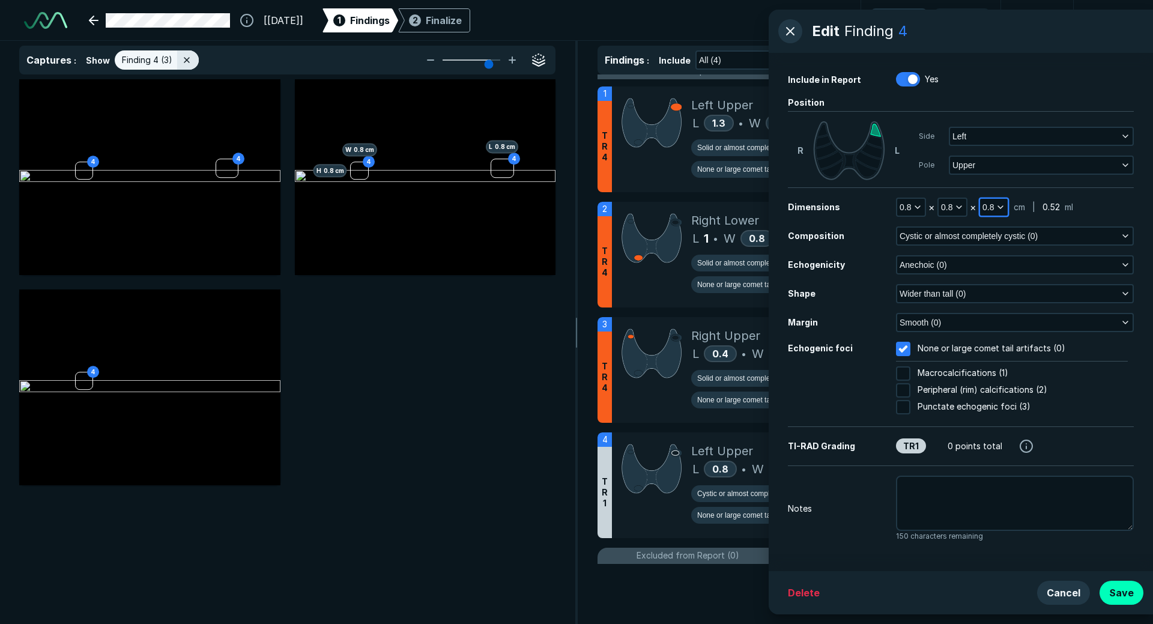
click at [997, 208] on icon "button" at bounding box center [1001, 207] width 10 height 10
click at [1004, 276] on input "text" at bounding box center [1009, 284] width 47 height 17
type input ".9"
click at [978, 240] on span "Cystic or almost completely cystic (0)" at bounding box center [969, 235] width 138 height 13
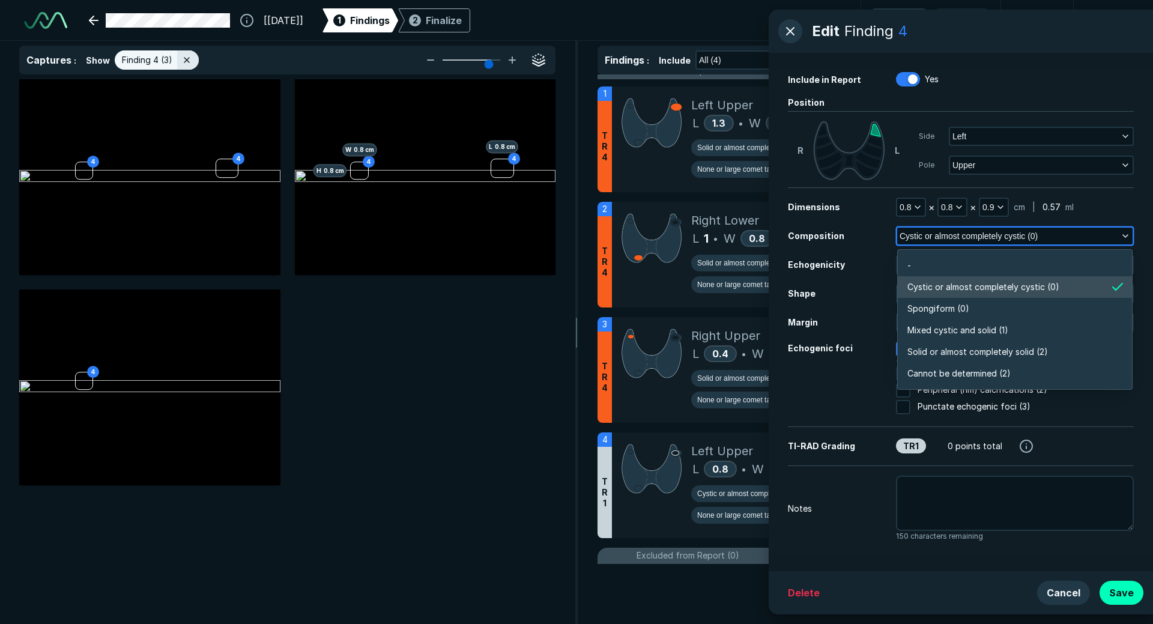
scroll to position [2101, 2597]
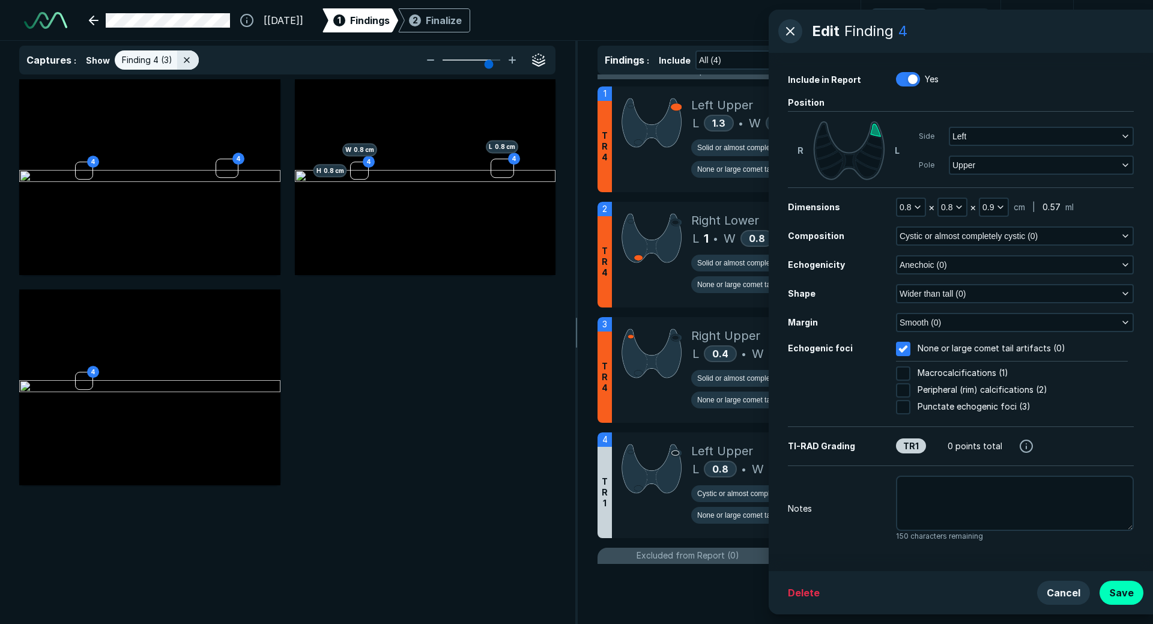
click at [862, 237] on div "Composition" at bounding box center [842, 235] width 108 height 13
click at [925, 269] on span "Anechoic (0)" at bounding box center [923, 264] width 47 height 13
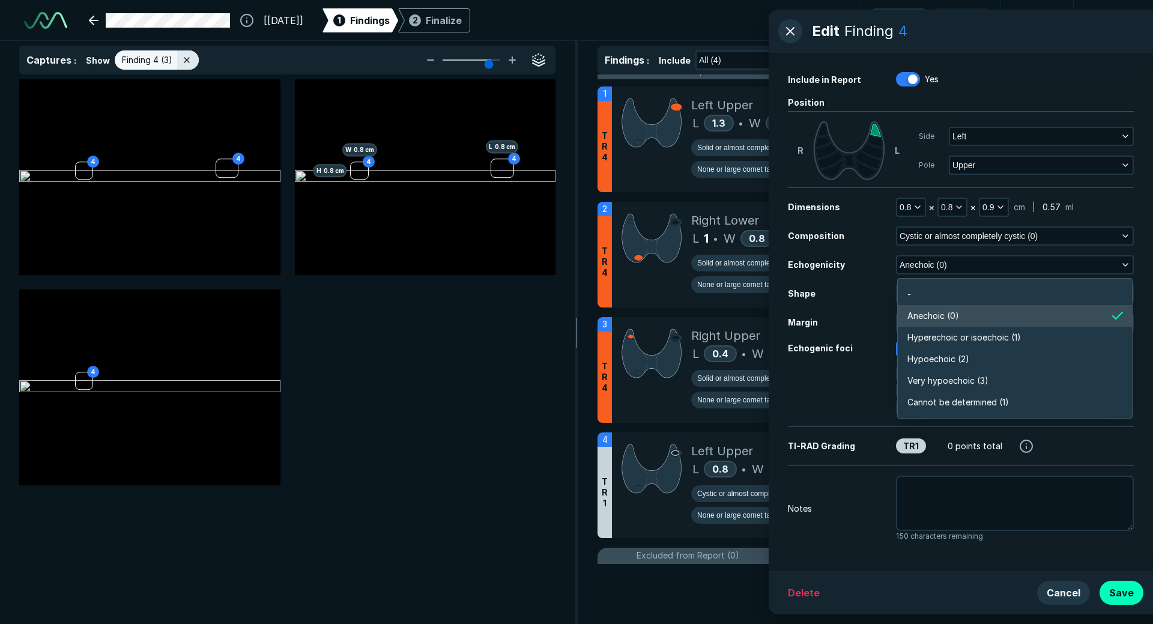
click at [878, 270] on div "Echogenicity" at bounding box center [842, 264] width 108 height 13
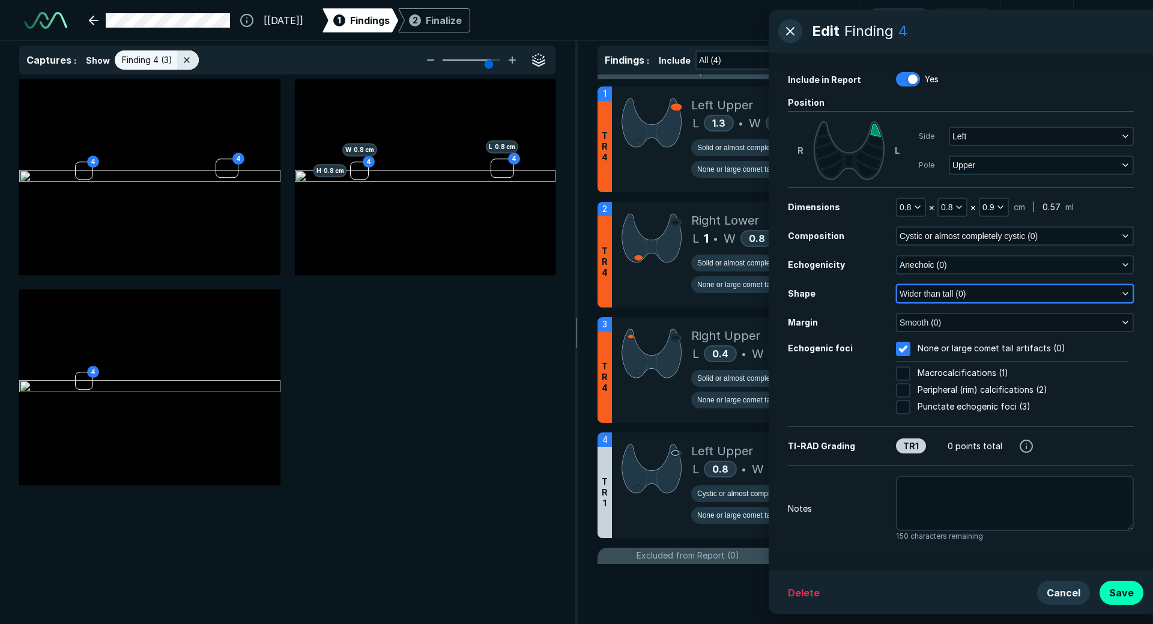
click at [928, 297] on span "Wider than tall (0)" at bounding box center [933, 293] width 66 height 13
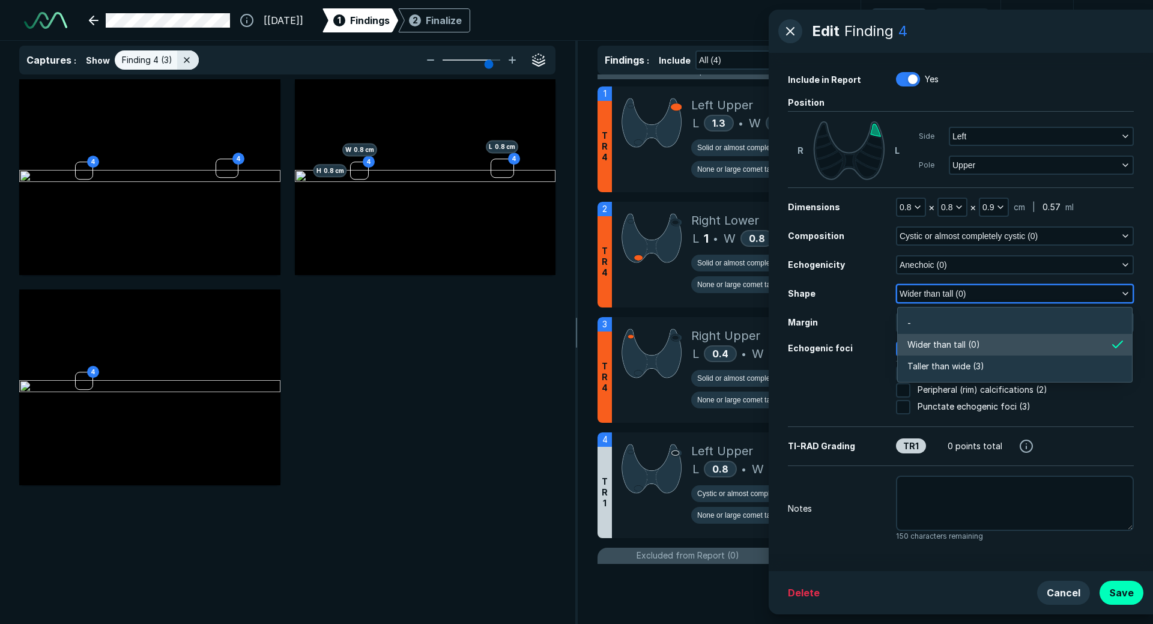
scroll to position [1809, 2597]
click at [928, 297] on span "Wider than tall (0)" at bounding box center [933, 293] width 66 height 13
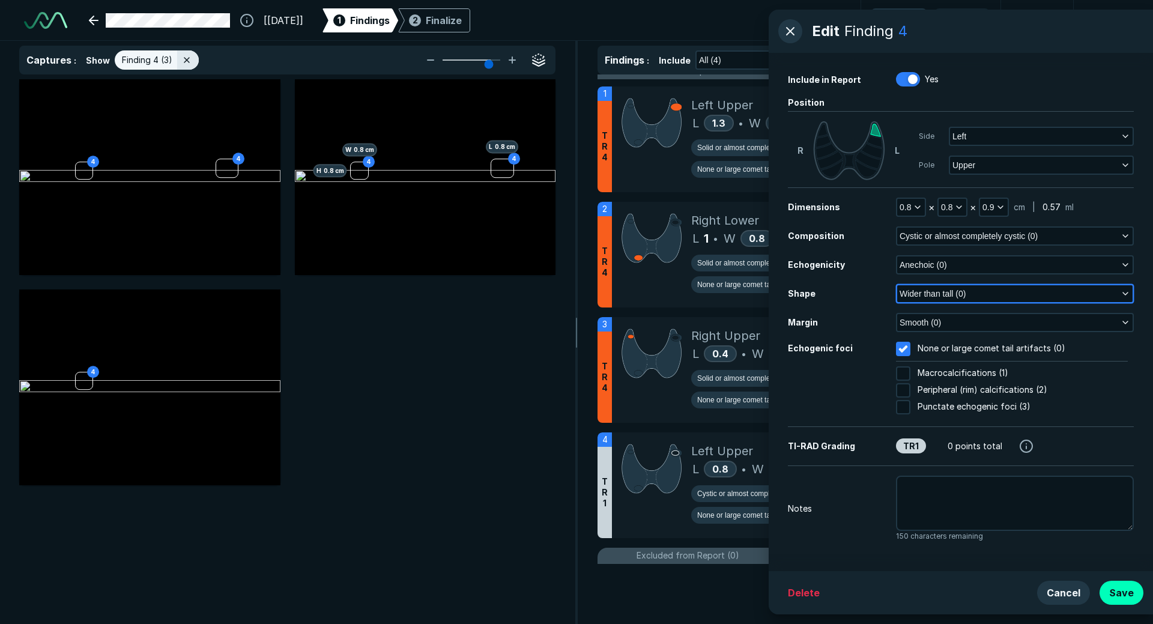
click at [915, 288] on span "Wider than tall (0)" at bounding box center [933, 293] width 66 height 13
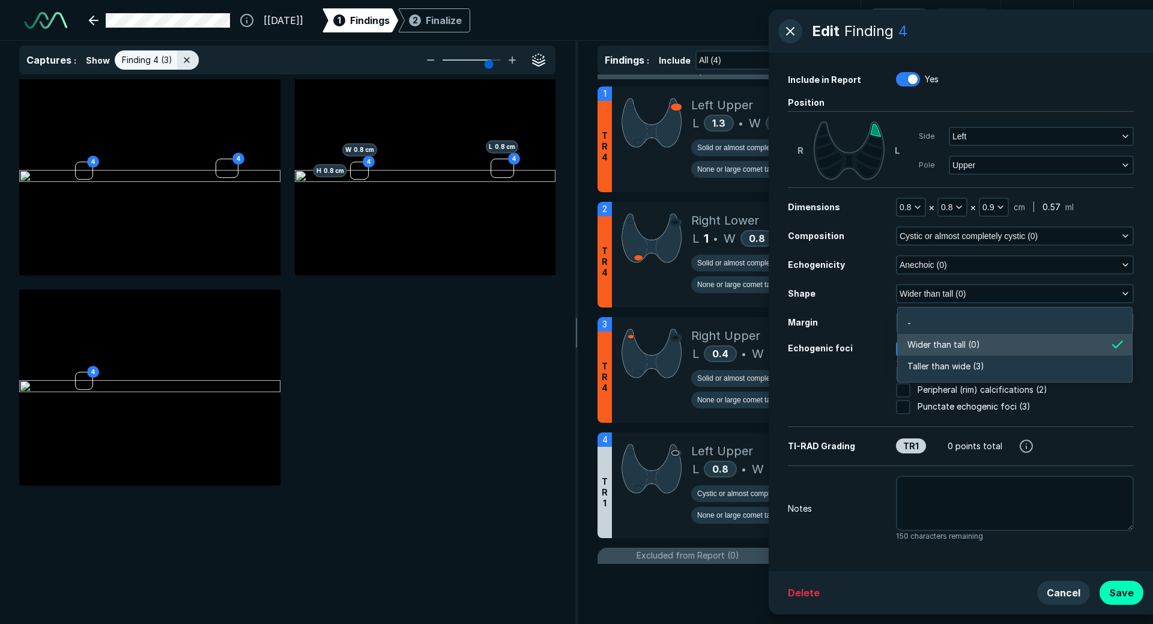
click at [855, 314] on div "Margin Smooth (0)" at bounding box center [961, 322] width 346 height 19
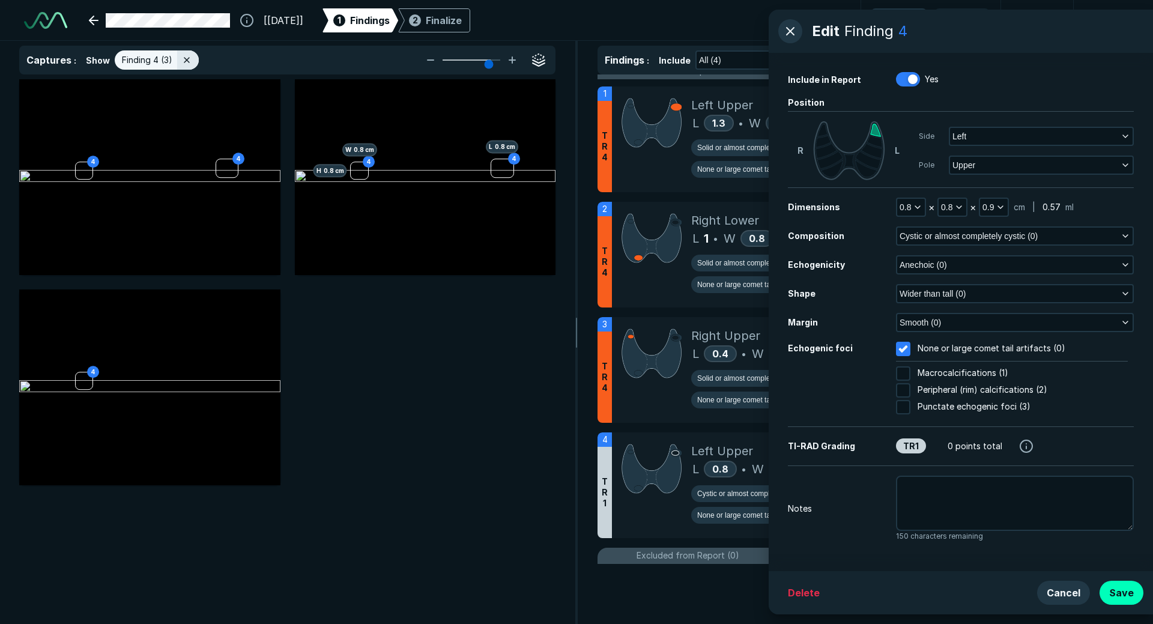
drag, startPoint x: 1127, startPoint y: 587, endPoint x: 921, endPoint y: 378, distance: 293.8
click at [803, 428] on div "Edit Finding 4 Include in Report Yes Position R L Side Left Pole Upper Dimensio…" at bounding box center [961, 312] width 384 height 605
click at [923, 313] on div "Smooth (0)" at bounding box center [1015, 322] width 238 height 19
click at [924, 324] on span "Smooth (0)" at bounding box center [920, 322] width 41 height 13
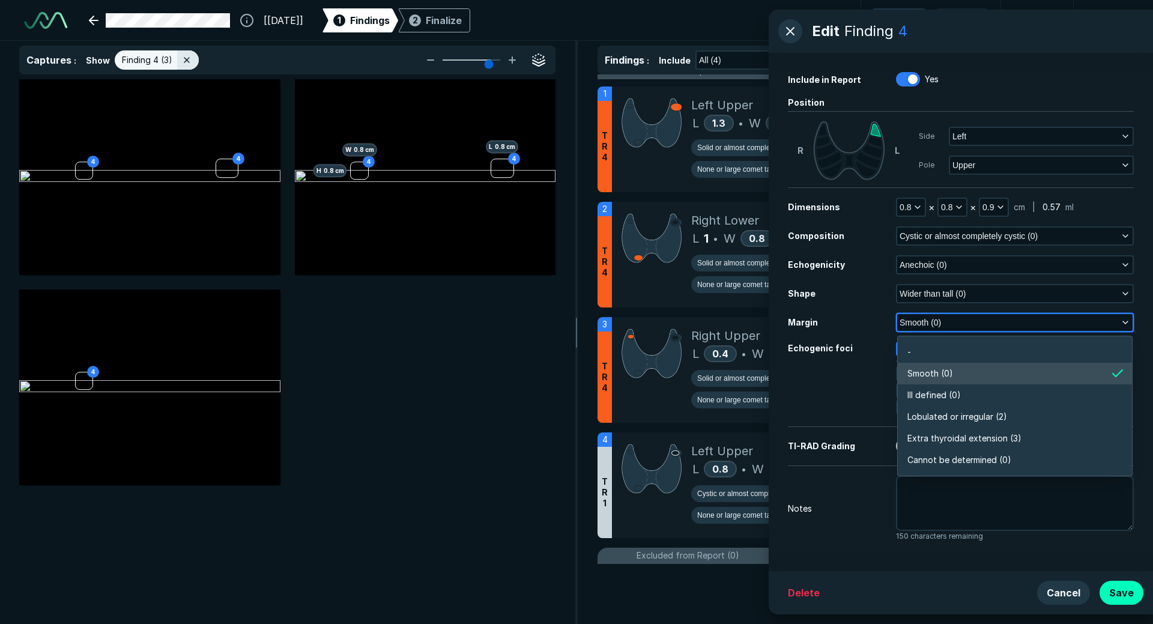
scroll to position [2101, 2597]
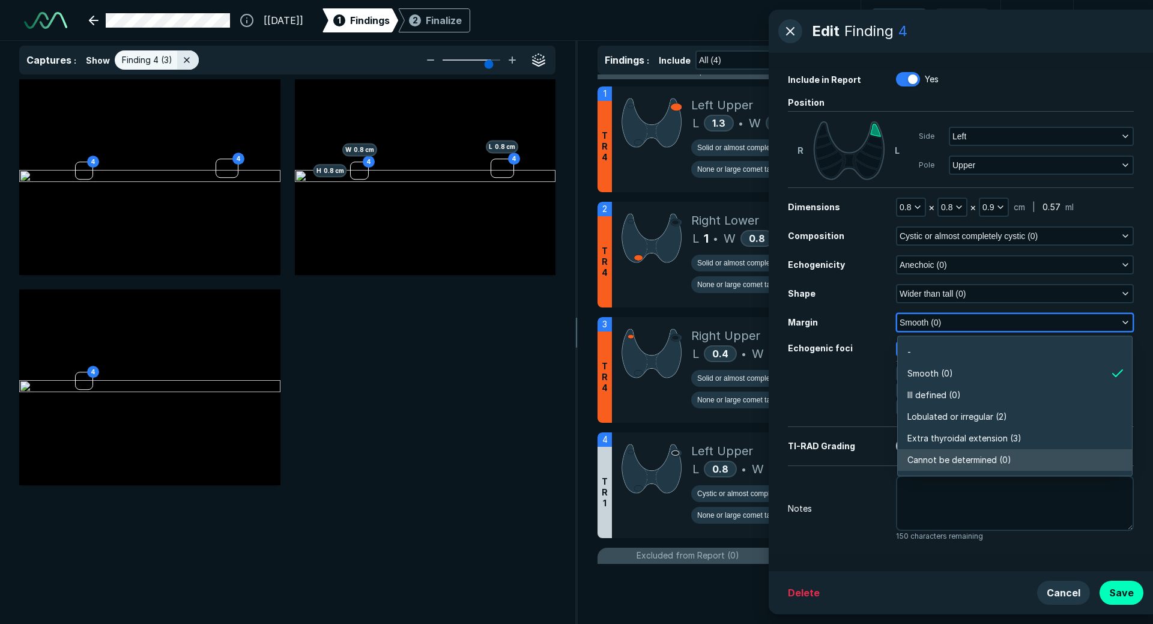
click at [954, 459] on span "Cannot be determined (0)" at bounding box center [959, 459] width 104 height 13
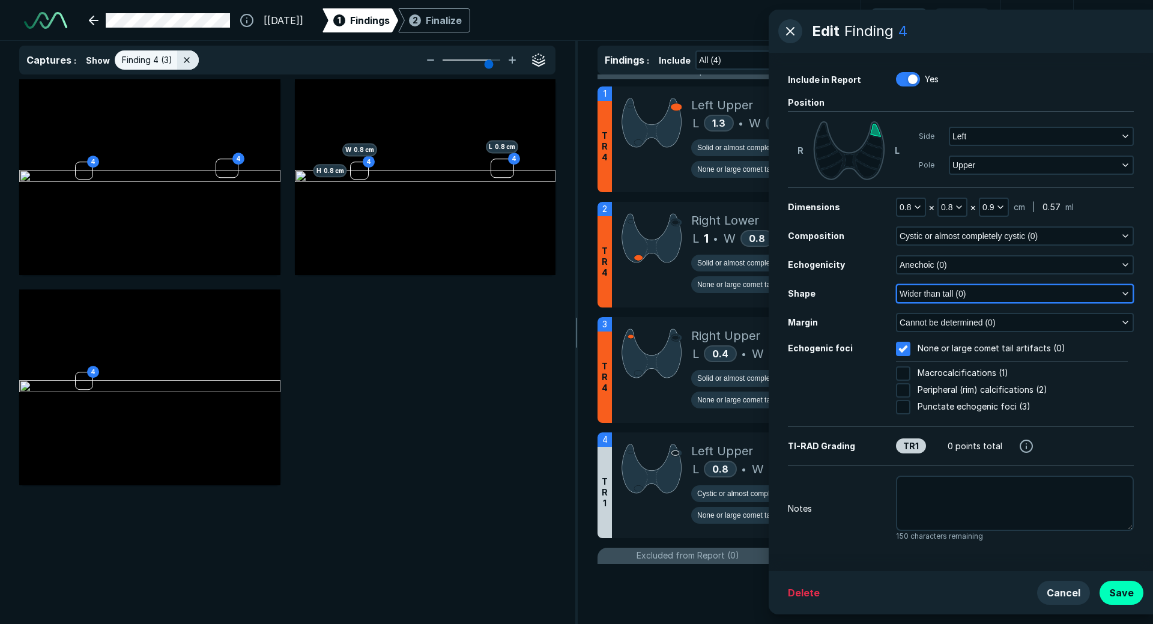
click at [947, 301] on button "Wider than tall (0)" at bounding box center [1014, 293] width 235 height 17
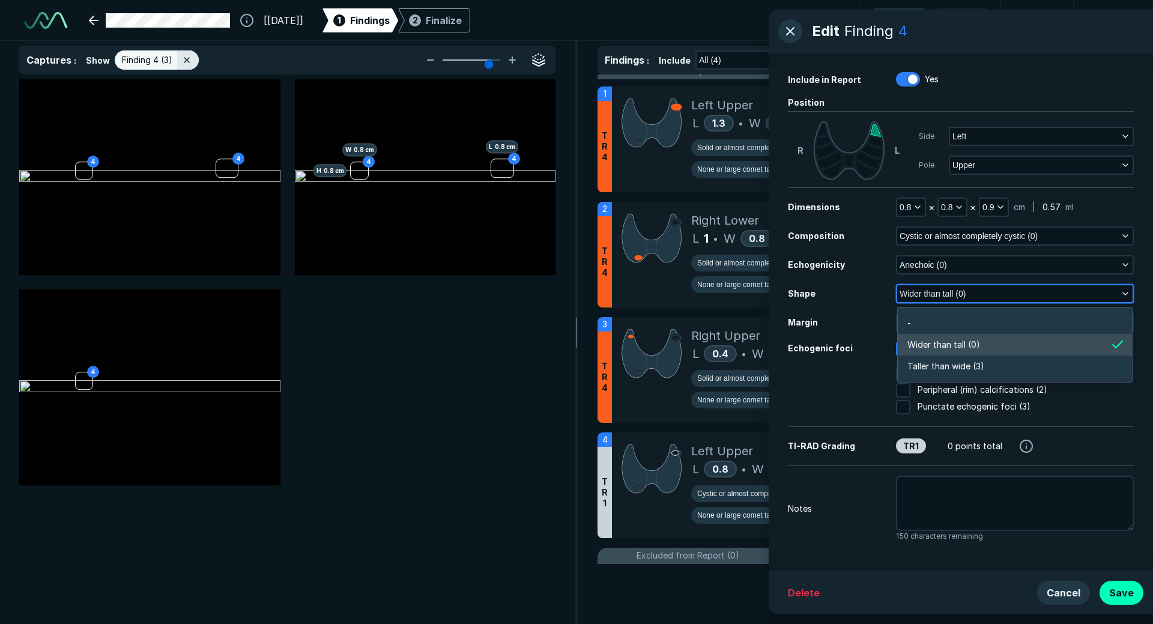
scroll to position [1809, 2597]
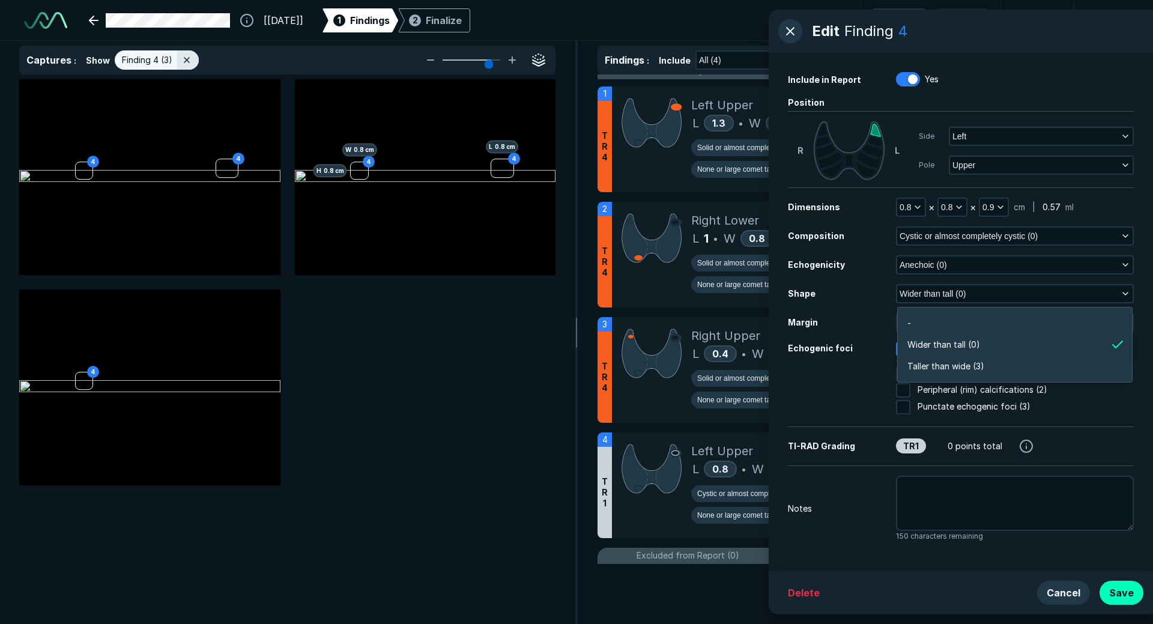
click at [859, 306] on div "Dimensions 0.8 × 0.8 × 0.9 cm | 0.57 ml Composition Cystic or almost completely…" at bounding box center [961, 307] width 346 height 219
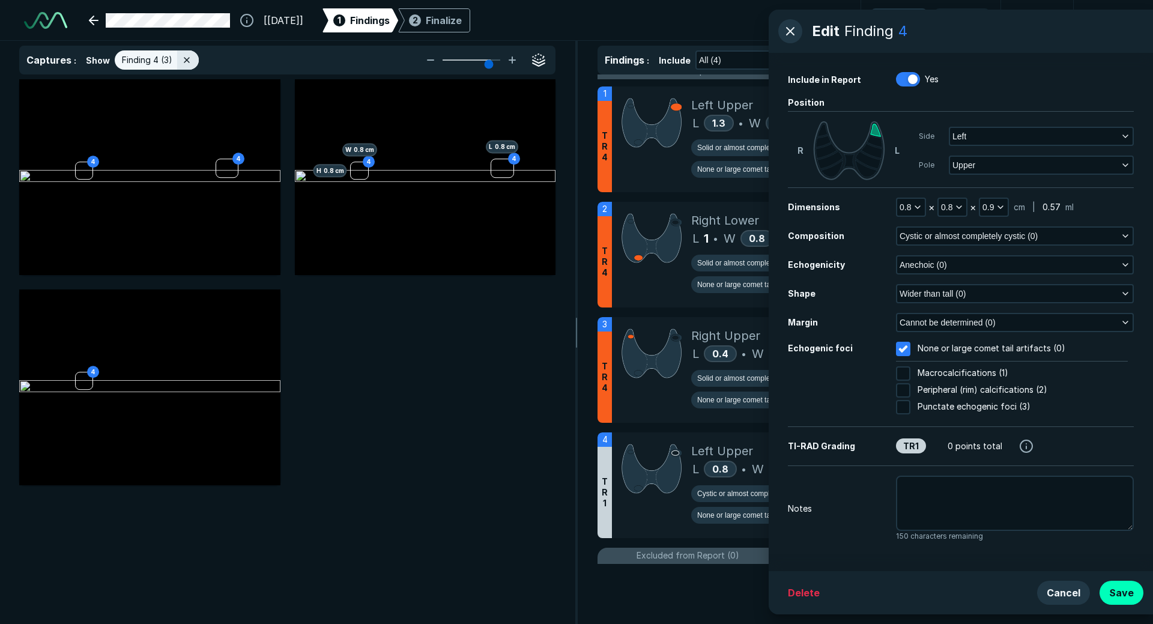
click at [934, 306] on div "Dimensions 0.8 × 0.8 × 0.9 cm | 0.57 ml Composition Cystic or almost completely…" at bounding box center [961, 307] width 346 height 219
click at [932, 295] on span "Wider than tall (0)" at bounding box center [933, 293] width 66 height 13
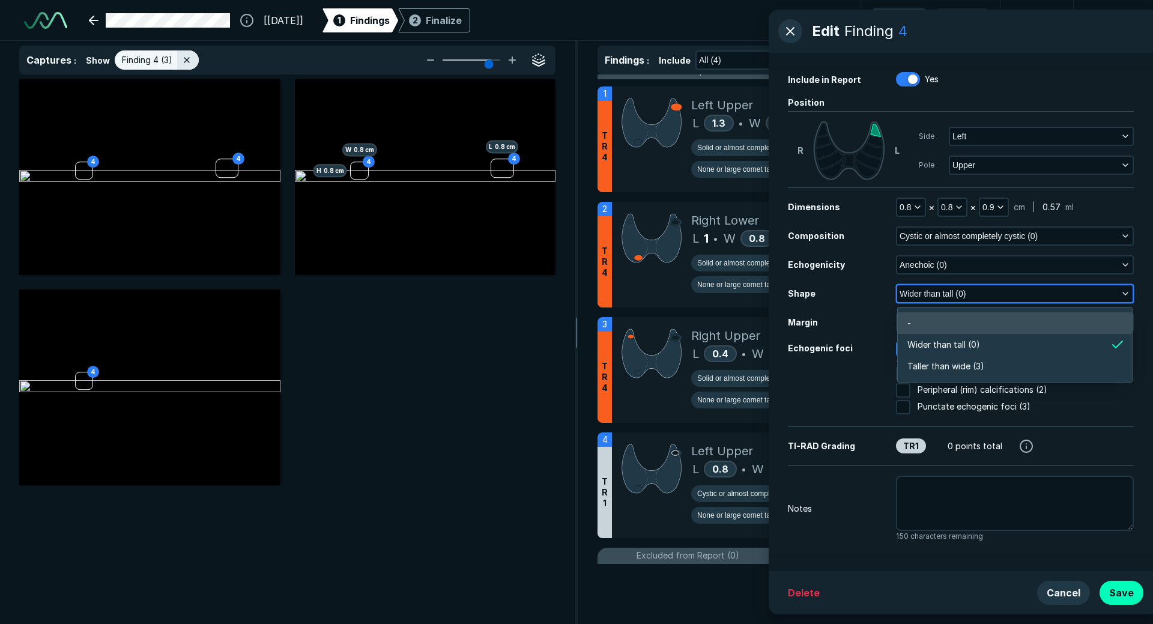
click at [927, 325] on li "-" at bounding box center [1015, 323] width 234 height 22
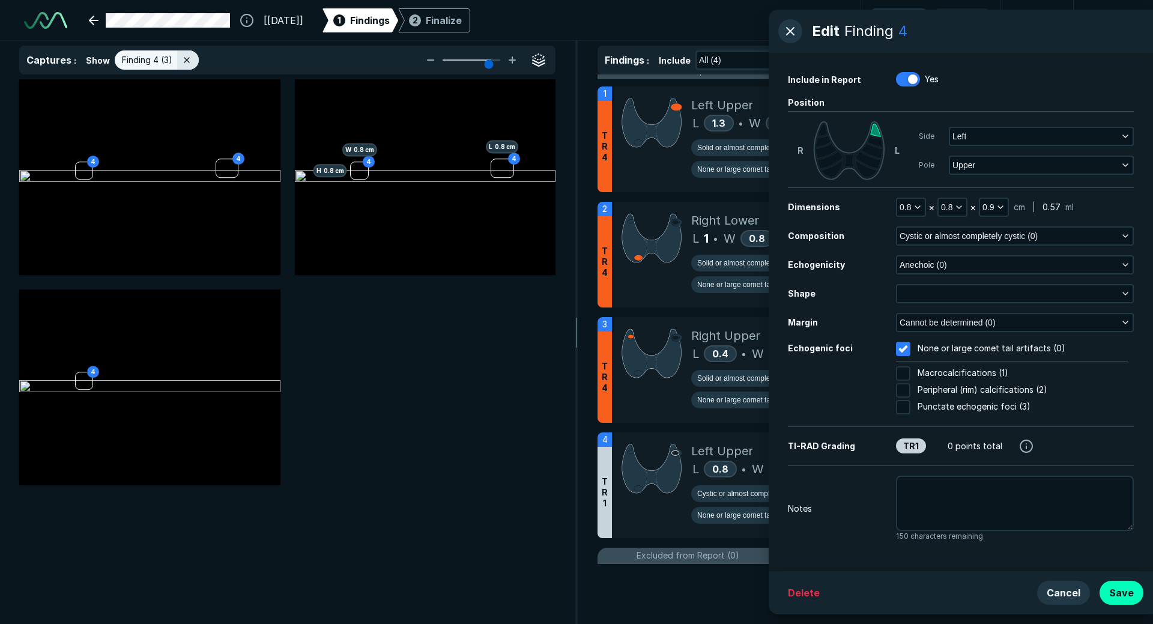
click at [937, 343] on span "None or large comet tail artifacts (0)" at bounding box center [992, 349] width 148 height 14
click at [910, 343] on input "None or large comet tail artifacts (0)" at bounding box center [903, 349] width 14 height 14
click at [936, 324] on span "Cannot be determined (0)" at bounding box center [948, 322] width 96 height 13
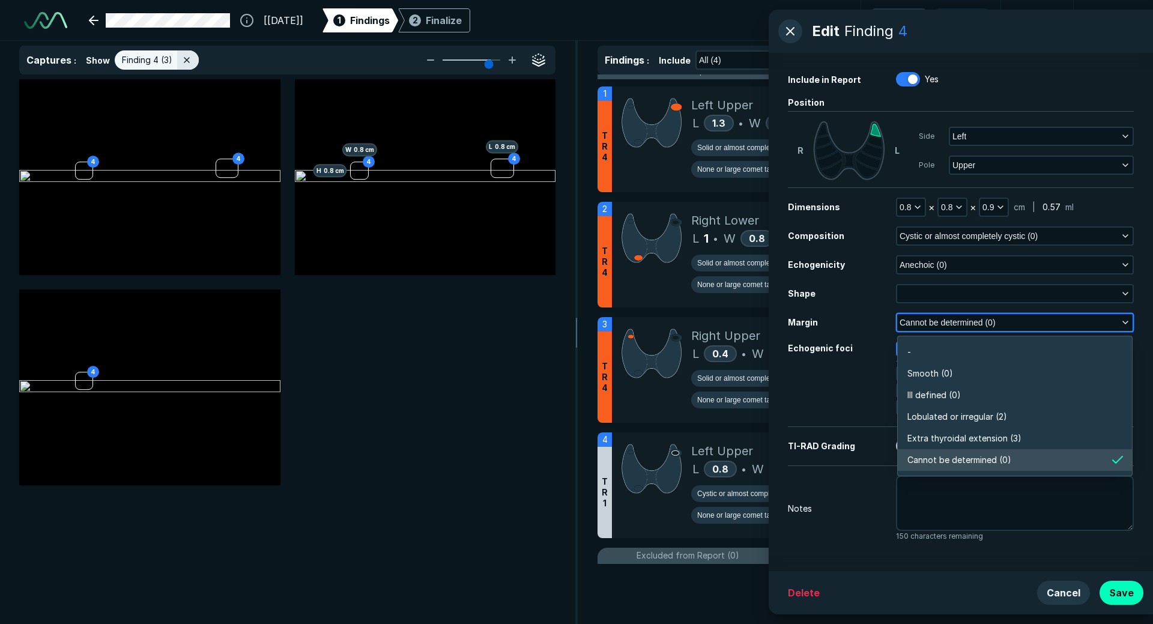
scroll to position [2101, 2597]
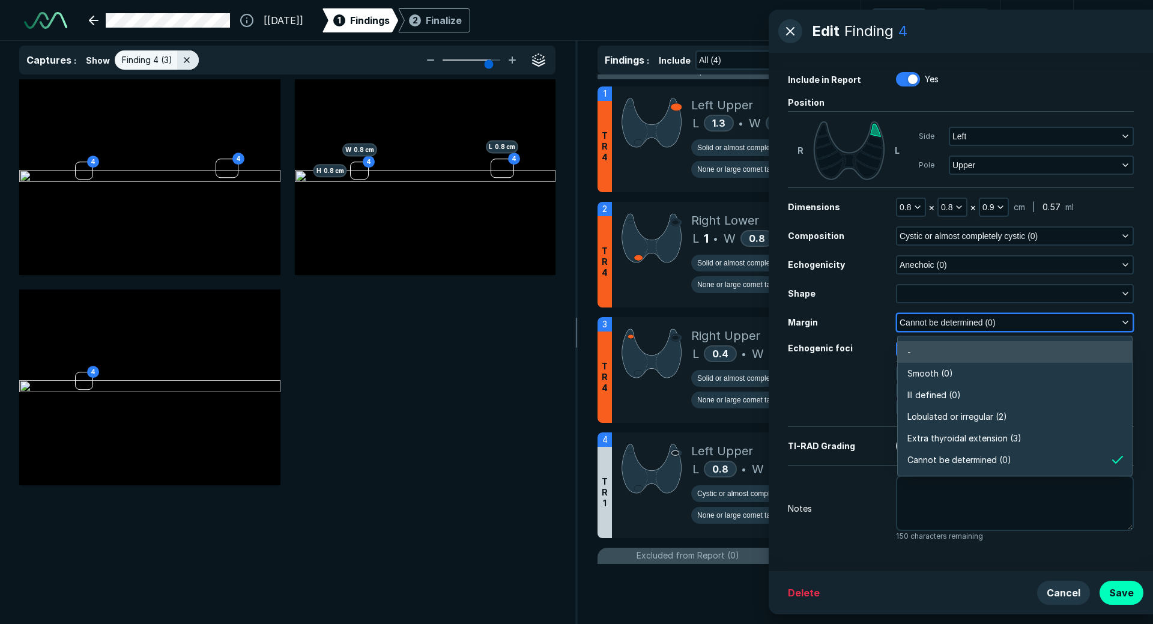
click at [941, 346] on li "-" at bounding box center [1015, 352] width 234 height 22
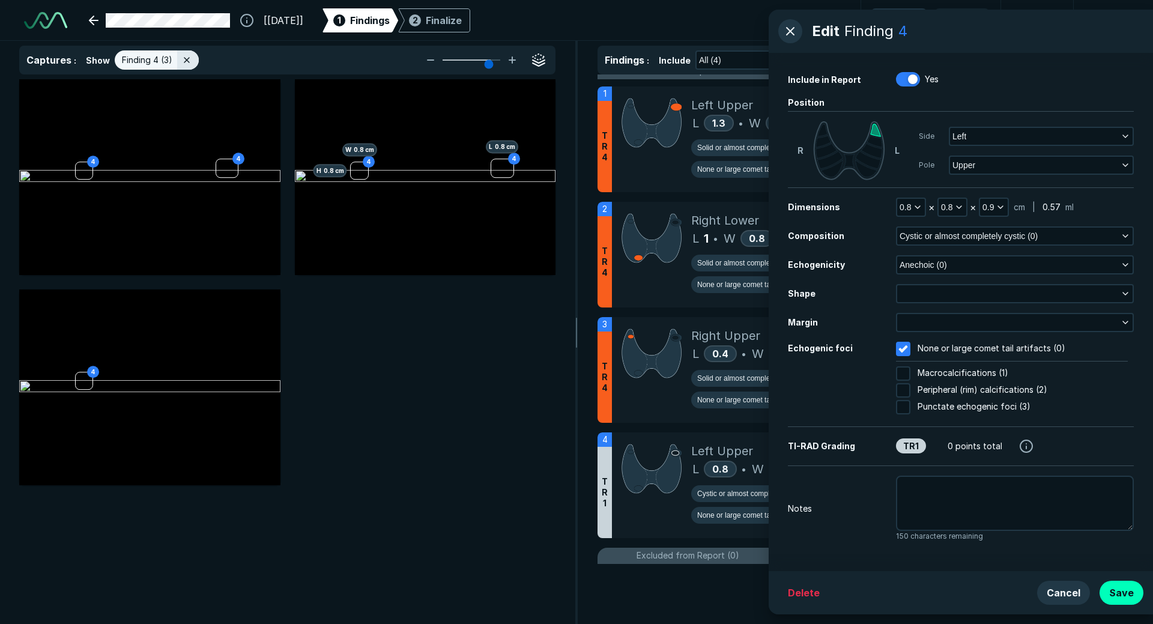
click at [903, 352] on div at bounding box center [903, 349] width 20 height 20
click at [903, 352] on input "None or large comet tail artifacts (0)" at bounding box center [903, 349] width 14 height 14
click at [906, 350] on div at bounding box center [903, 349] width 20 height 20
click at [906, 350] on input "None or large comet tail artifacts (0)" at bounding box center [903, 349] width 14 height 14
checkbox input "true"
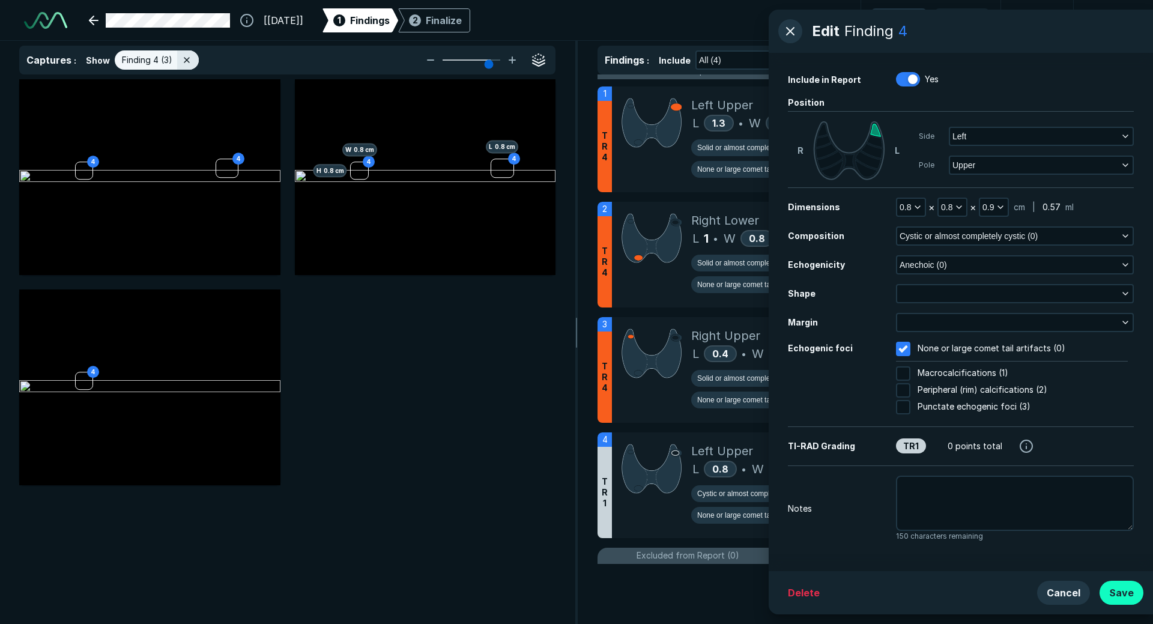
click at [1131, 597] on button "Save" at bounding box center [1121, 593] width 44 height 24
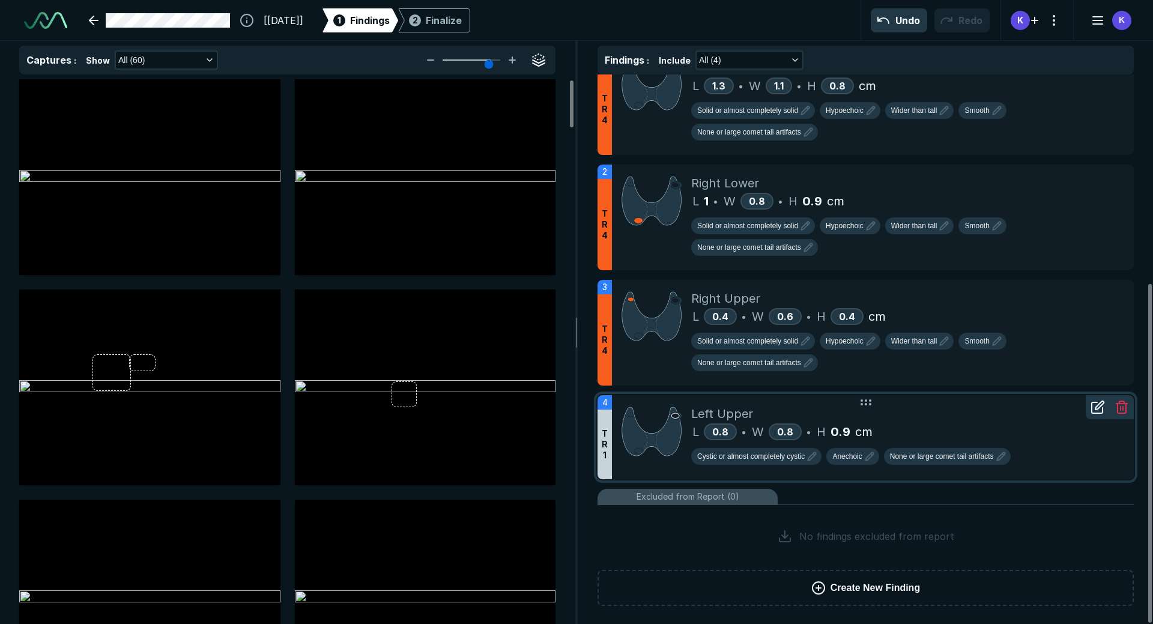
scroll to position [339, 0]
click at [462, 24] on div "Finalize" at bounding box center [444, 20] width 36 height 14
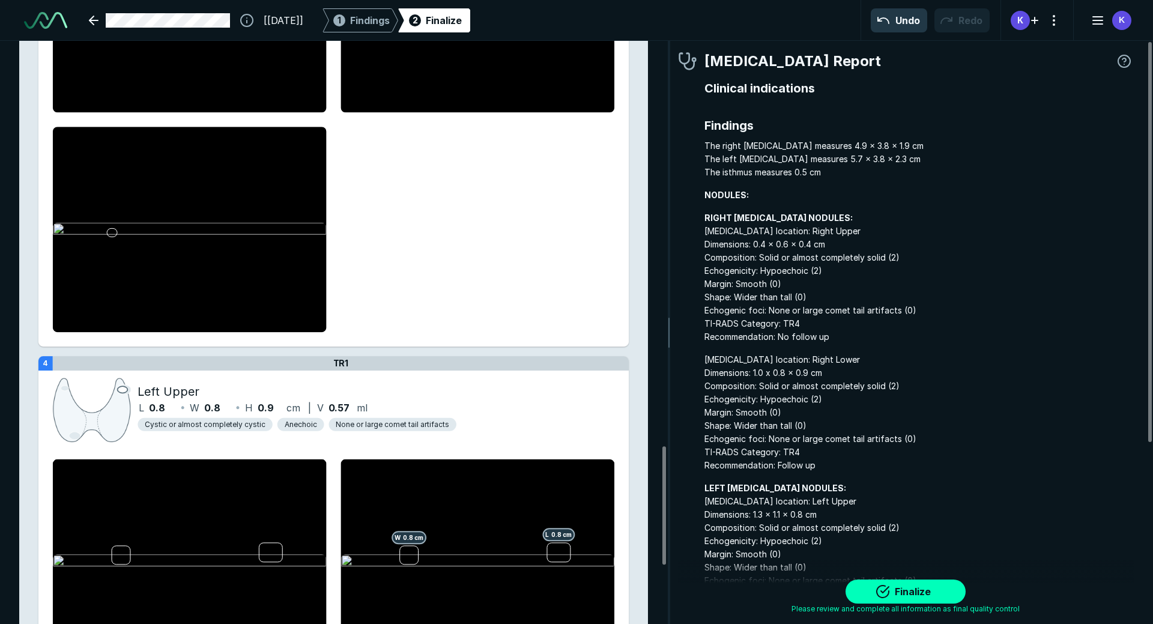
scroll to position [2162, 0]
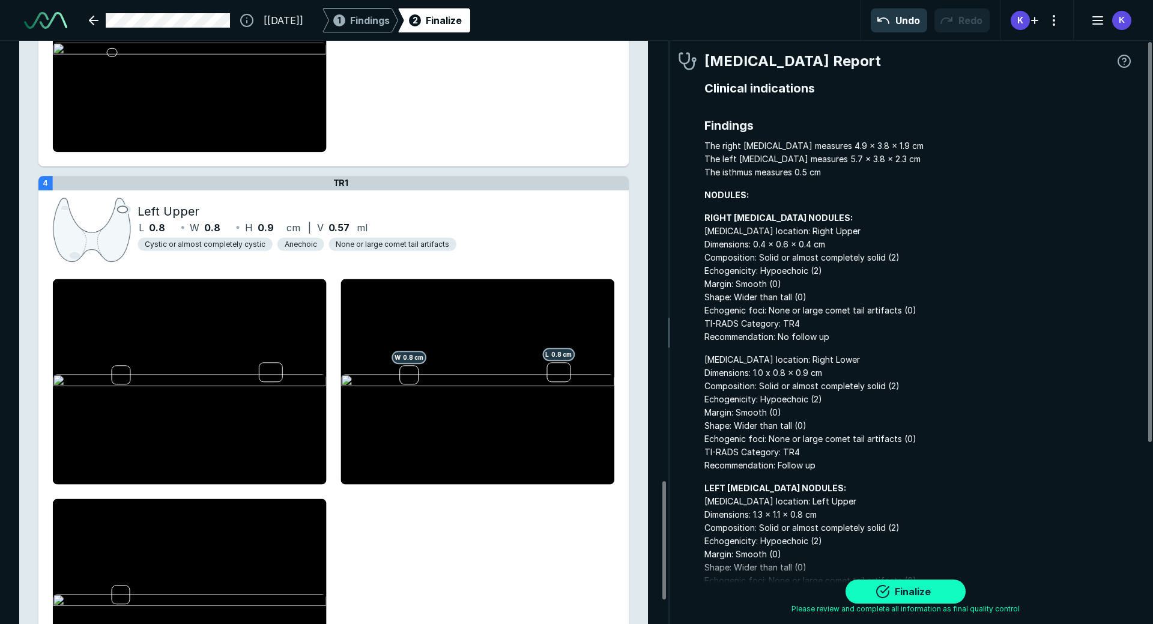
click at [888, 593] on button "Finalize" at bounding box center [905, 591] width 120 height 24
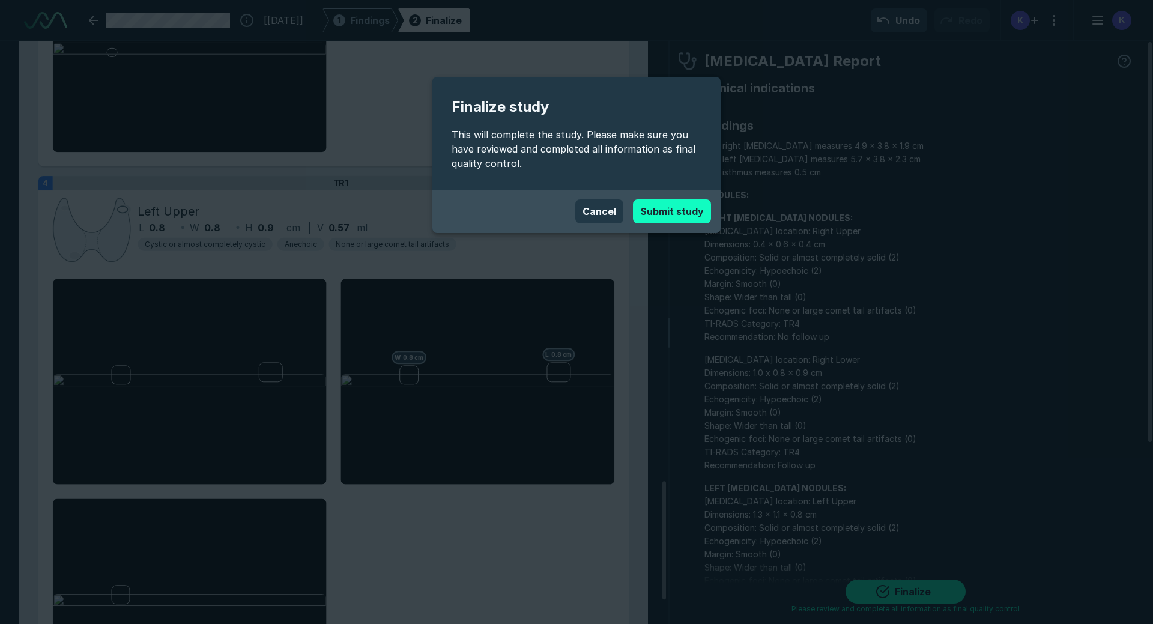
click at [652, 215] on button "Submit study" at bounding box center [672, 211] width 78 height 24
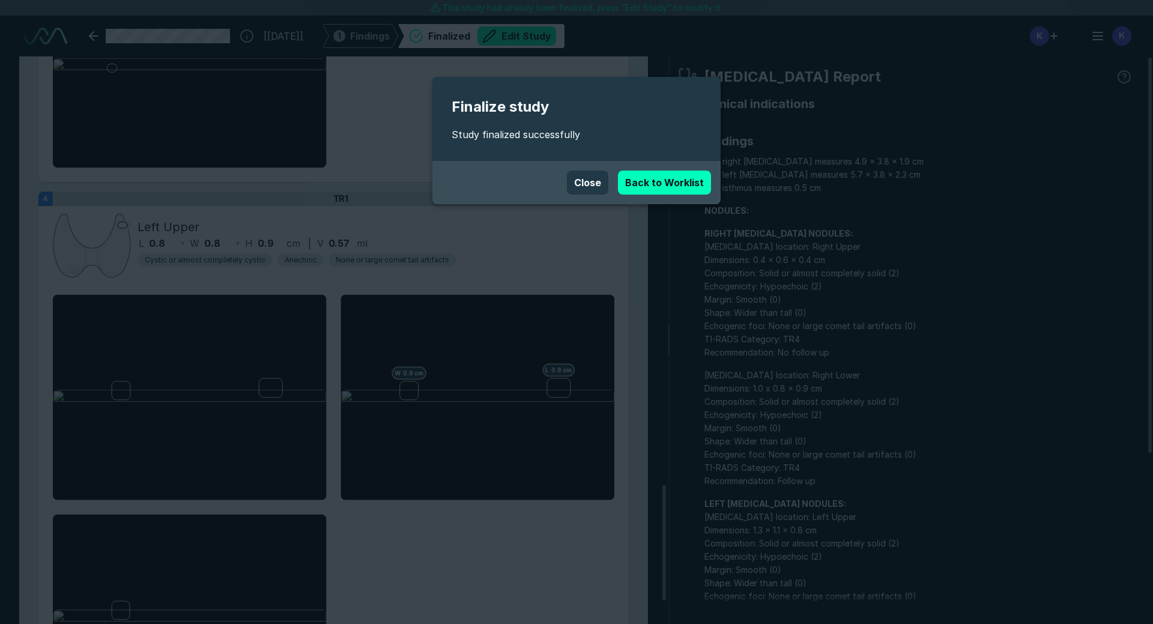
scroll to position [4071, 6731]
click at [600, 186] on button "Close" at bounding box center [587, 183] width 41 height 24
